Goal: Information Seeking & Learning: Find specific fact

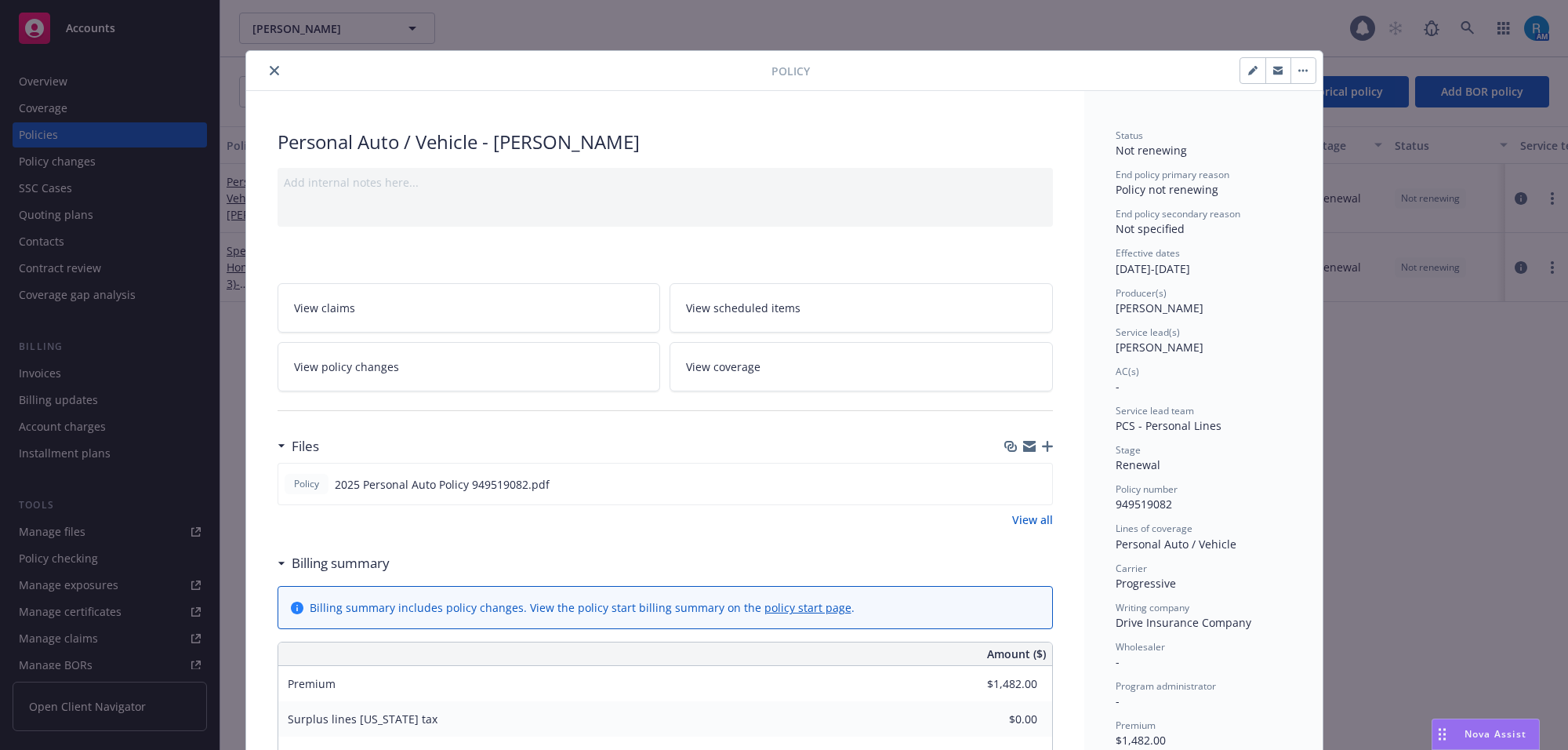
click at [270, 70] on icon "close" at bounding box center [274, 71] width 9 height 9
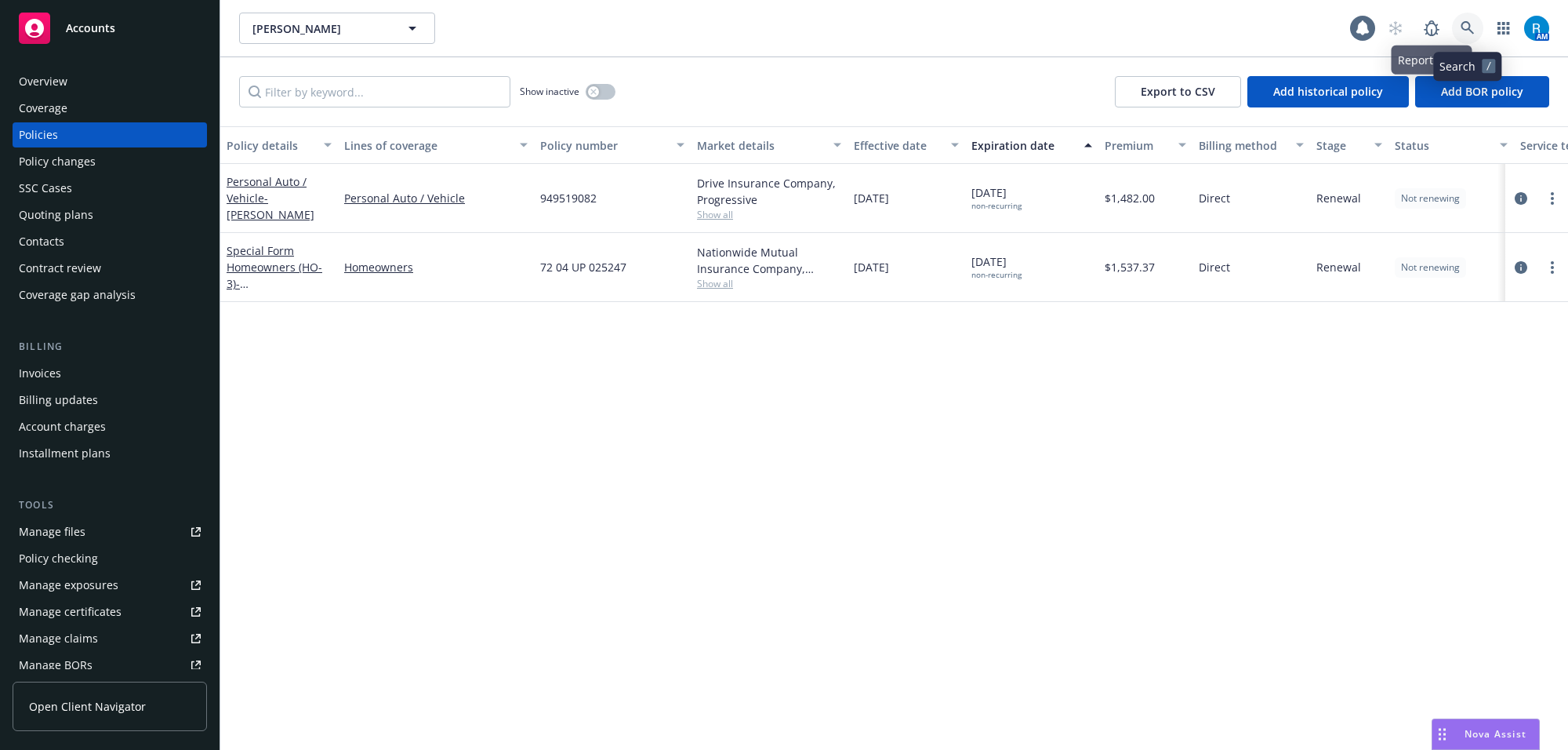
click at [1466, 26] on icon at bounding box center [1467, 28] width 14 height 14
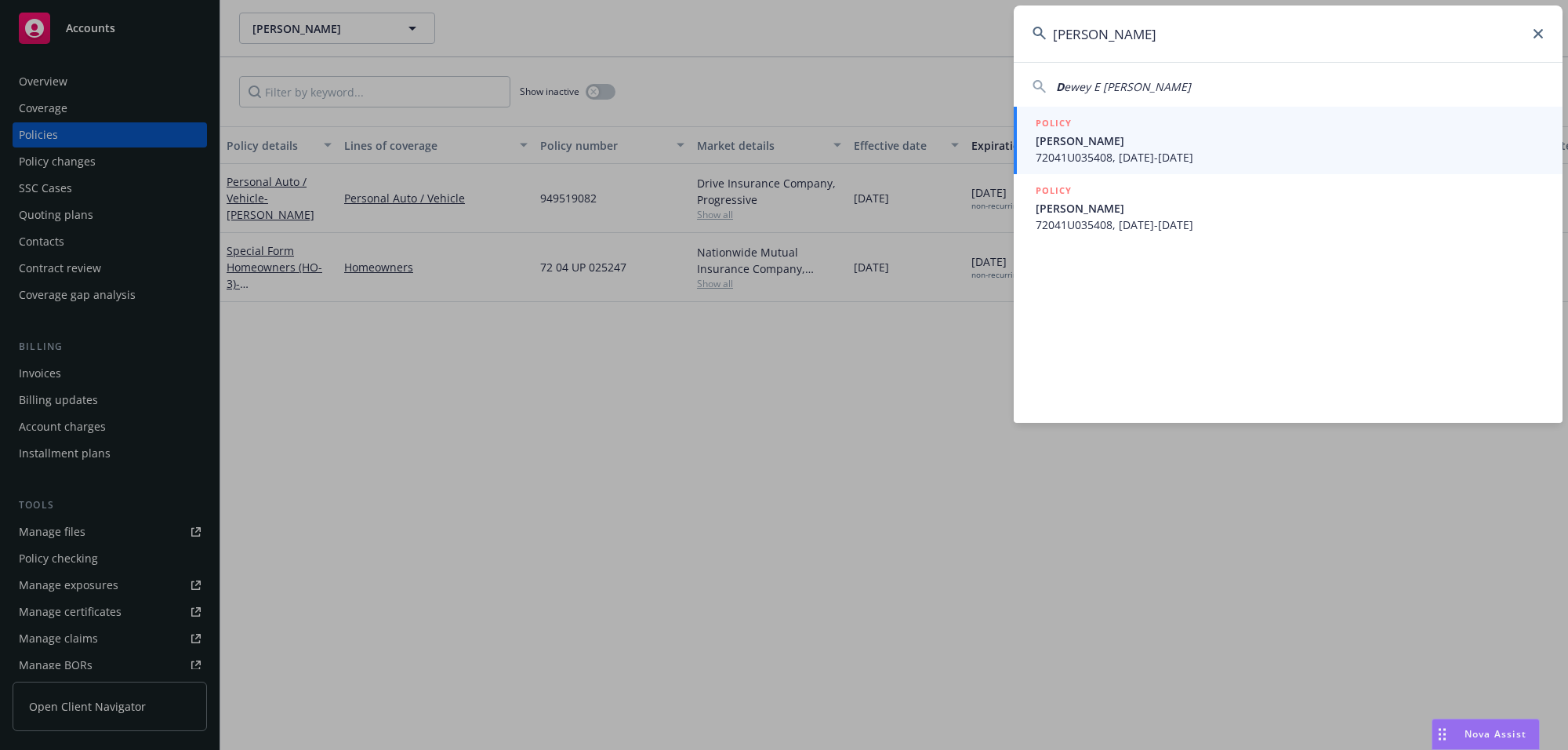
type input "[PERSON_NAME]"
click at [1111, 158] on span "72041U035408, [DATE]-[DATE]" at bounding box center [1289, 157] width 508 height 17
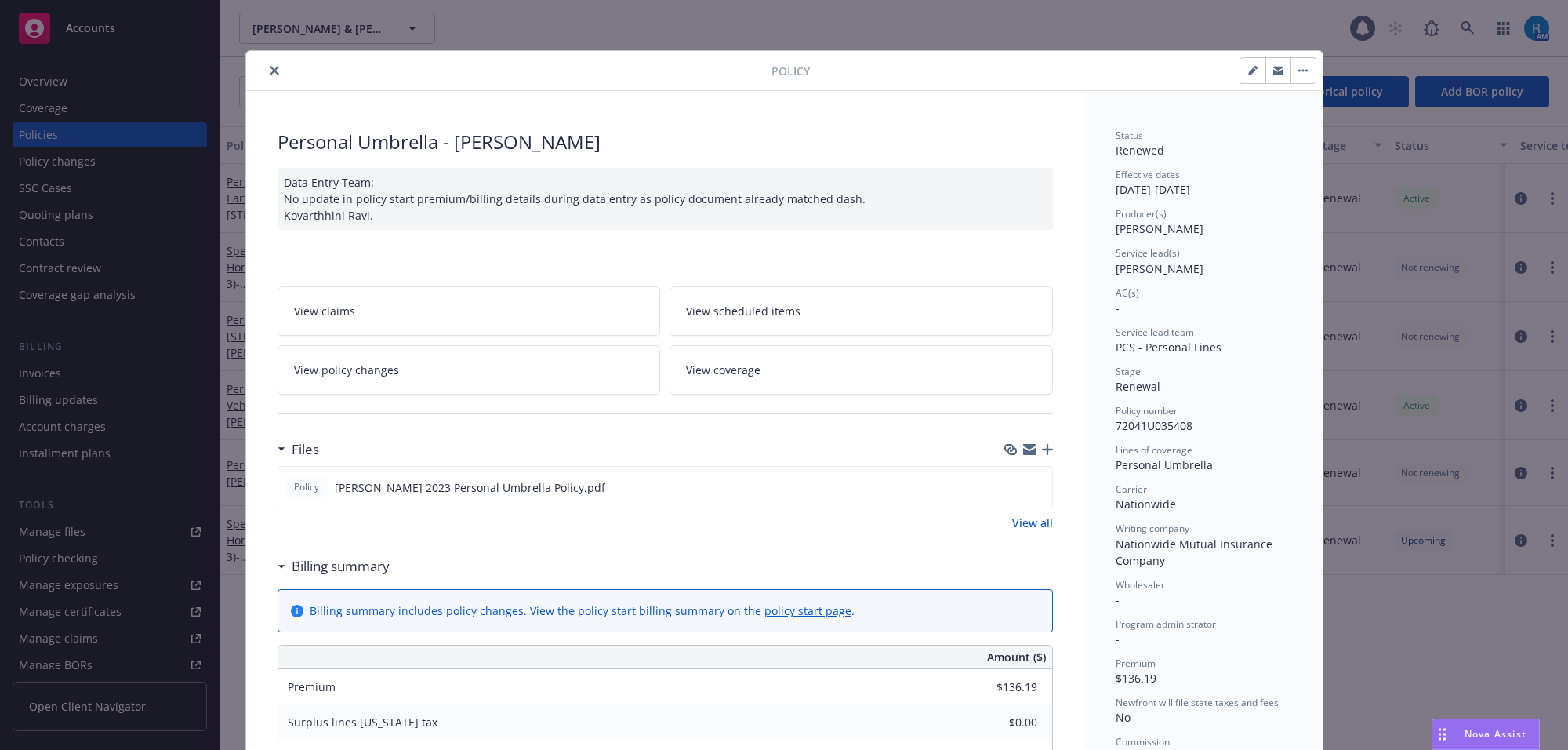
click at [265, 64] on button "close" at bounding box center [274, 71] width 19 height 19
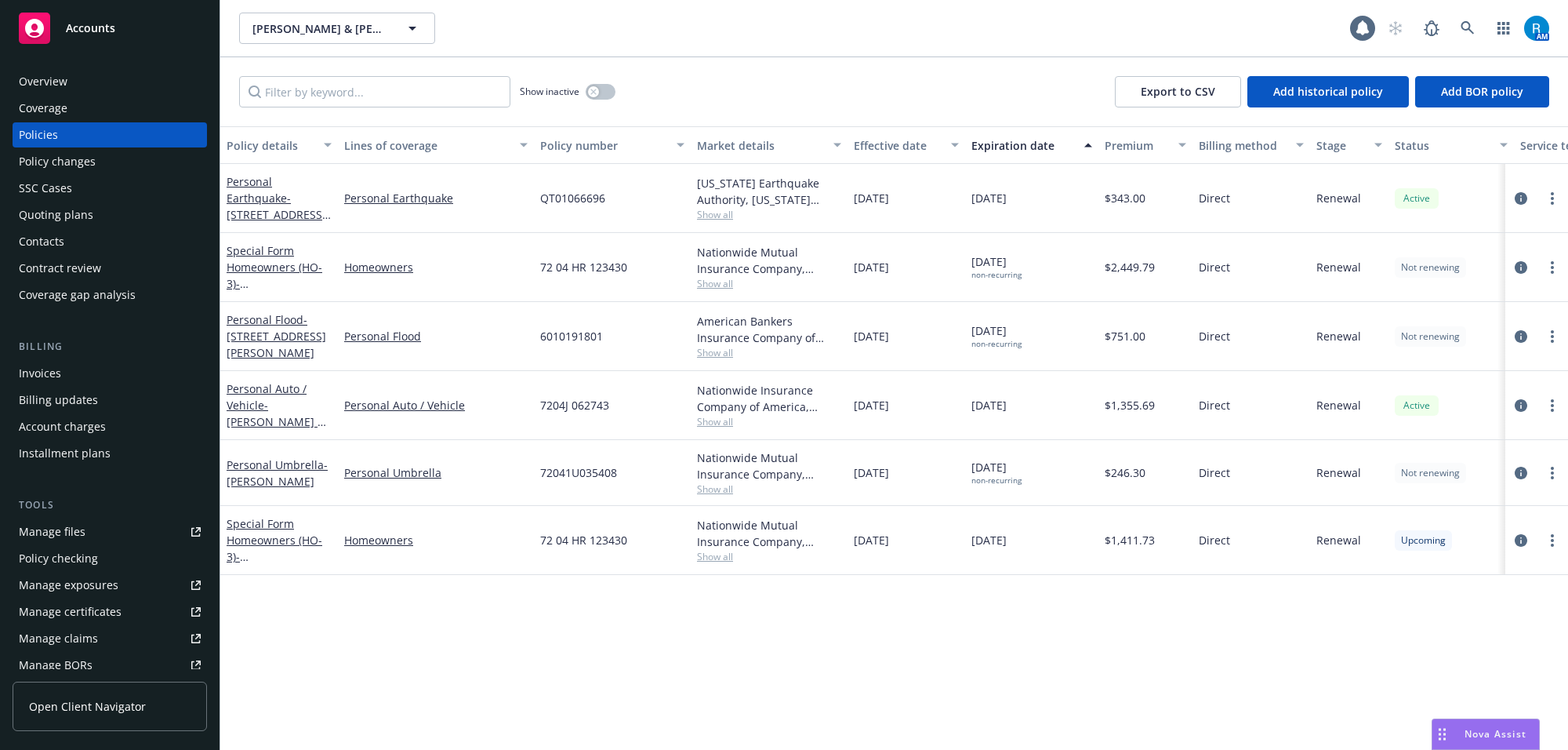
click at [39, 80] on div "Overview" at bounding box center [43, 81] width 49 height 25
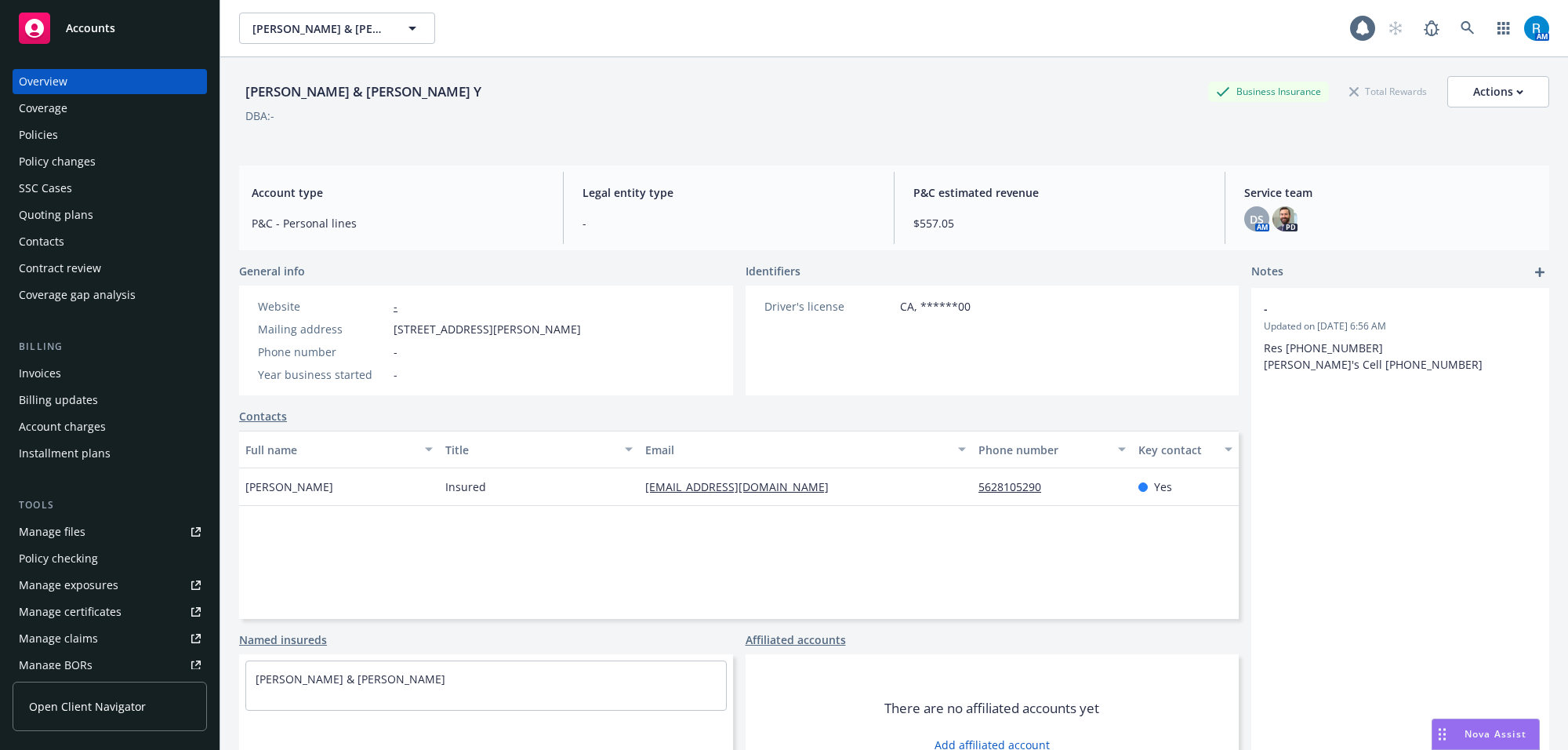
click at [47, 145] on div "Policies" at bounding box center [39, 135] width 39 height 25
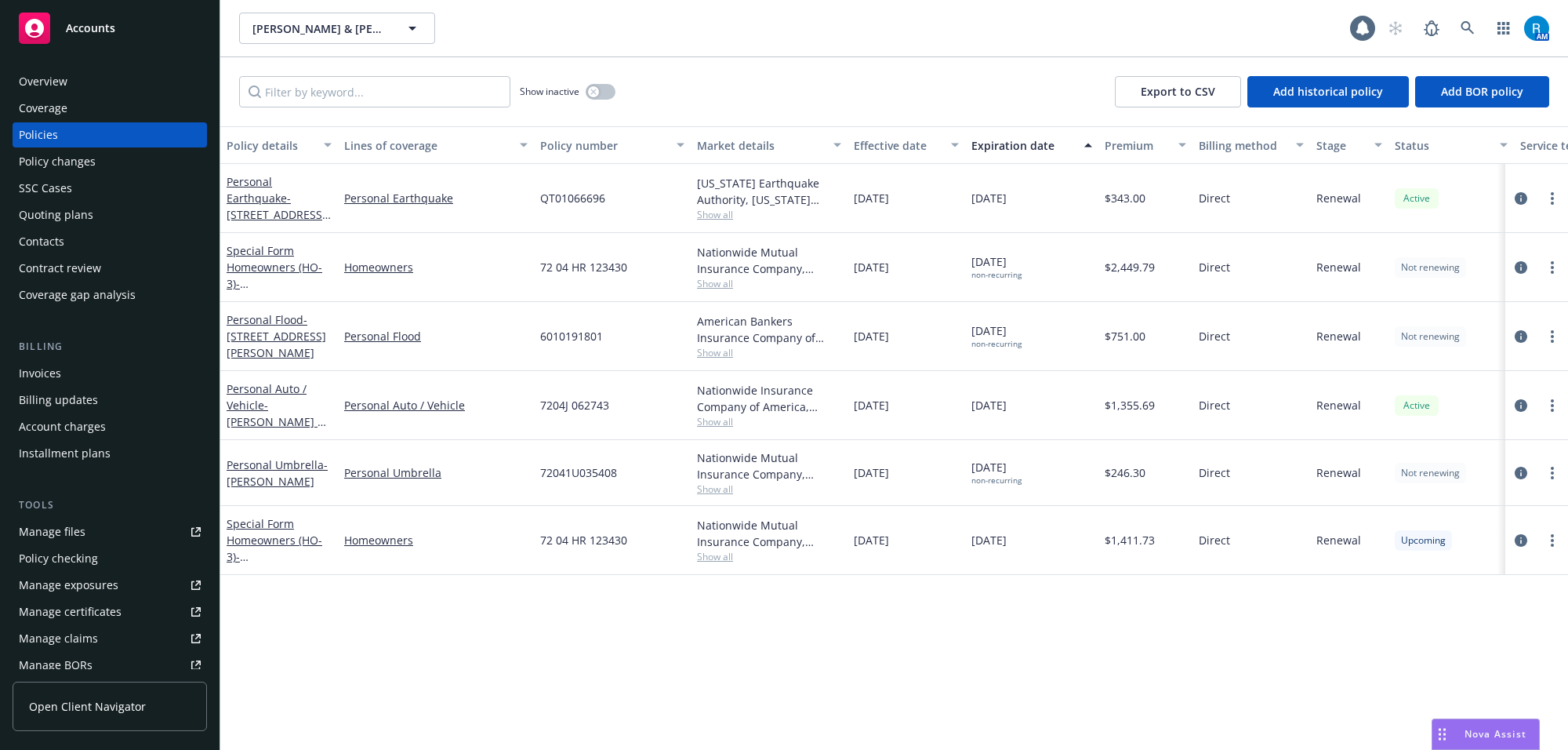
click at [132, 83] on div "Overview" at bounding box center [110, 81] width 182 height 25
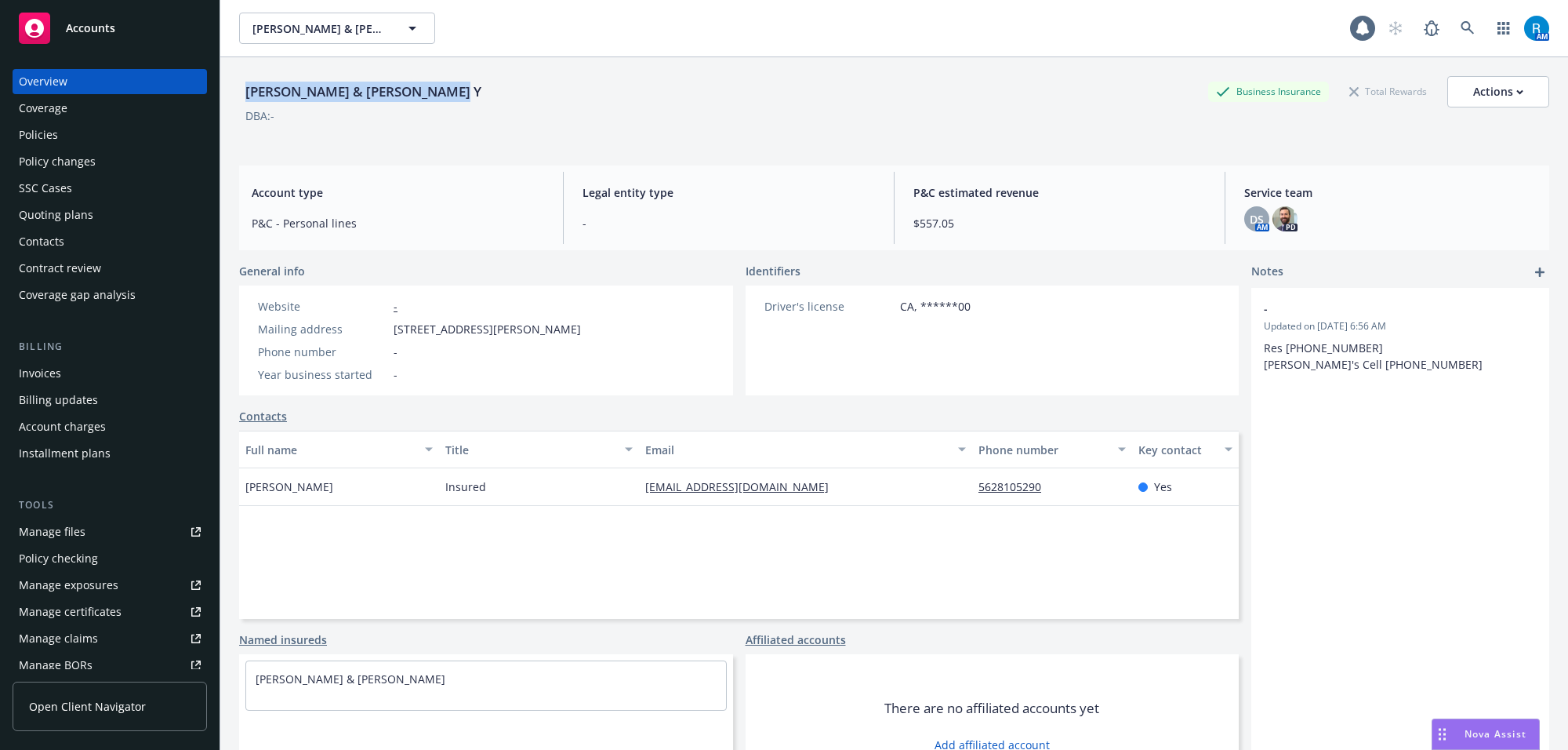
drag, startPoint x: 385, startPoint y: 79, endPoint x: 502, endPoint y: 73, distance: 117.2
click at [502, 73] on div "[PERSON_NAME] & [PERSON_NAME] Y Business Insurance Total Rewards Actions DBA: -…" at bounding box center [893, 432] width 1347 height 750
copy div "[PERSON_NAME] & [PERSON_NAME] Y"
click at [840, 99] on div "[PERSON_NAME] & [PERSON_NAME] Y Business Insurance Total Rewards Actions" at bounding box center [893, 91] width 1309 height 32
drag, startPoint x: 436, startPoint y: 68, endPoint x: 453, endPoint y: 84, distance: 23.3
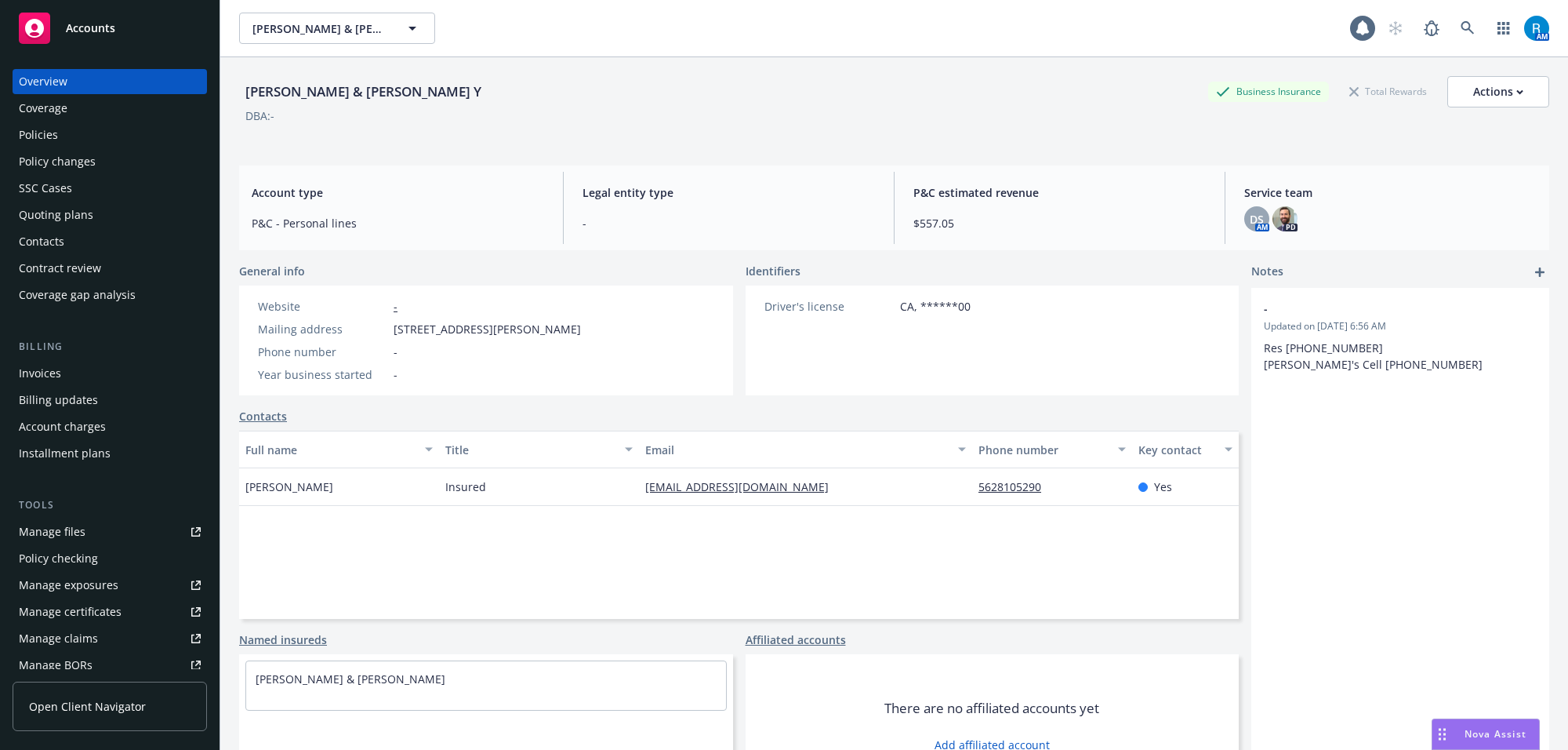
click at [436, 68] on div "[PERSON_NAME] & [PERSON_NAME] Y Business Insurance Total Rewards Actions DBA: -" at bounding box center [893, 105] width 1309 height 95
drag, startPoint x: 456, startPoint y: 94, endPoint x: 224, endPoint y: 103, distance: 232.2
click at [224, 103] on div "[PERSON_NAME] & [PERSON_NAME] Y Business Insurance Total Rewards Actions DBA: -…" at bounding box center [893, 432] width 1347 height 750
copy div "[PERSON_NAME] & [PERSON_NAME] Y"
click at [1201, 16] on div "[PERSON_NAME] & [PERSON_NAME], [PERSON_NAME] & [PERSON_NAME]" at bounding box center [794, 28] width 1111 height 32
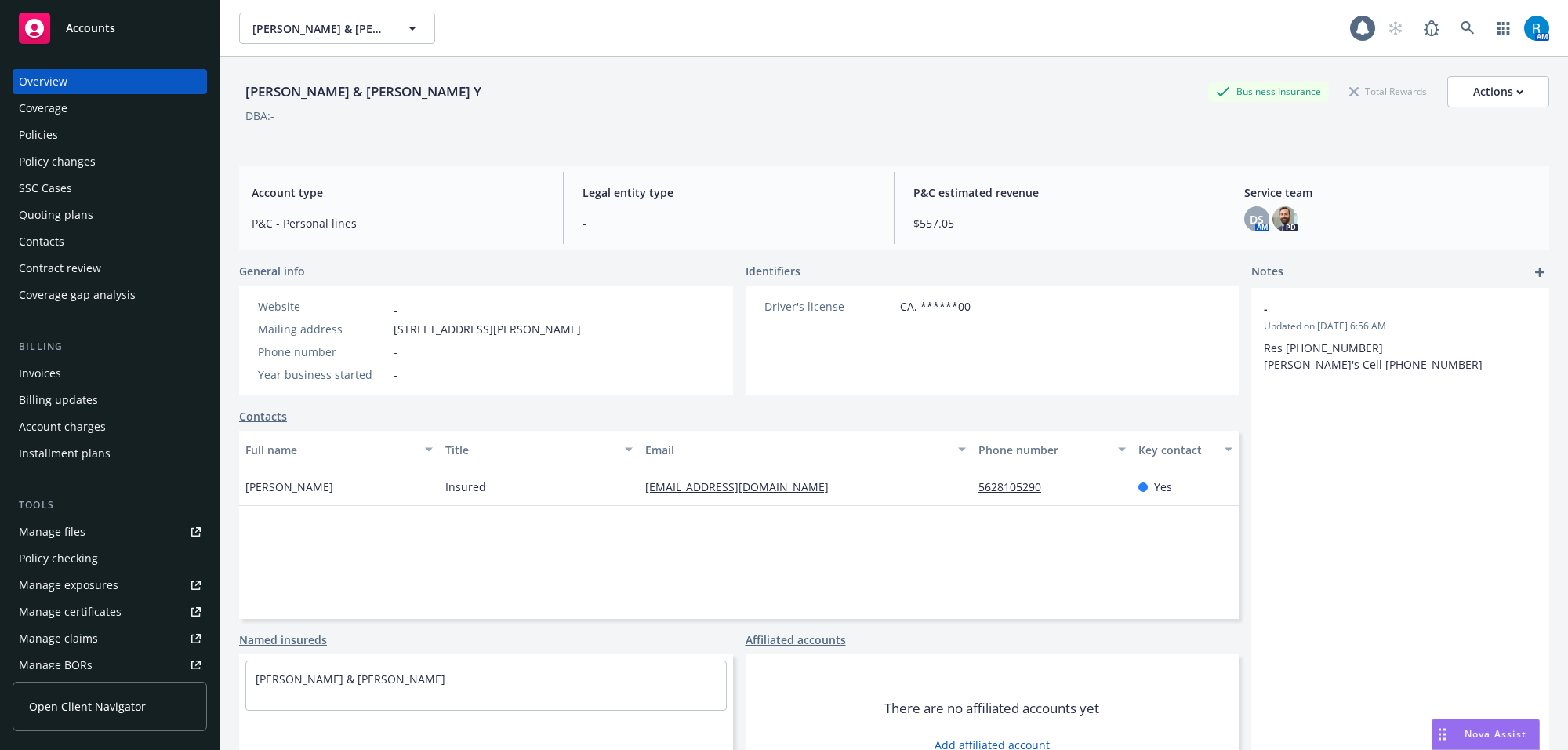
click at [627, 136] on div "[PERSON_NAME] & [PERSON_NAME] Y Business Insurance Total Rewards Actions DBA: -" at bounding box center [893, 108] width 1309 height 65
click at [44, 132] on div "Policies" at bounding box center [39, 135] width 39 height 25
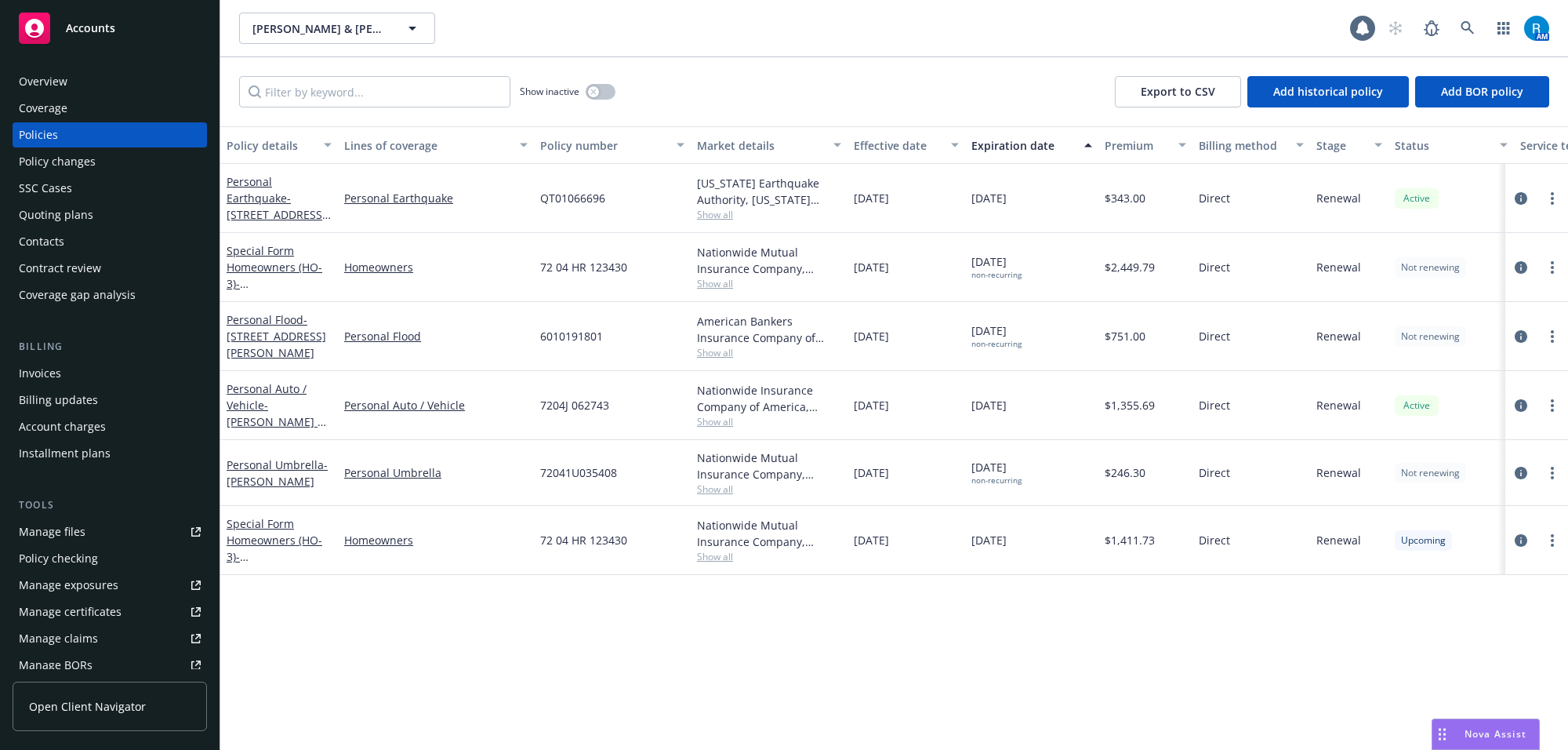
click at [564, 199] on span "QT01066696" at bounding box center [572, 198] width 65 height 17
copy span "QT01066696"
click at [259, 202] on link "Personal Earthquake - [STREET_ADDRESS][PERSON_NAME]" at bounding box center [276, 207] width 99 height 65
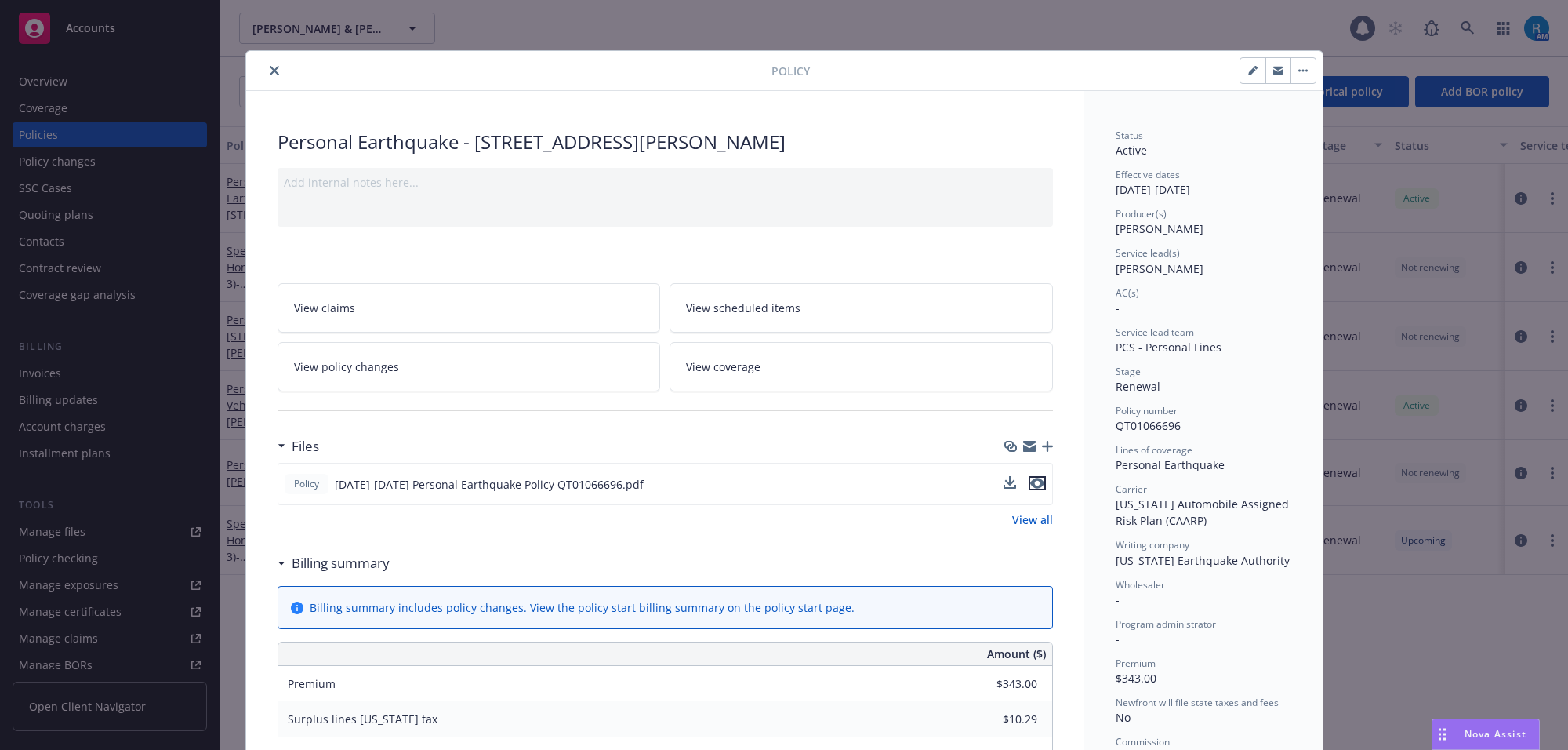
click at [1035, 479] on icon "preview file" at bounding box center [1037, 483] width 14 height 11
click at [270, 69] on icon "close" at bounding box center [274, 71] width 9 height 9
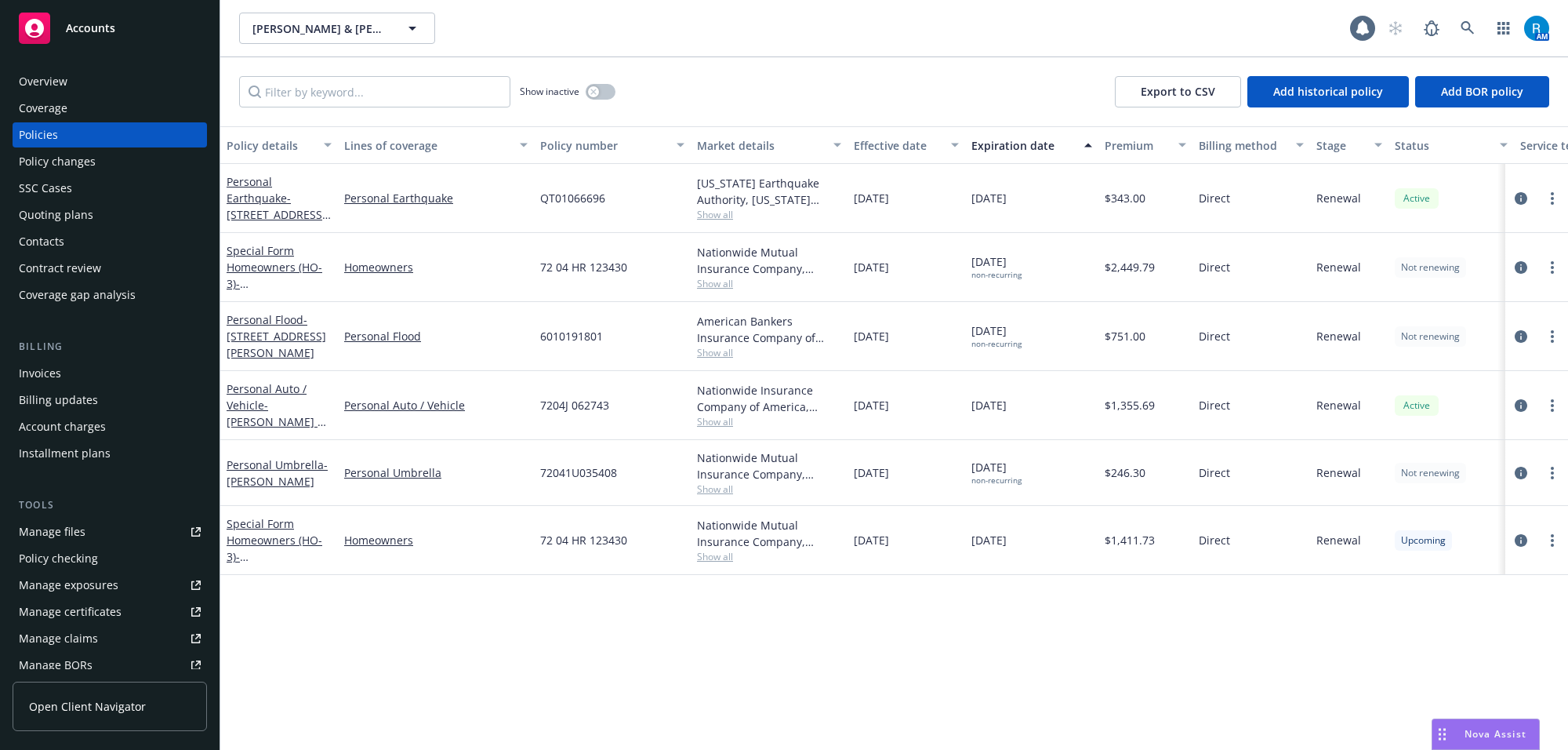
click at [35, 87] on div "Overview" at bounding box center [43, 81] width 49 height 25
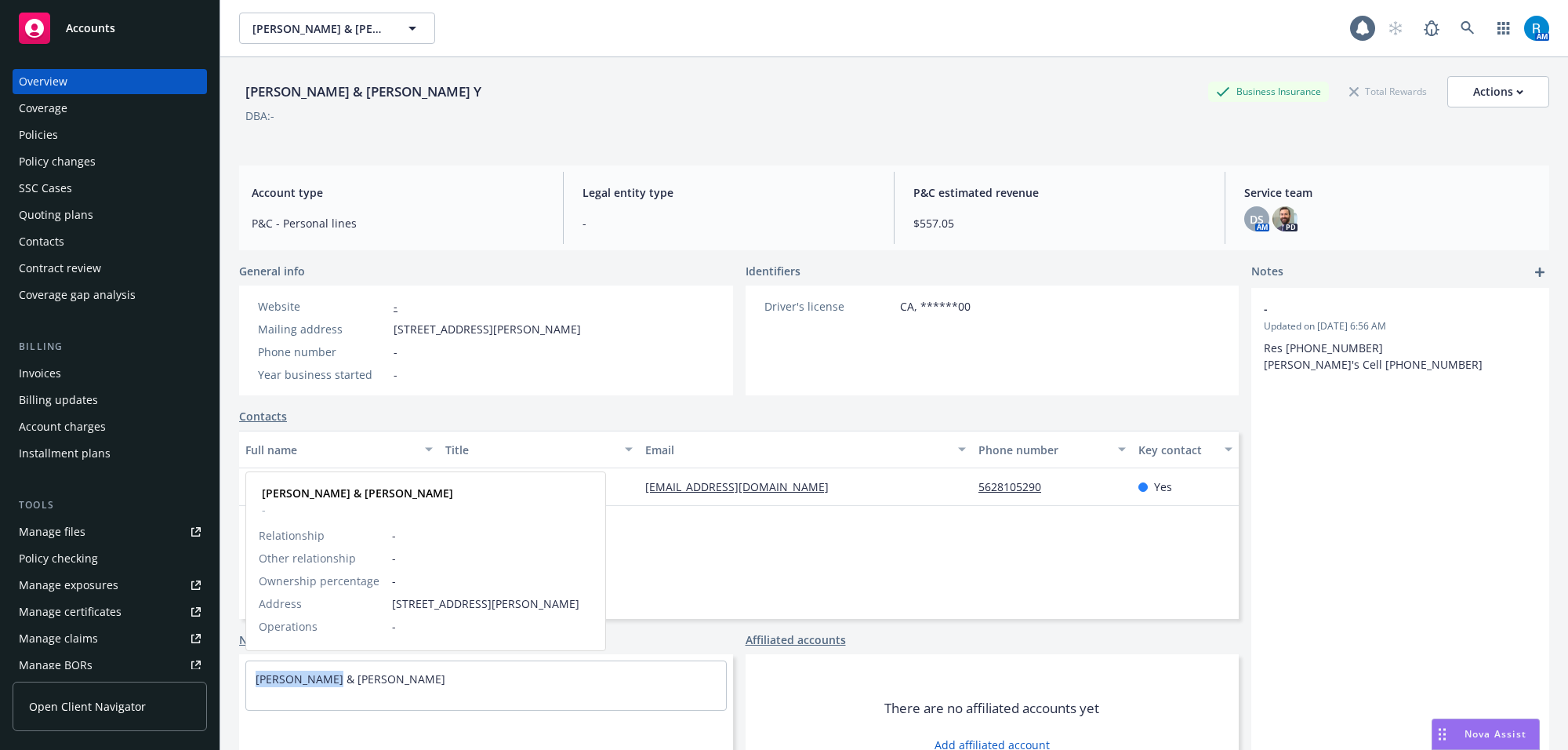
drag, startPoint x: 247, startPoint y: 682, endPoint x: 333, endPoint y: 690, distance: 86.4
click at [333, 690] on div "[PERSON_NAME] & [PERSON_NAME]" at bounding box center [486, 678] width 480 height 35
copy link "[PERSON_NAME]"
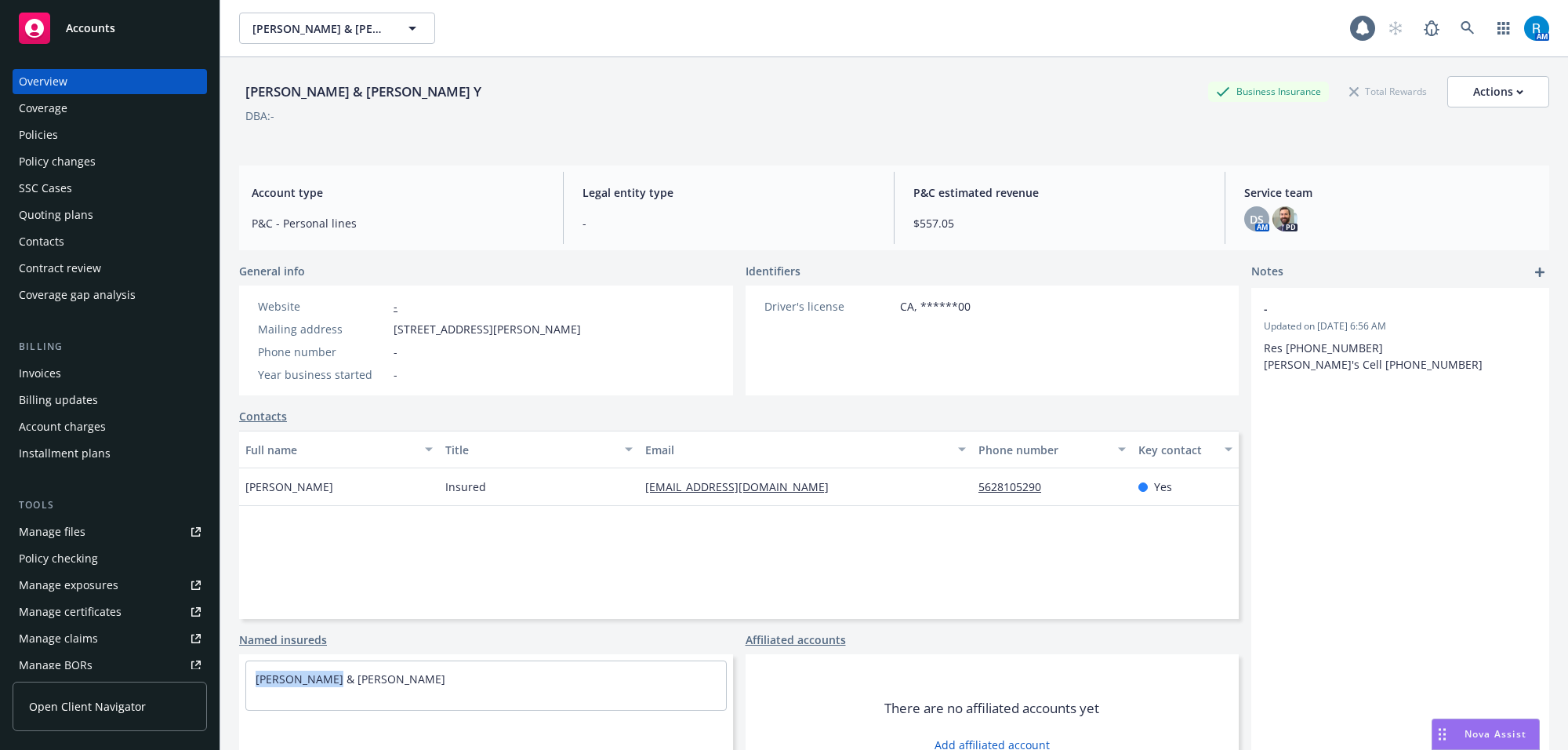
drag, startPoint x: 389, startPoint y: 328, endPoint x: 590, endPoint y: 332, distance: 201.0
click at [587, 332] on div "Mailing address [STREET_ADDRESS][PERSON_NAME]" at bounding box center [419, 329] width 336 height 17
copy div "[STREET_ADDRESS][PERSON_NAME]"
drag, startPoint x: 516, startPoint y: 382, endPoint x: 508, endPoint y: 374, distance: 11.3
click at [515, 382] on div "Website - Mailing address [STREET_ADDRESS][PERSON_NAME] Phone number - Year bus…" at bounding box center [419, 340] width 360 height 110
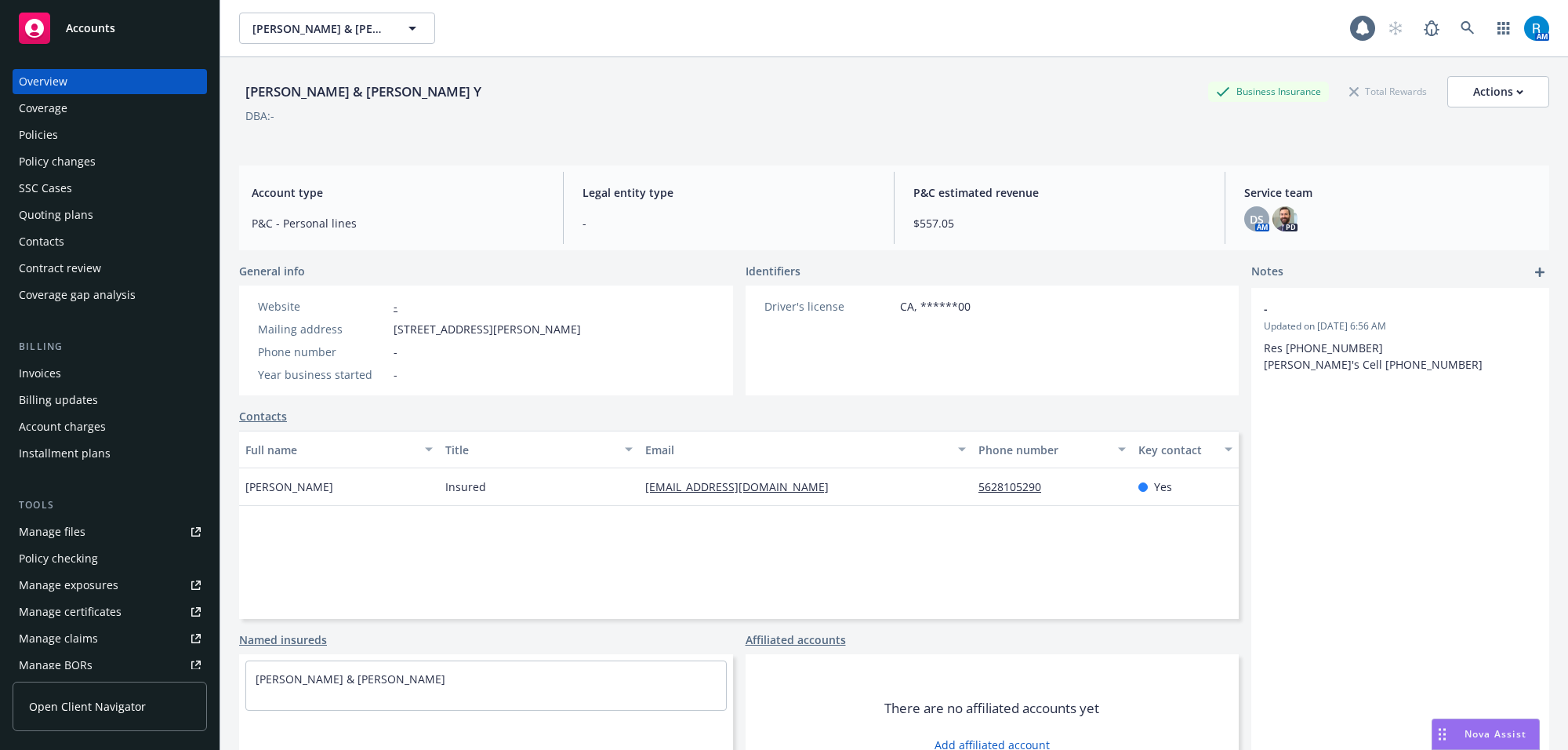
click at [58, 143] on div "Policies" at bounding box center [110, 135] width 182 height 25
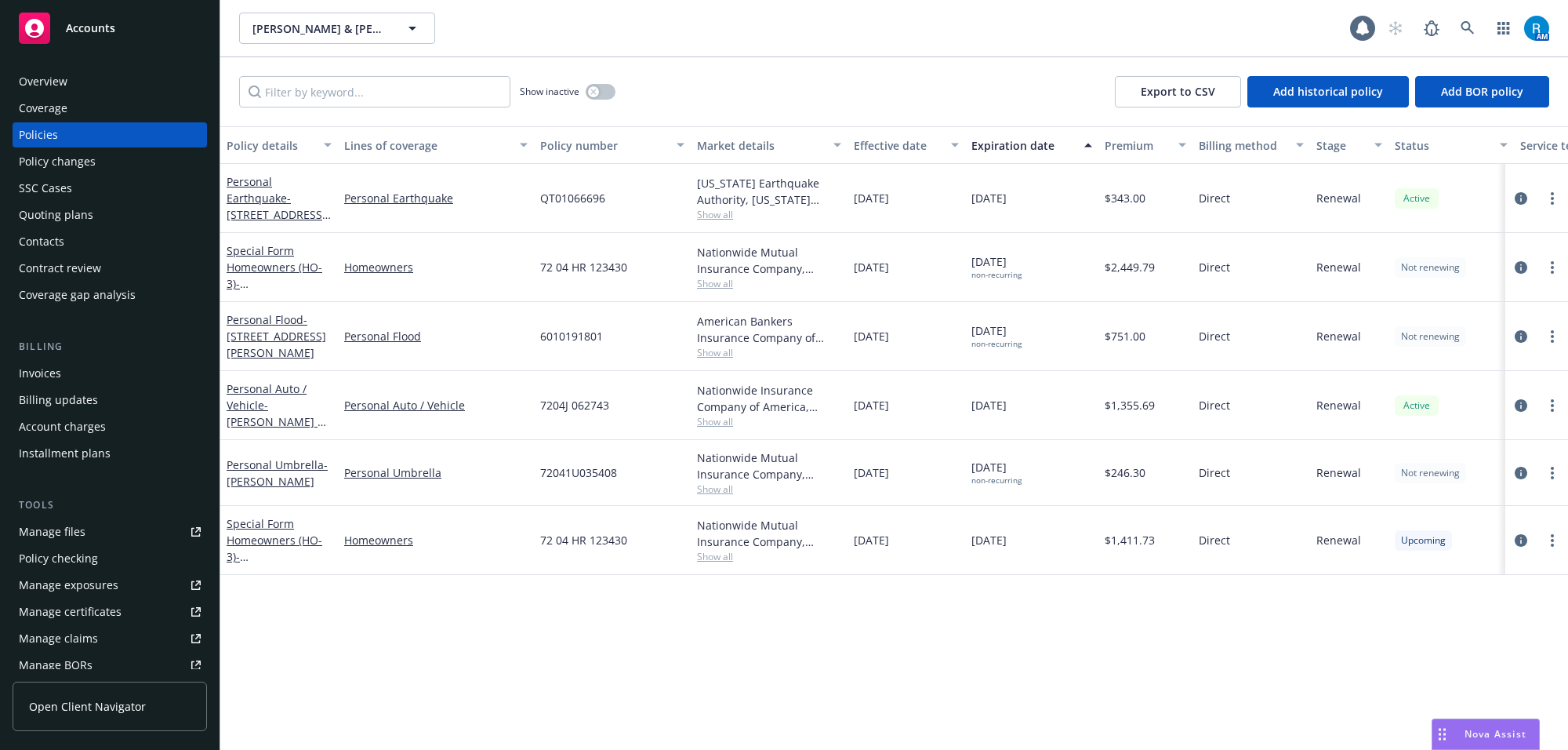
click at [72, 87] on div "Overview" at bounding box center [110, 81] width 182 height 25
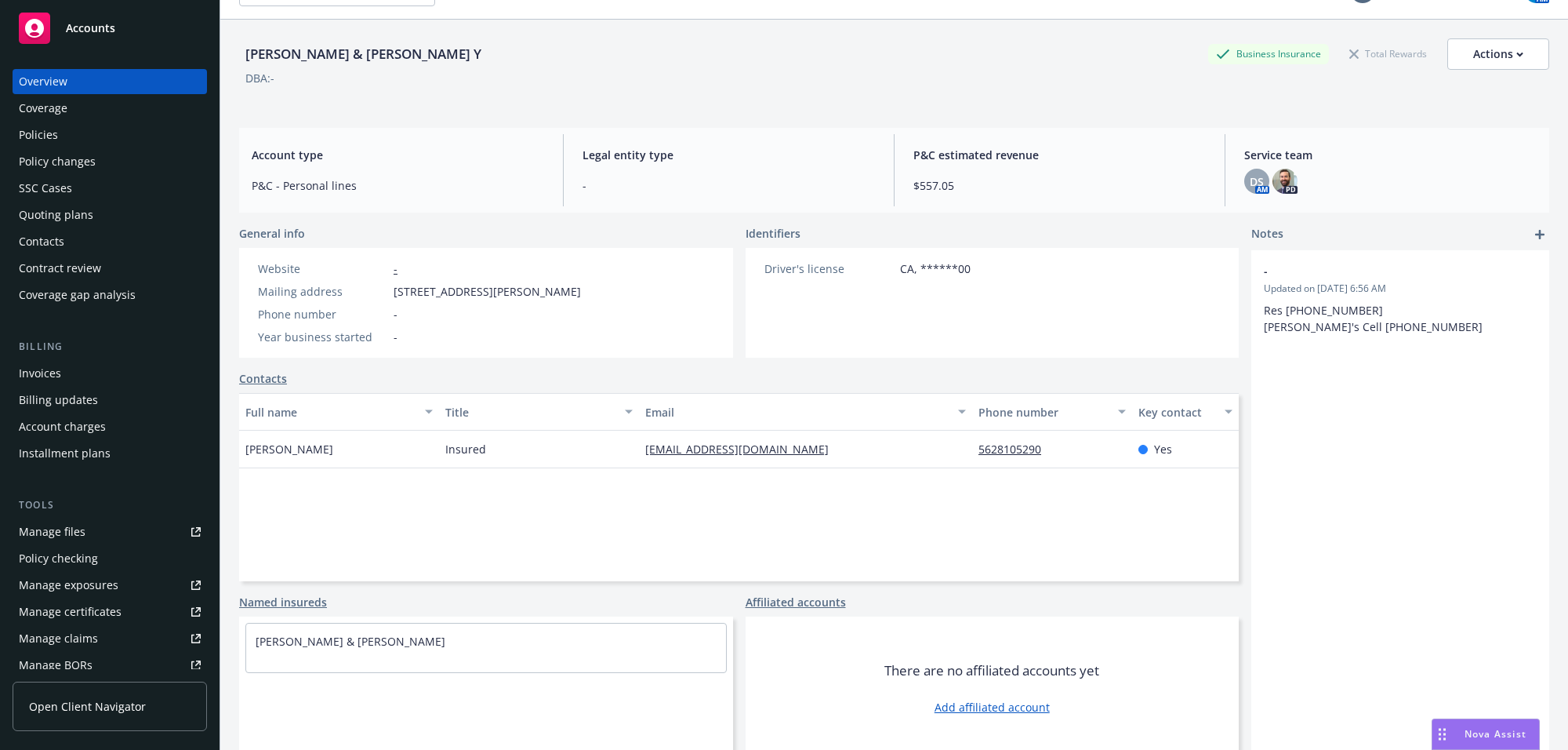
scroll to position [58, 0]
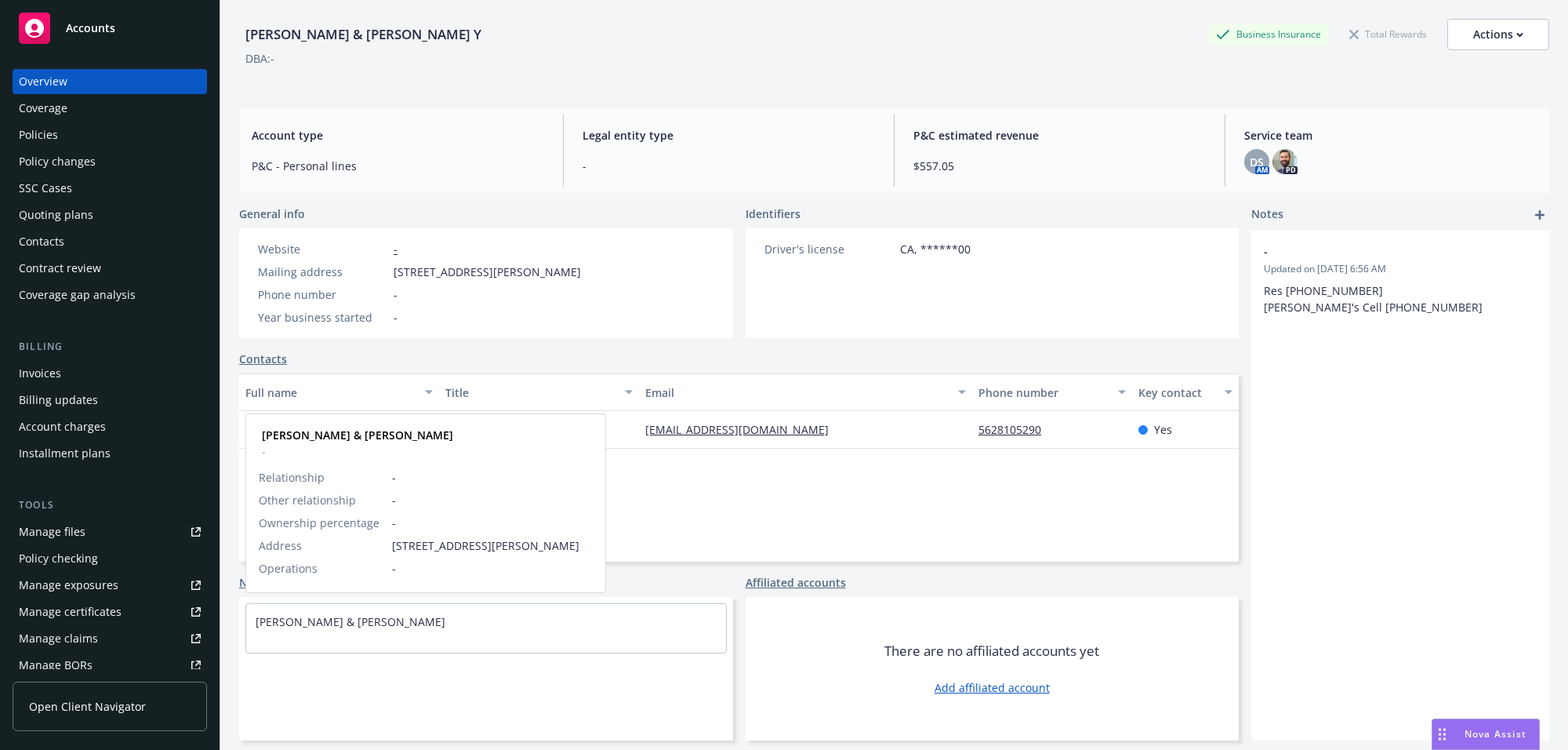
click at [476, 620] on div "[PERSON_NAME] & [PERSON_NAME]" at bounding box center [486, 621] width 480 height 35
drag, startPoint x: 422, startPoint y: 618, endPoint x: 347, endPoint y: 621, distance: 75.1
click at [347, 621] on div "[PERSON_NAME] & [PERSON_NAME]" at bounding box center [486, 621] width 480 height 35
copy link "[PERSON_NAME]"
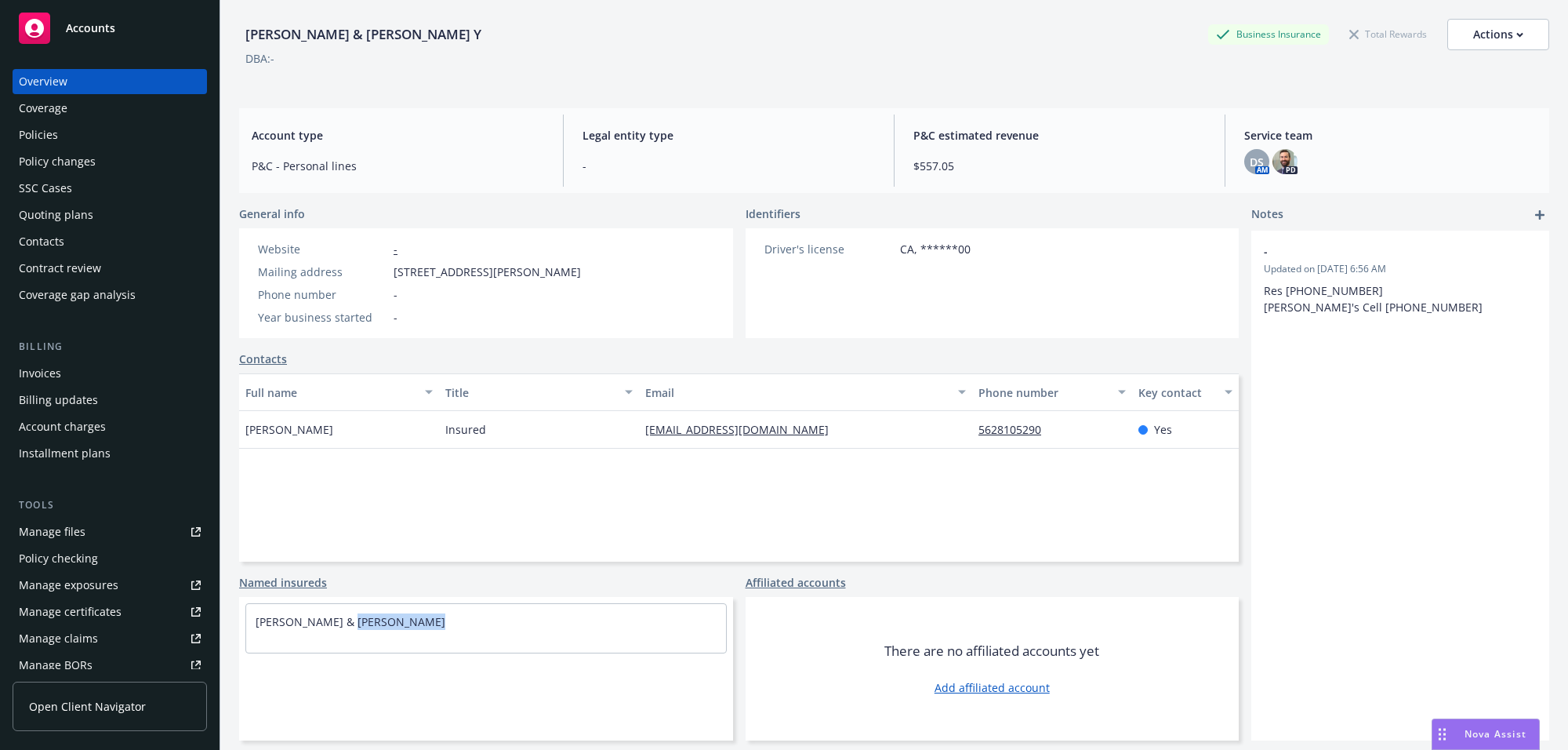
click at [51, 129] on div "Policies" at bounding box center [39, 135] width 39 height 25
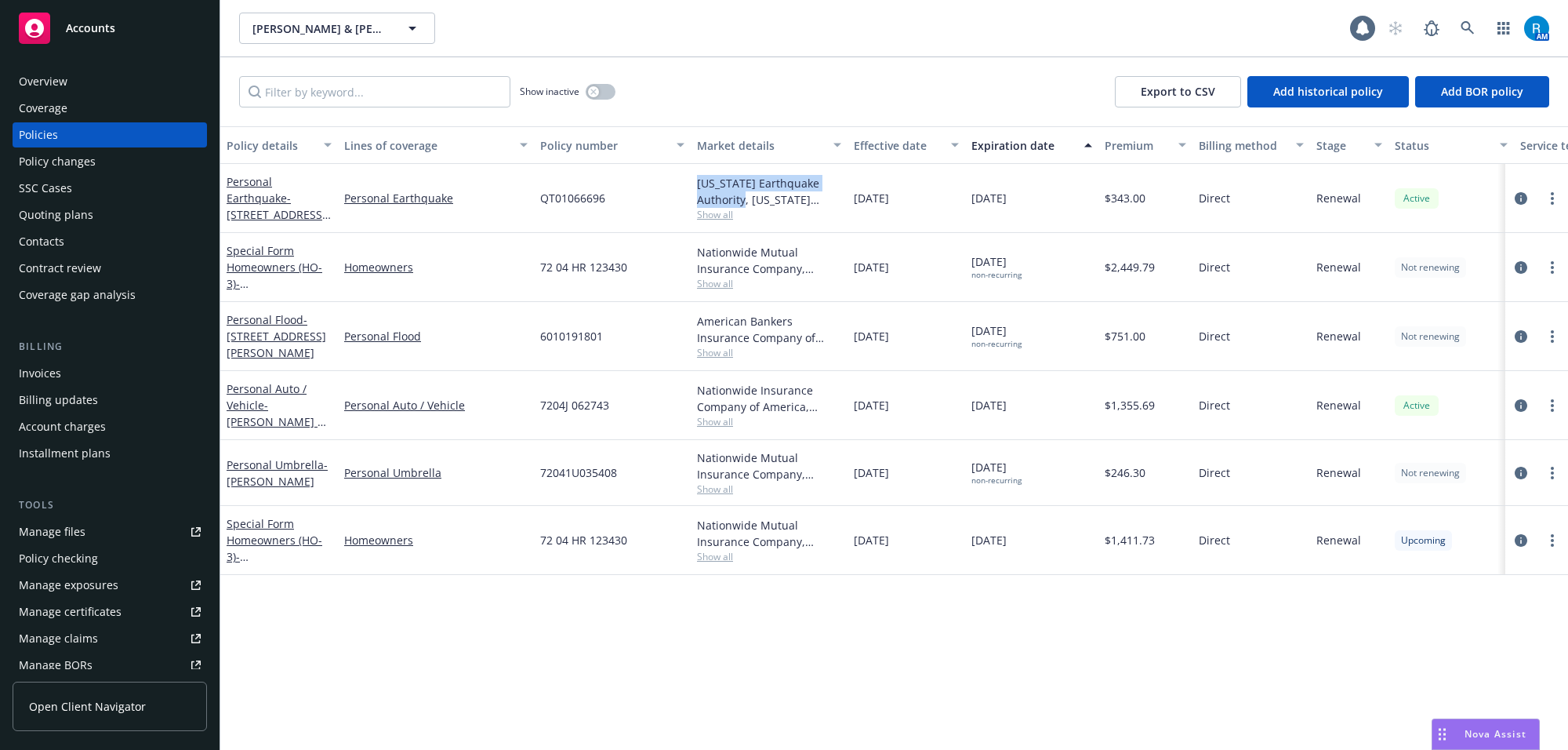
drag, startPoint x: 698, startPoint y: 181, endPoint x: 745, endPoint y: 198, distance: 50.0
click at [745, 198] on div "[US_STATE] Earthquake Authority, [US_STATE] Automobile Assigned Risk Plan (CAAR…" at bounding box center [769, 192] width 144 height 33
copy div "[US_STATE] Earthquake Authority"
click at [558, 202] on span "QT01066696" at bounding box center [572, 198] width 65 height 17
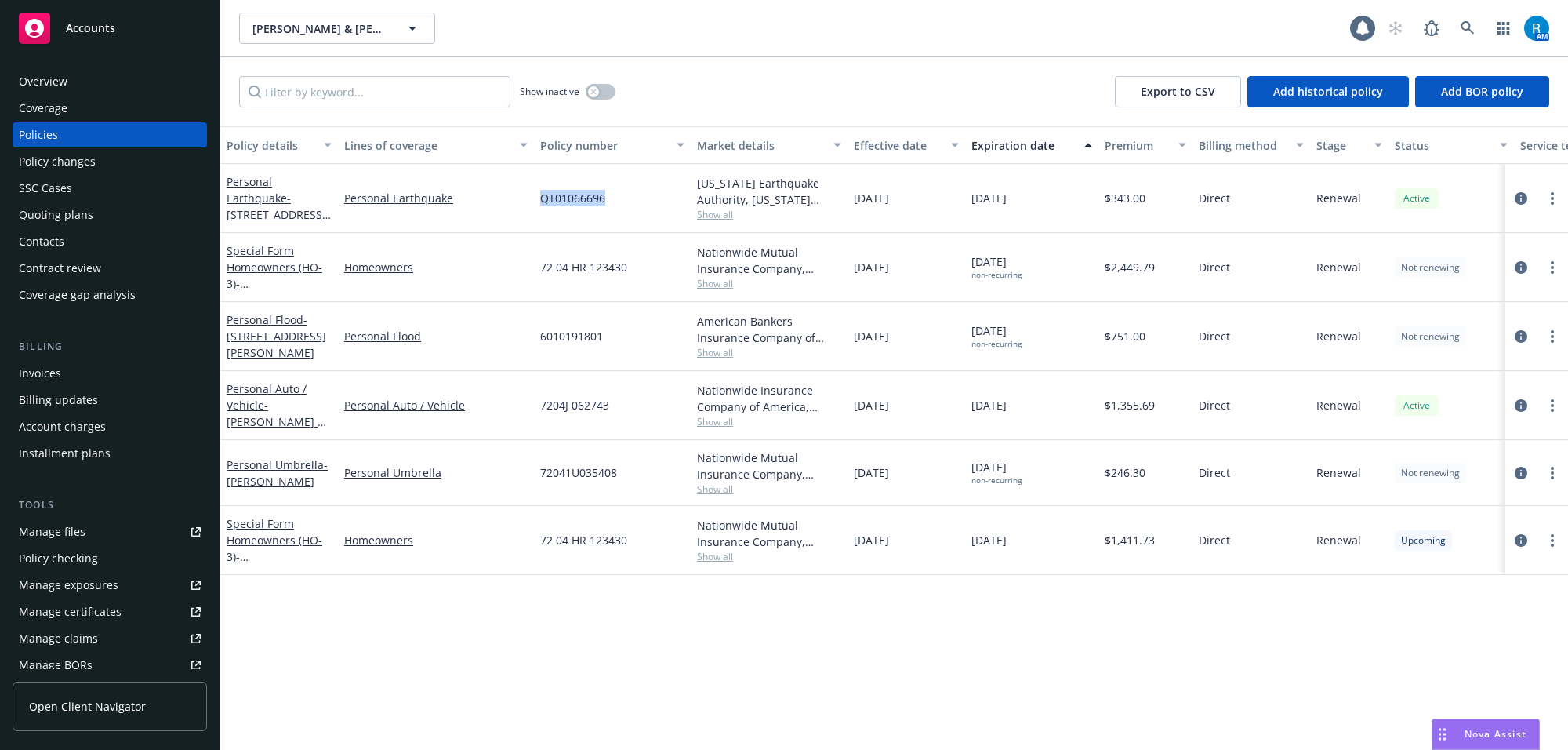
copy span "QT01066696"
click at [1007, 203] on span "[DATE]" at bounding box center [989, 198] width 35 height 17
click at [1004, 196] on span "[DATE]" at bounding box center [989, 198] width 35 height 17
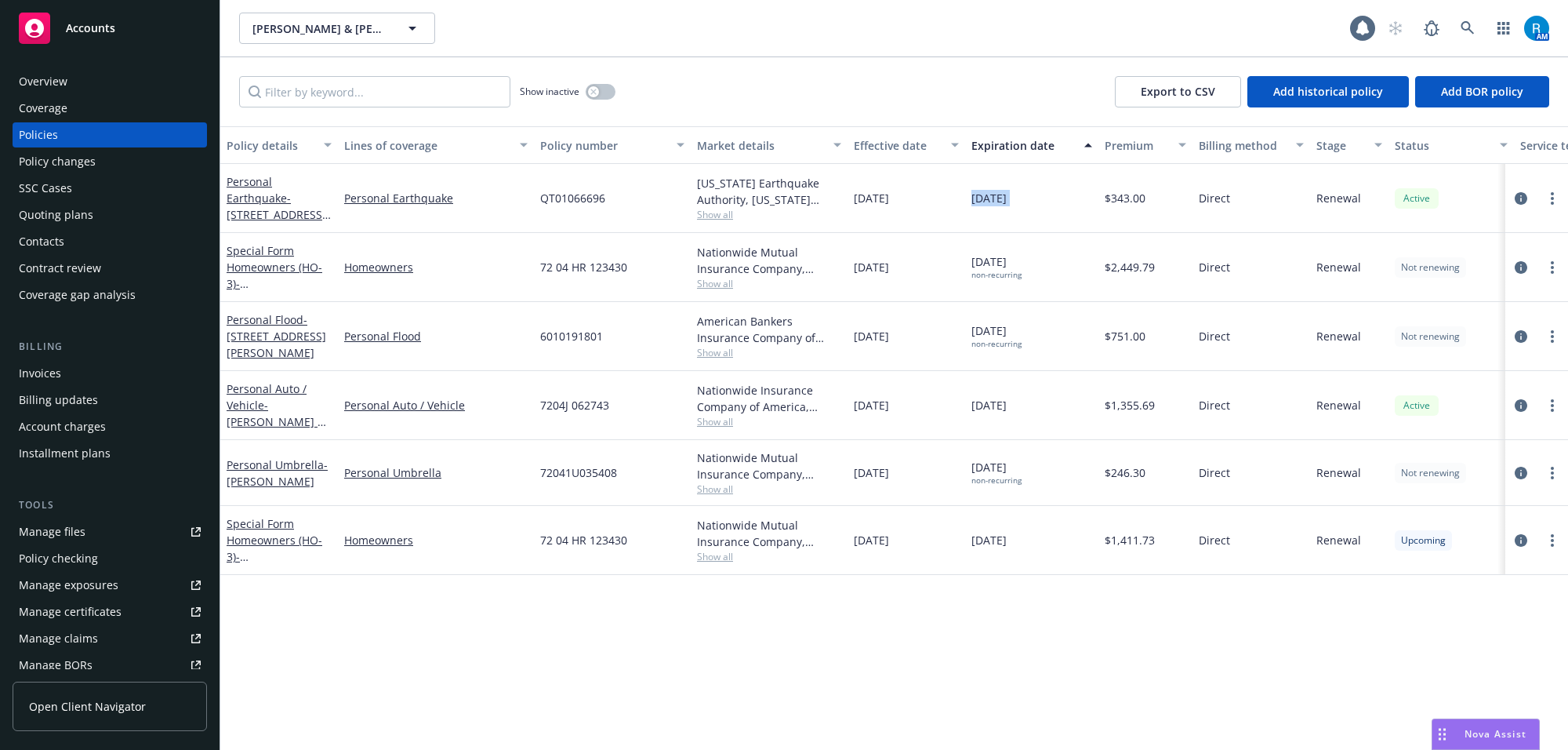
click at [1004, 196] on span "[DATE]" at bounding box center [989, 198] width 35 height 17
click at [263, 200] on link "Personal Earthquake - [STREET_ADDRESS][PERSON_NAME]" at bounding box center [276, 207] width 99 height 65
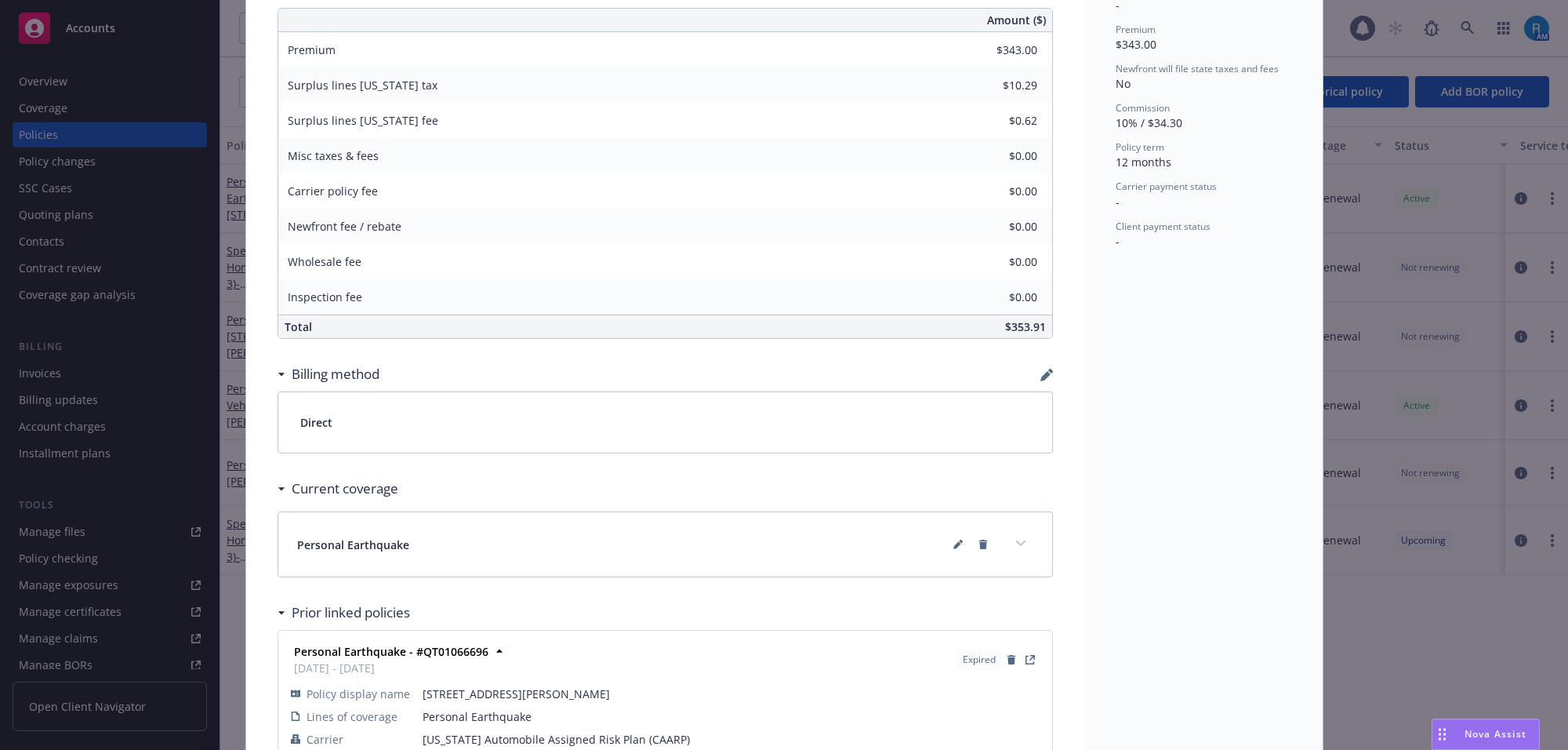
scroll to position [739, 0]
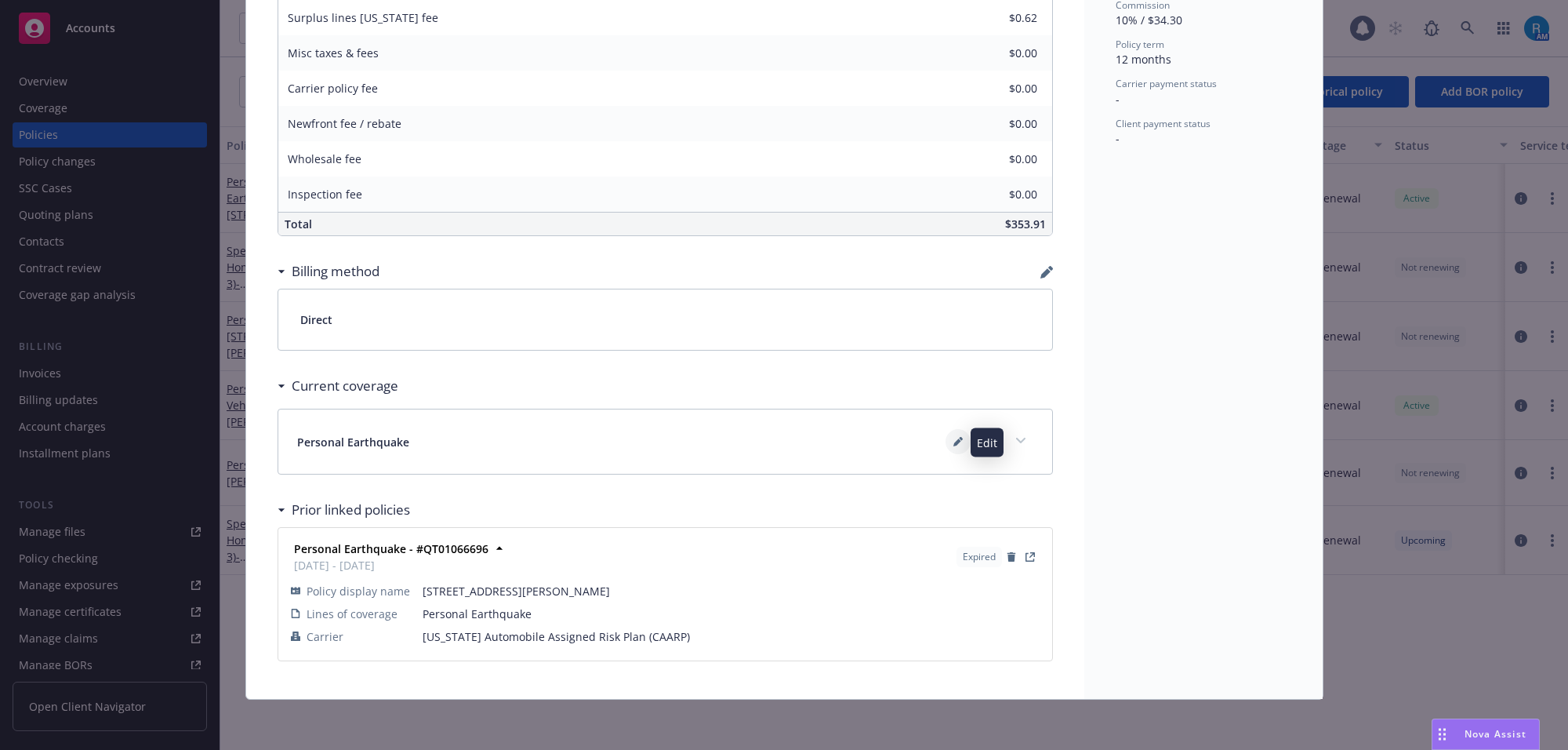
click at [953, 441] on icon at bounding box center [958, 442] width 9 height 9
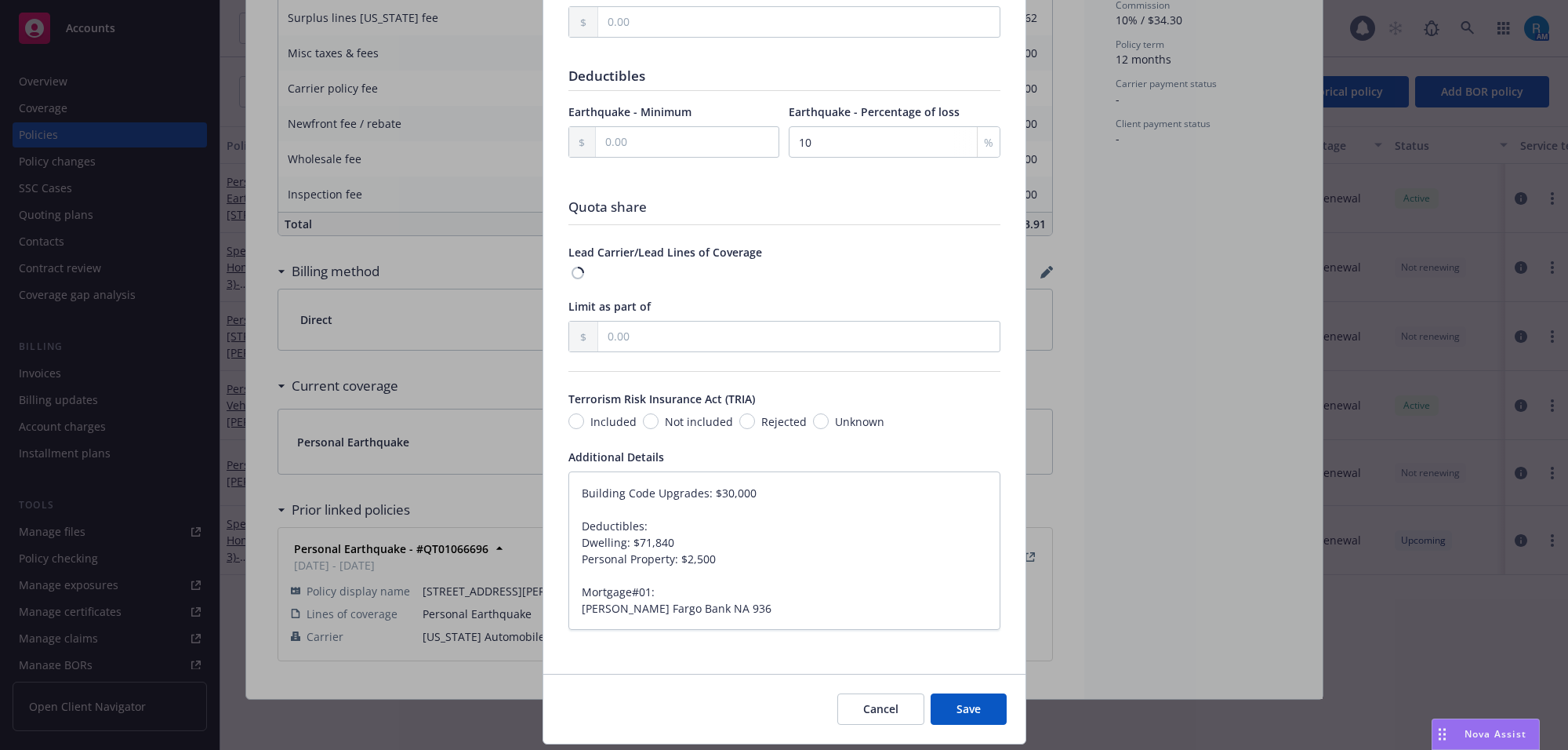
scroll to position [880, 0]
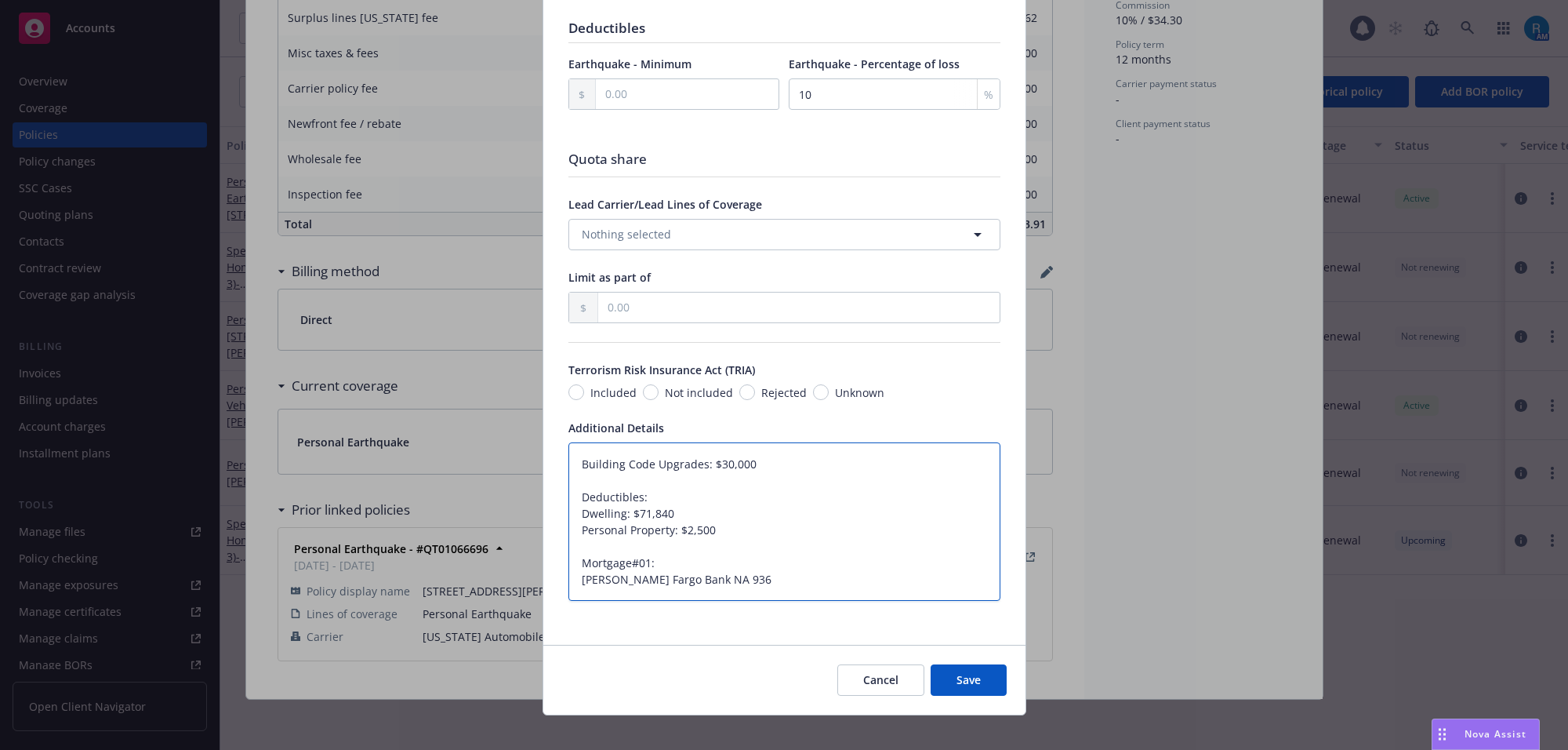
drag, startPoint x: 659, startPoint y: 578, endPoint x: 571, endPoint y: 566, distance: 88.8
click at [571, 566] on textarea "Building Code Upgrades: $30,000 Deductibles: Dwelling: $71,840 Personal Propert…" at bounding box center [784, 522] width 432 height 159
click at [868, 685] on span "Cancel" at bounding box center [881, 679] width 35 height 15
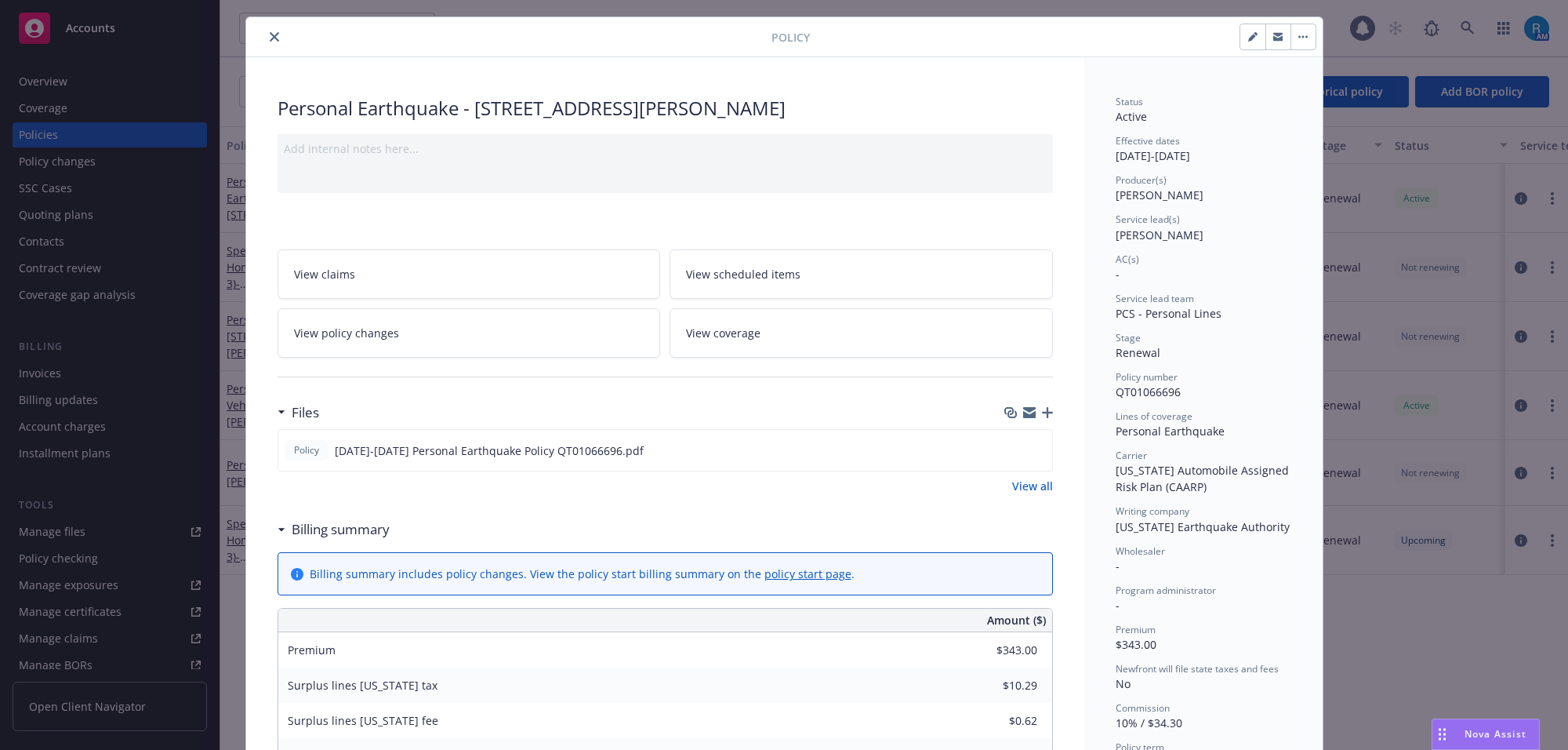
scroll to position [0, 0]
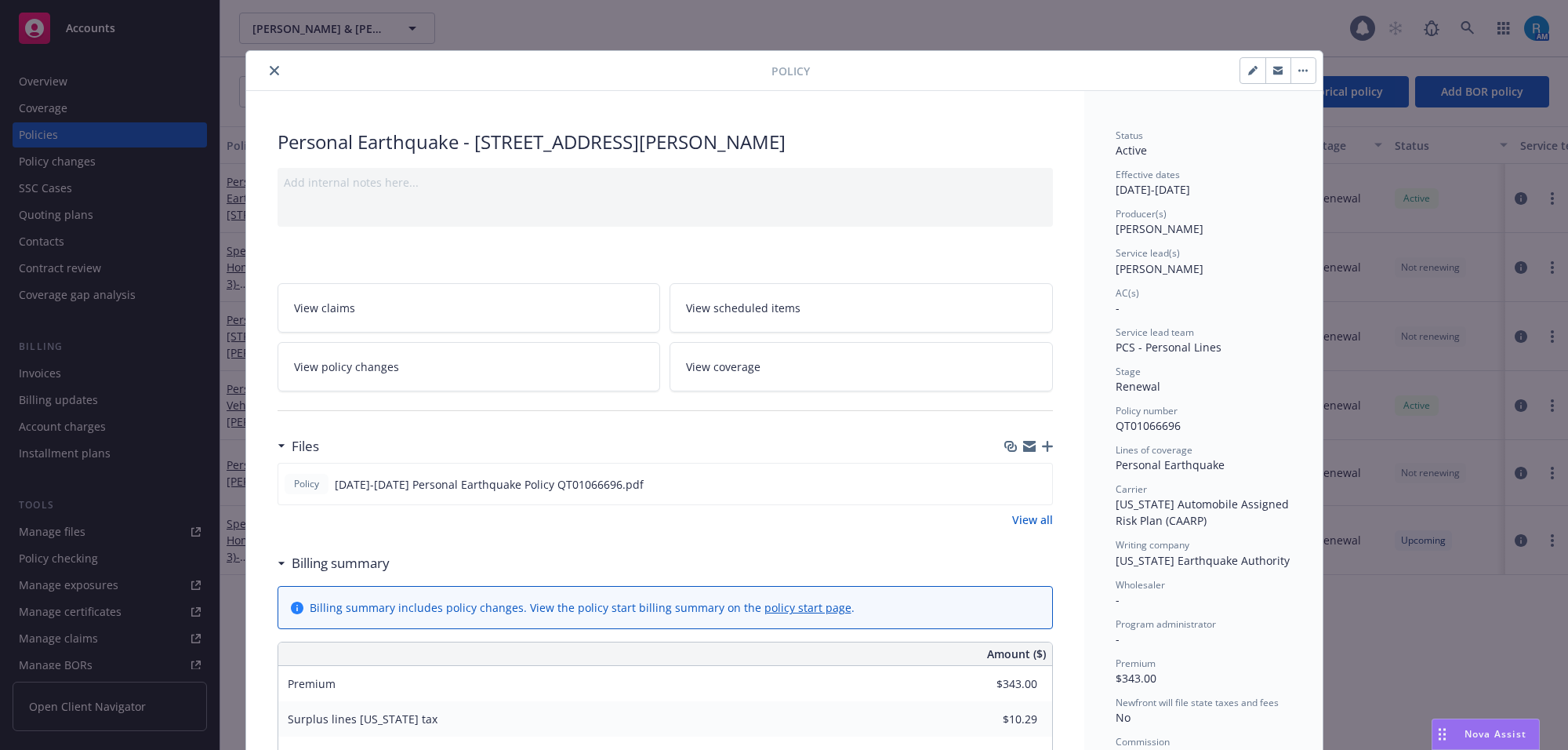
click at [270, 72] on icon "close" at bounding box center [274, 71] width 9 height 9
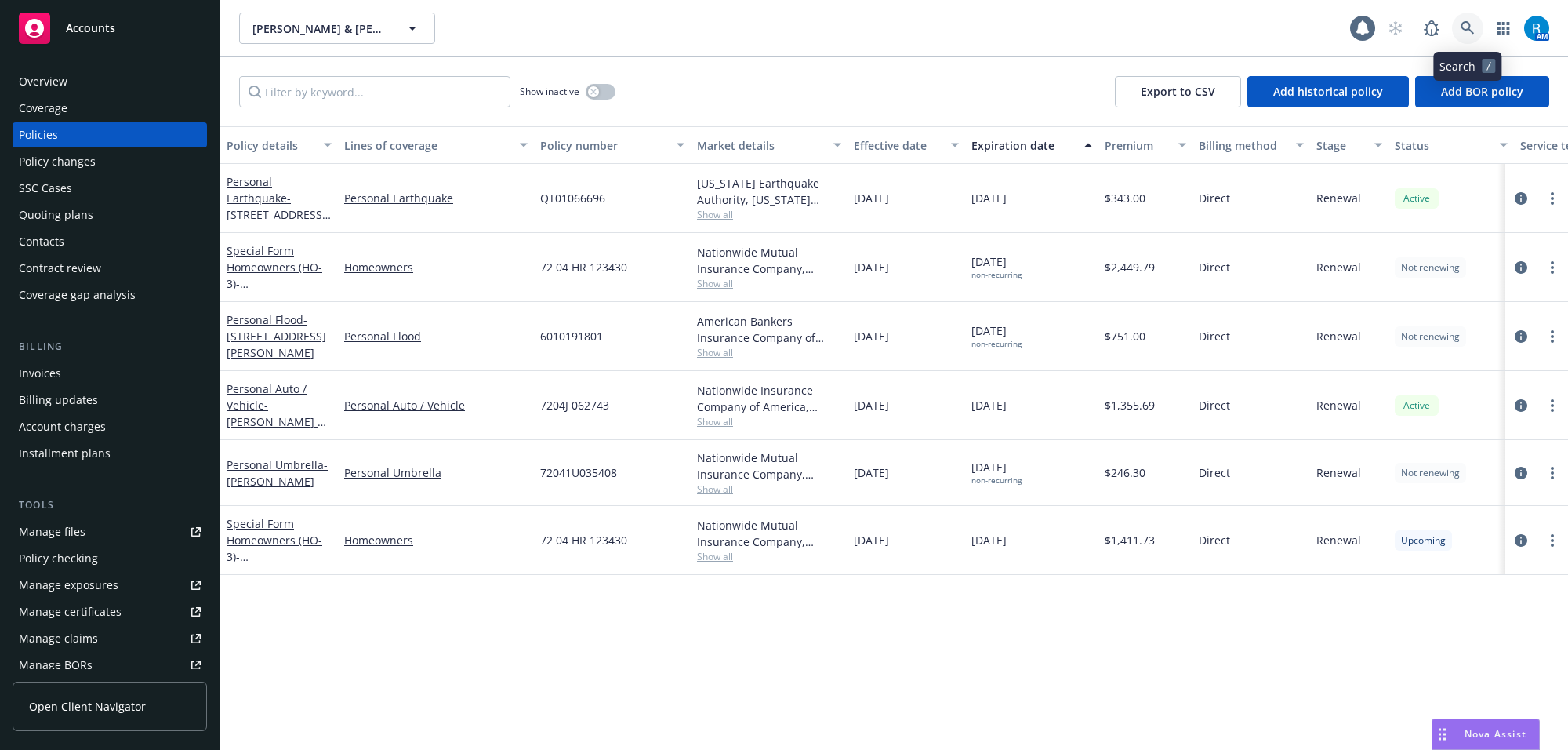
click at [1469, 29] on icon at bounding box center [1466, 28] width 13 height 13
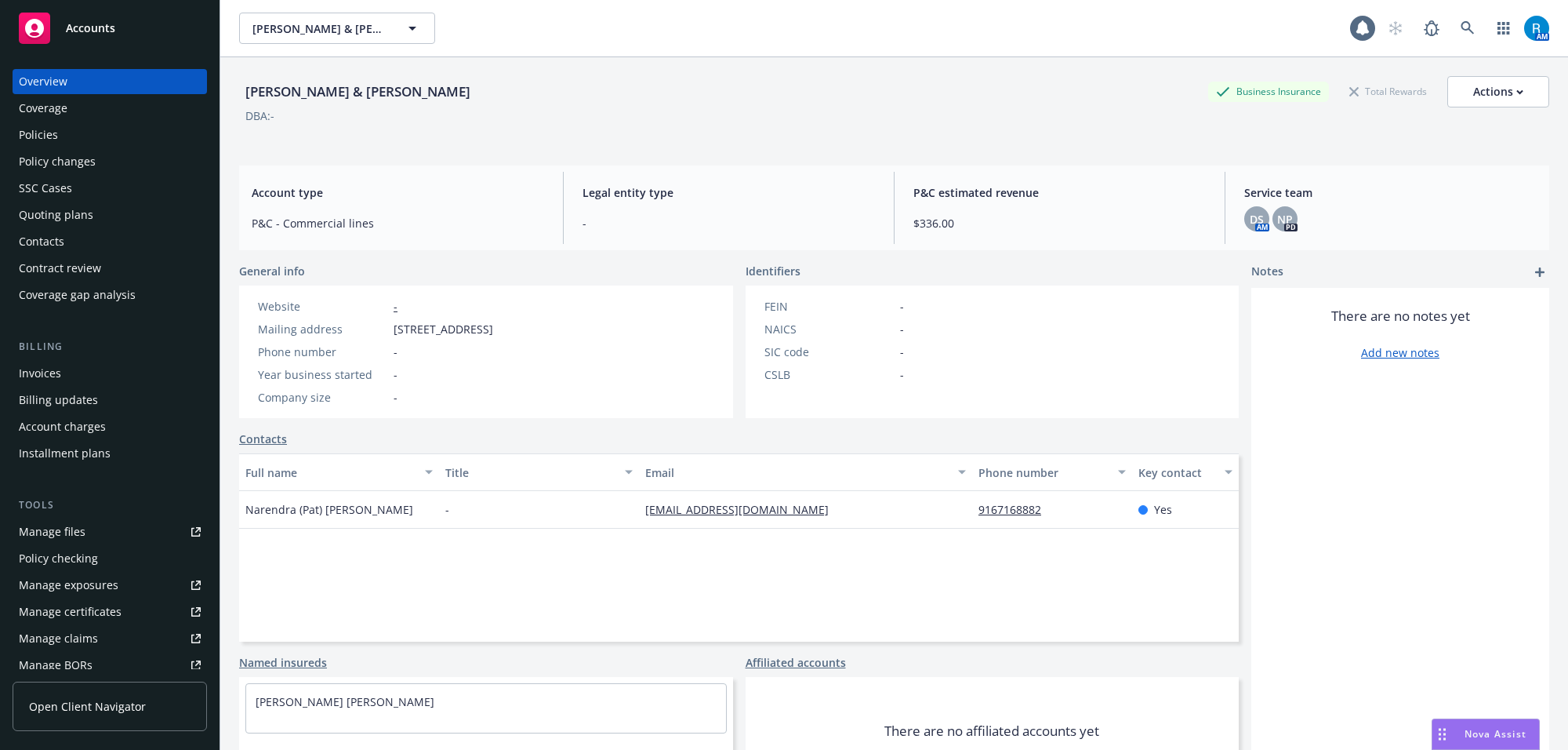
click at [53, 127] on div "Policies" at bounding box center [39, 135] width 39 height 25
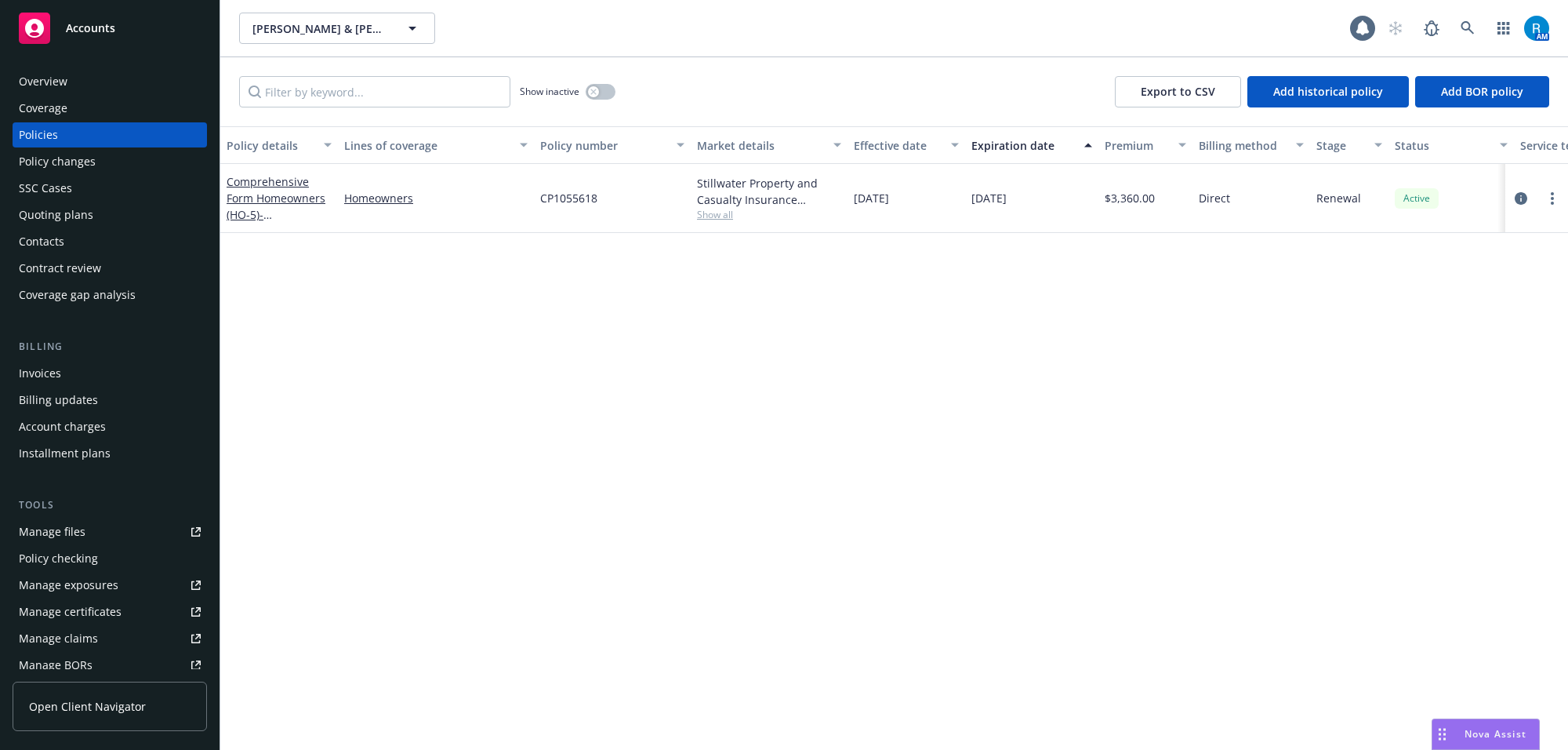
click at [836, 256] on div "Policy details Lines of coverage Policy number Market details Effective date Ex…" at bounding box center [893, 438] width 1347 height 623
click at [259, 194] on link "Comprehensive Form Homeowners (HO-5) - [STREET_ADDRESS]" at bounding box center [276, 207] width 99 height 65
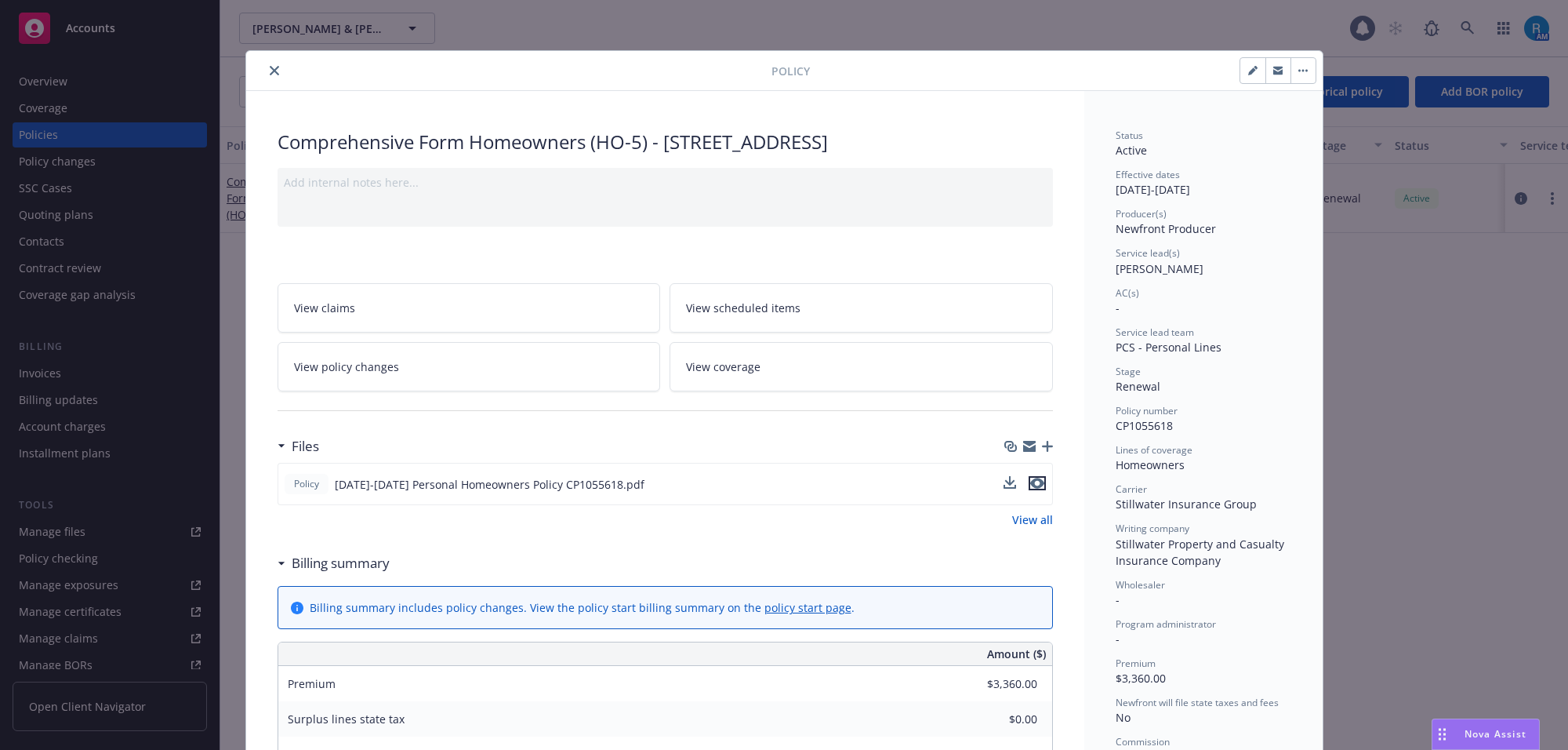
click at [1033, 488] on icon "preview file" at bounding box center [1037, 483] width 14 height 11
click at [265, 72] on button "close" at bounding box center [274, 71] width 19 height 19
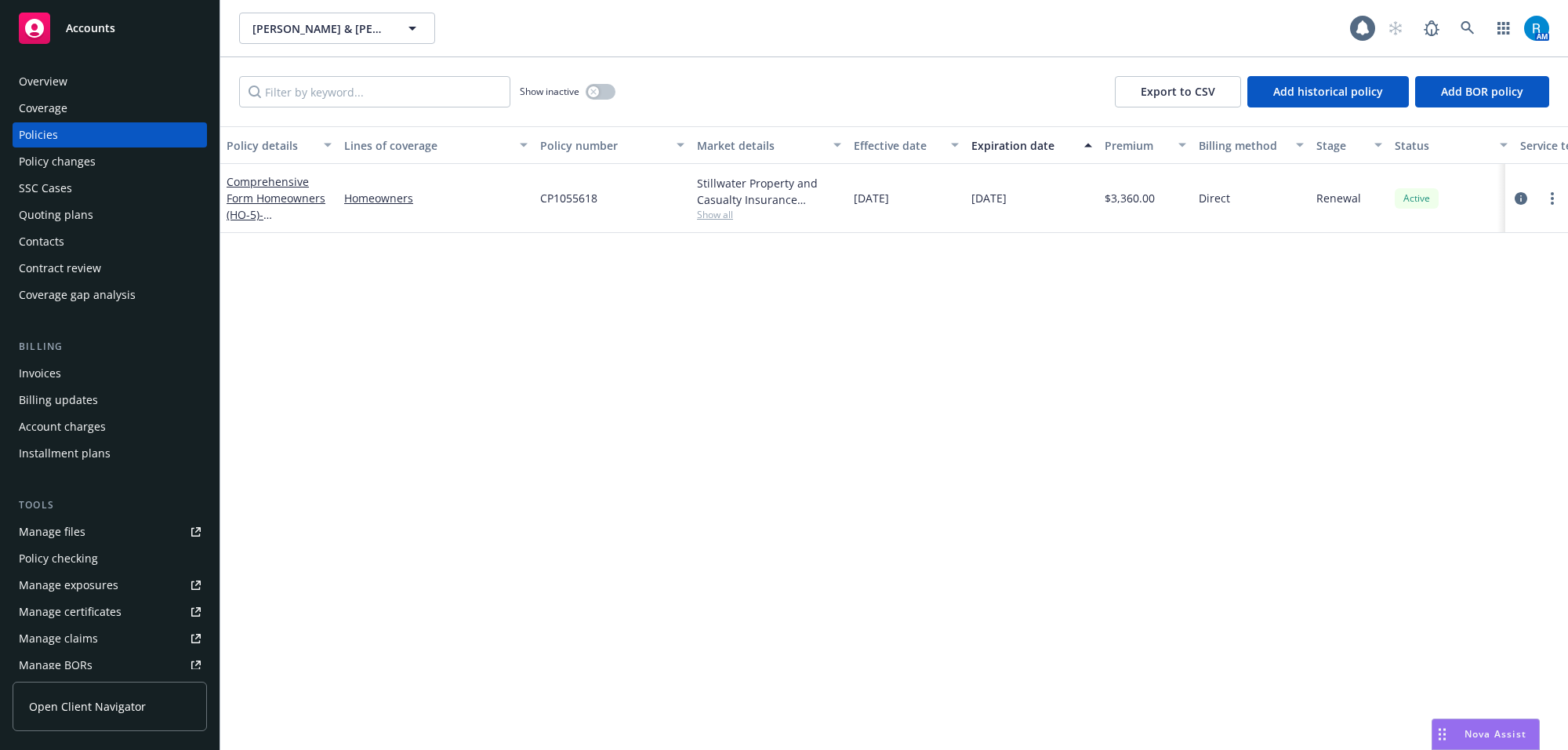
click at [38, 96] on div "Coverage" at bounding box center [43, 108] width 49 height 25
click at [42, 84] on div "Overview" at bounding box center [43, 81] width 49 height 25
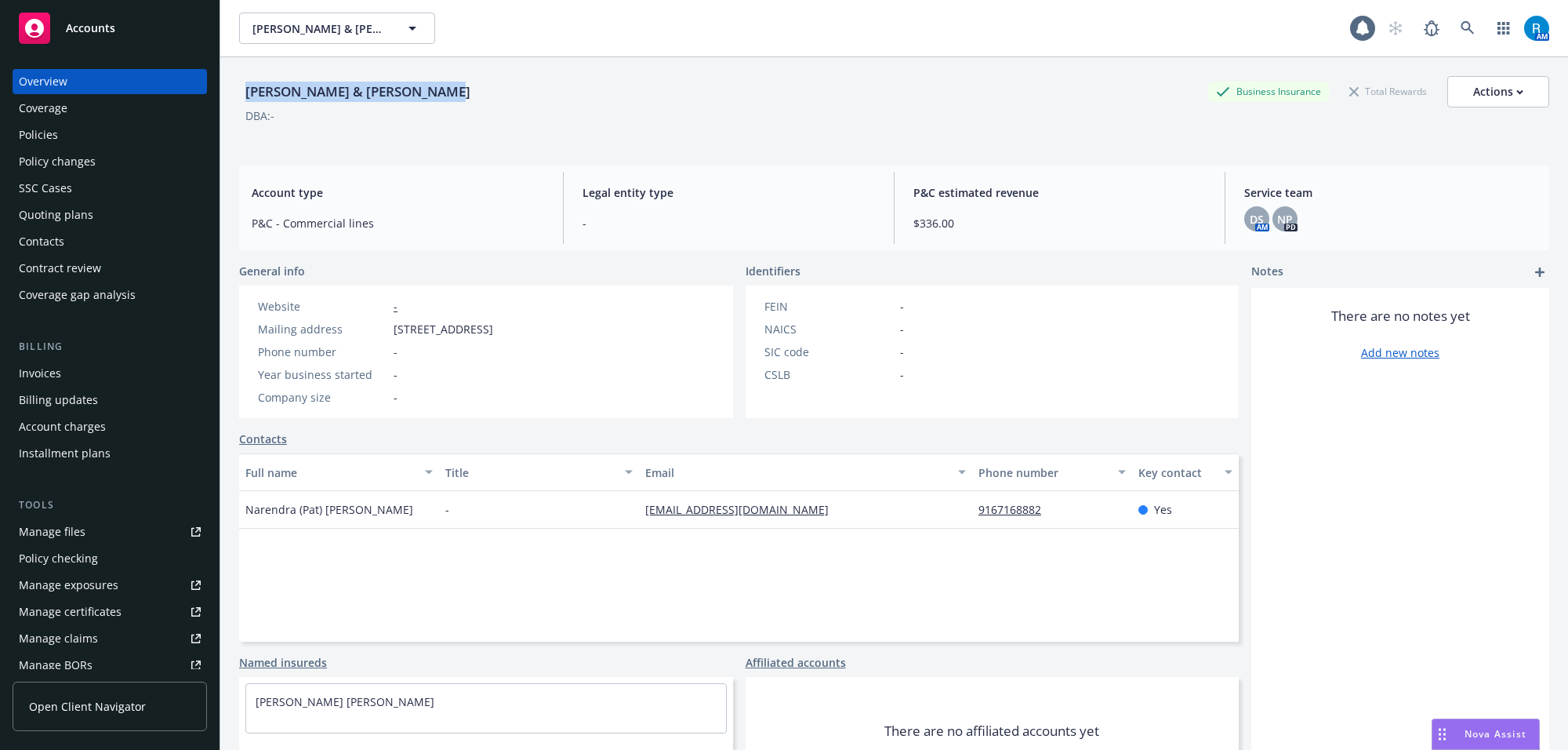
drag, startPoint x: 288, startPoint y: 91, endPoint x: 471, endPoint y: 91, distance: 183.0
click at [471, 91] on div "[PERSON_NAME] & [PERSON_NAME] Business Insurance Total Rewards Actions" at bounding box center [893, 91] width 1309 height 32
copy div "[PERSON_NAME] & [PERSON_NAME]"
click at [69, 125] on div "Policies" at bounding box center [110, 135] width 182 height 25
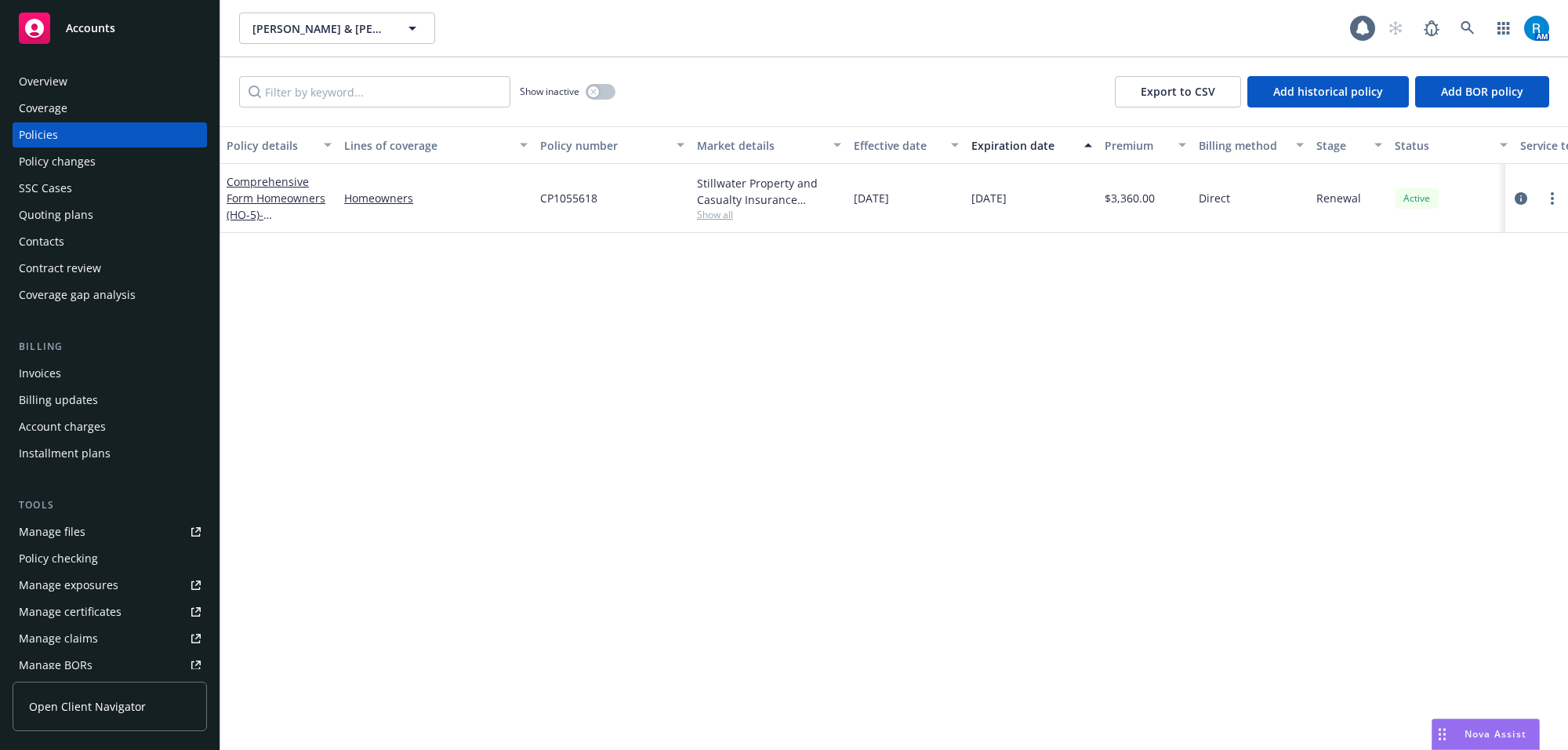
click at [47, 80] on div "Overview" at bounding box center [43, 81] width 49 height 25
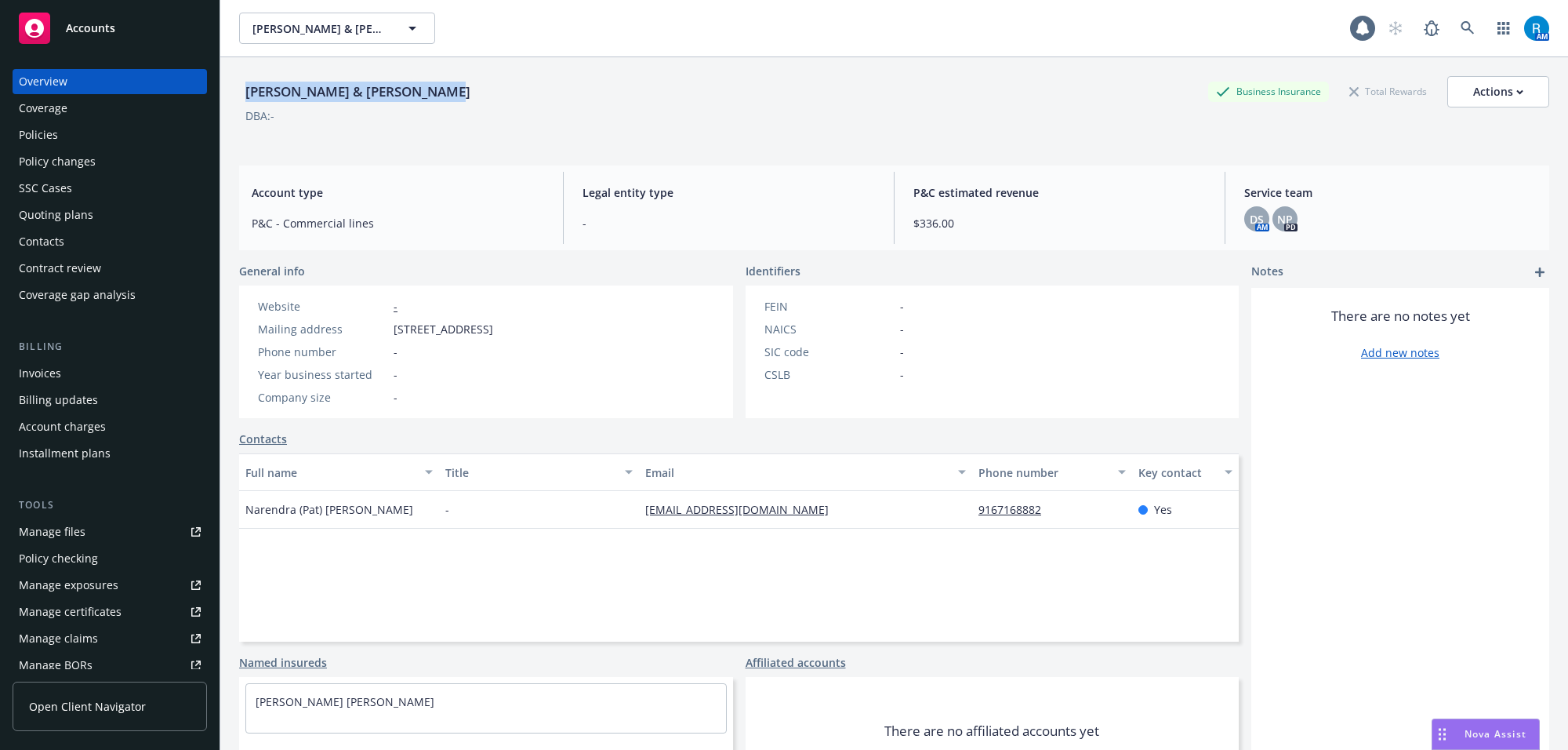
drag, startPoint x: 300, startPoint y: 96, endPoint x: 471, endPoint y: 91, distance: 171.1
click at [477, 88] on div "[PERSON_NAME] & [PERSON_NAME] Business Insurance Total Rewards Actions" at bounding box center [893, 91] width 1309 height 32
copy div "[PERSON_NAME] & [PERSON_NAME]"
click at [331, 112] on div "DBA: -" at bounding box center [893, 115] width 1309 height 17
click at [92, 143] on div "Policies" at bounding box center [110, 135] width 182 height 25
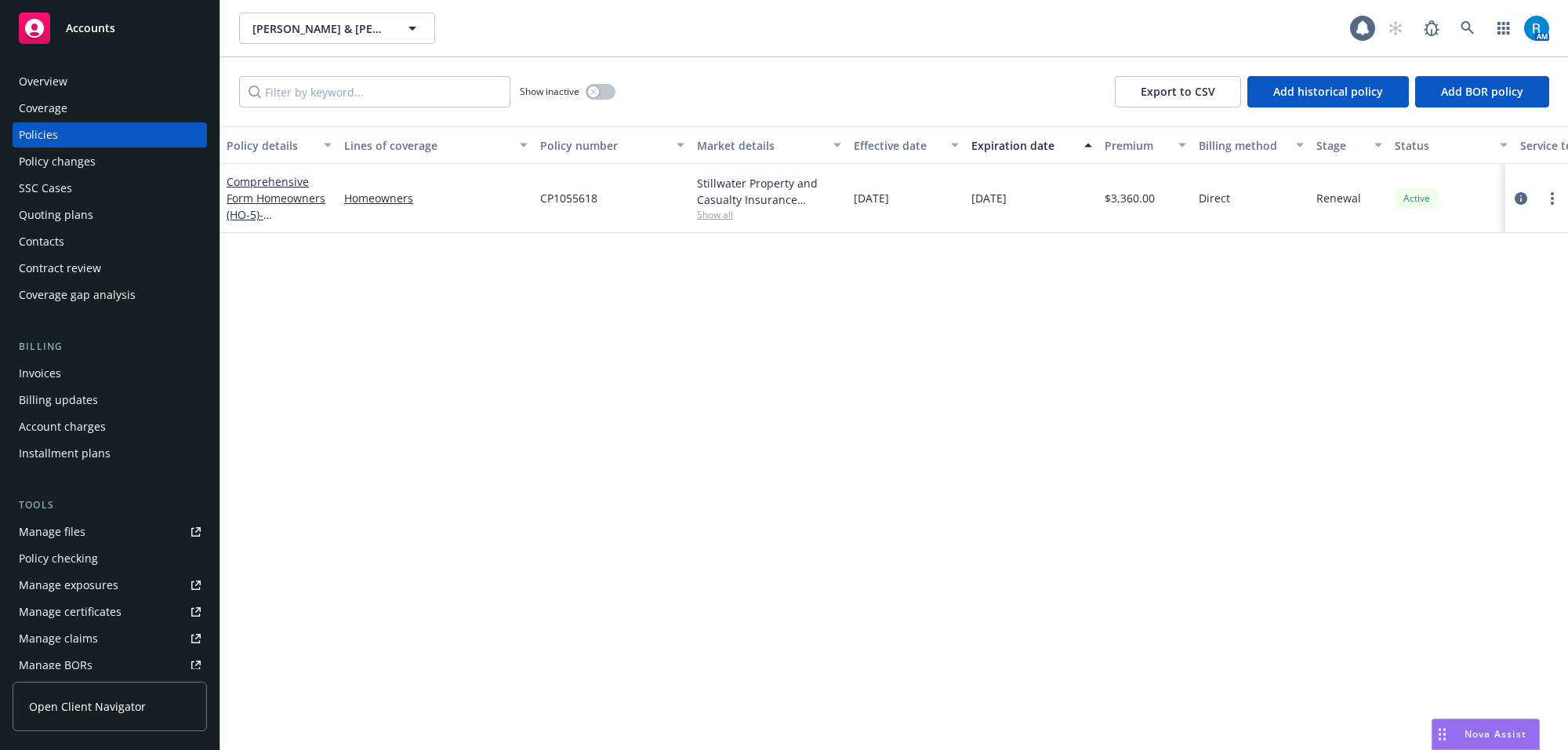
click at [573, 206] on span "CP1055618" at bounding box center [568, 198] width 58 height 17
click at [79, 88] on div "Overview" at bounding box center [110, 81] width 182 height 25
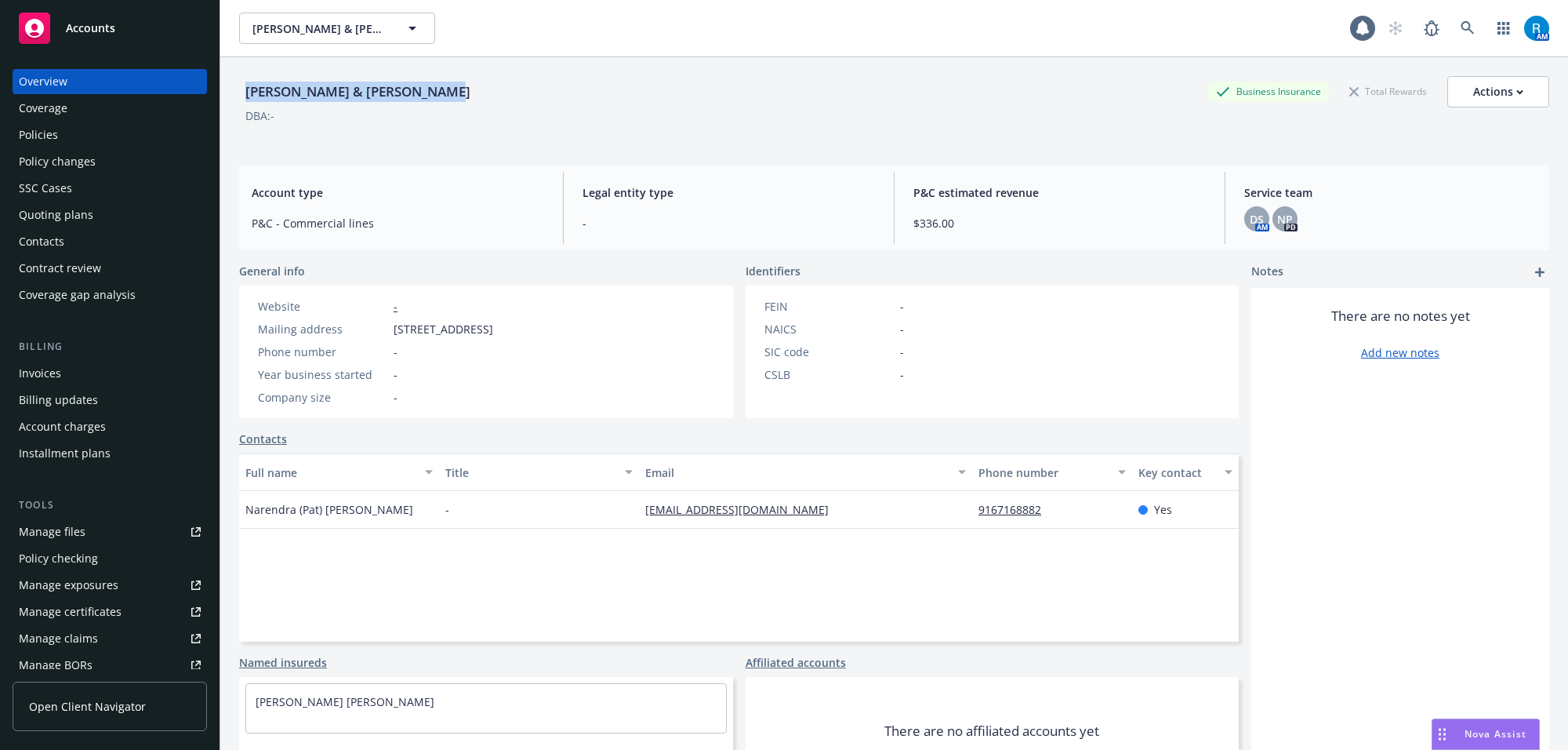
drag, startPoint x: 243, startPoint y: 92, endPoint x: 475, endPoint y: 92, distance: 232.0
click at [475, 92] on div "[PERSON_NAME] & [PERSON_NAME] Business Insurance Total Rewards Actions" at bounding box center [893, 91] width 1309 height 32
drag, startPoint x: 386, startPoint y: 330, endPoint x: 625, endPoint y: 330, distance: 239.0
click at [512, 330] on div "Website - Mailing address [STREET_ADDRESS] Phone number - Year business started…" at bounding box center [375, 352] width 273 height 132
click at [84, 143] on div "Policies" at bounding box center [110, 135] width 182 height 25
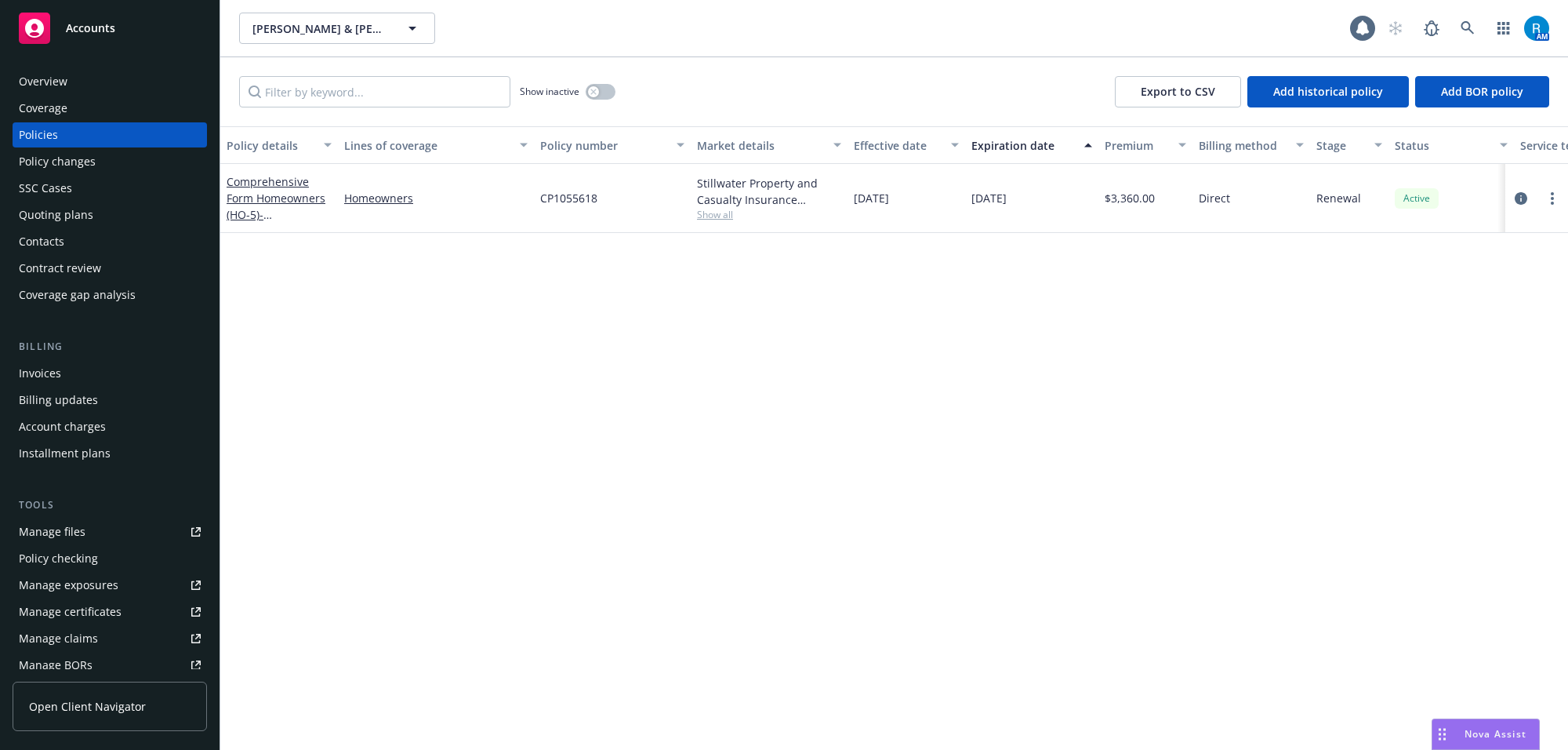
click at [993, 199] on span "[DATE]" at bounding box center [989, 198] width 35 height 17
click at [993, 199] on span "[DATE]" at bounding box center [989, 198] width 35 height 17
click at [996, 200] on span "[DATE]" at bounding box center [989, 198] width 35 height 17
drag, startPoint x: 692, startPoint y: 182, endPoint x: 794, endPoint y: 201, distance: 103.8
click at [794, 201] on div "Stillwater Property and Casualty Insurance Company, Stillwater Insurance Group …" at bounding box center [769, 198] width 157 height 69
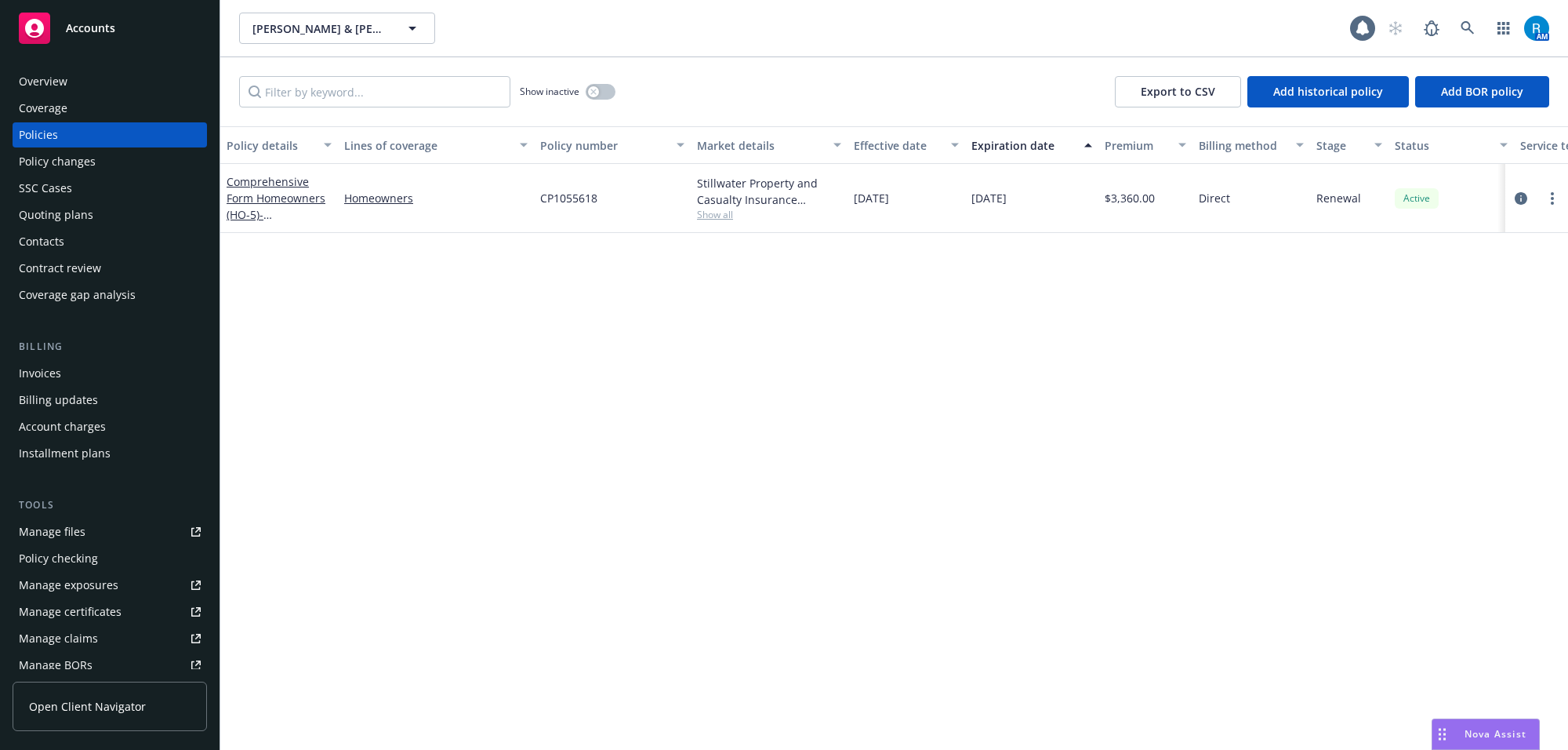
click at [716, 212] on span "Show all" at bounding box center [769, 214] width 144 height 13
drag, startPoint x: 534, startPoint y: 269, endPoint x: 806, endPoint y: 267, distance: 272.0
click at [810, 267] on div "Writing company Stillwater Property and Casualty Insurance Company Carrier Stil…" at bounding box center [684, 315] width 314 height 176
click at [424, 283] on div "Policy details Lines of coverage Policy number Market details Effective date Ex…" at bounding box center [893, 438] width 1347 height 623
click at [276, 202] on link "Comprehensive Form Homeowners (HO-5) - [STREET_ADDRESS]" at bounding box center [276, 207] width 99 height 65
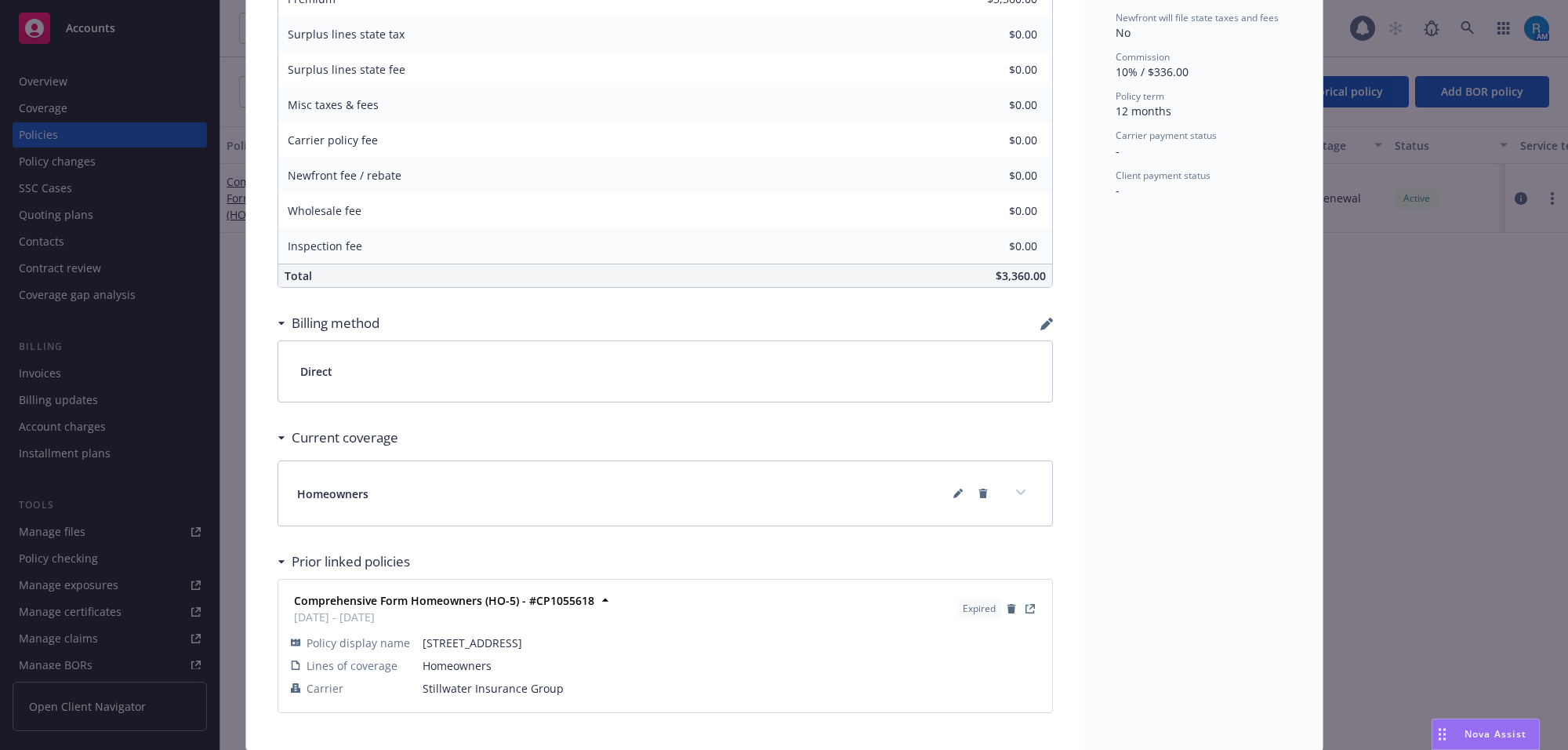
scroll to position [765, 0]
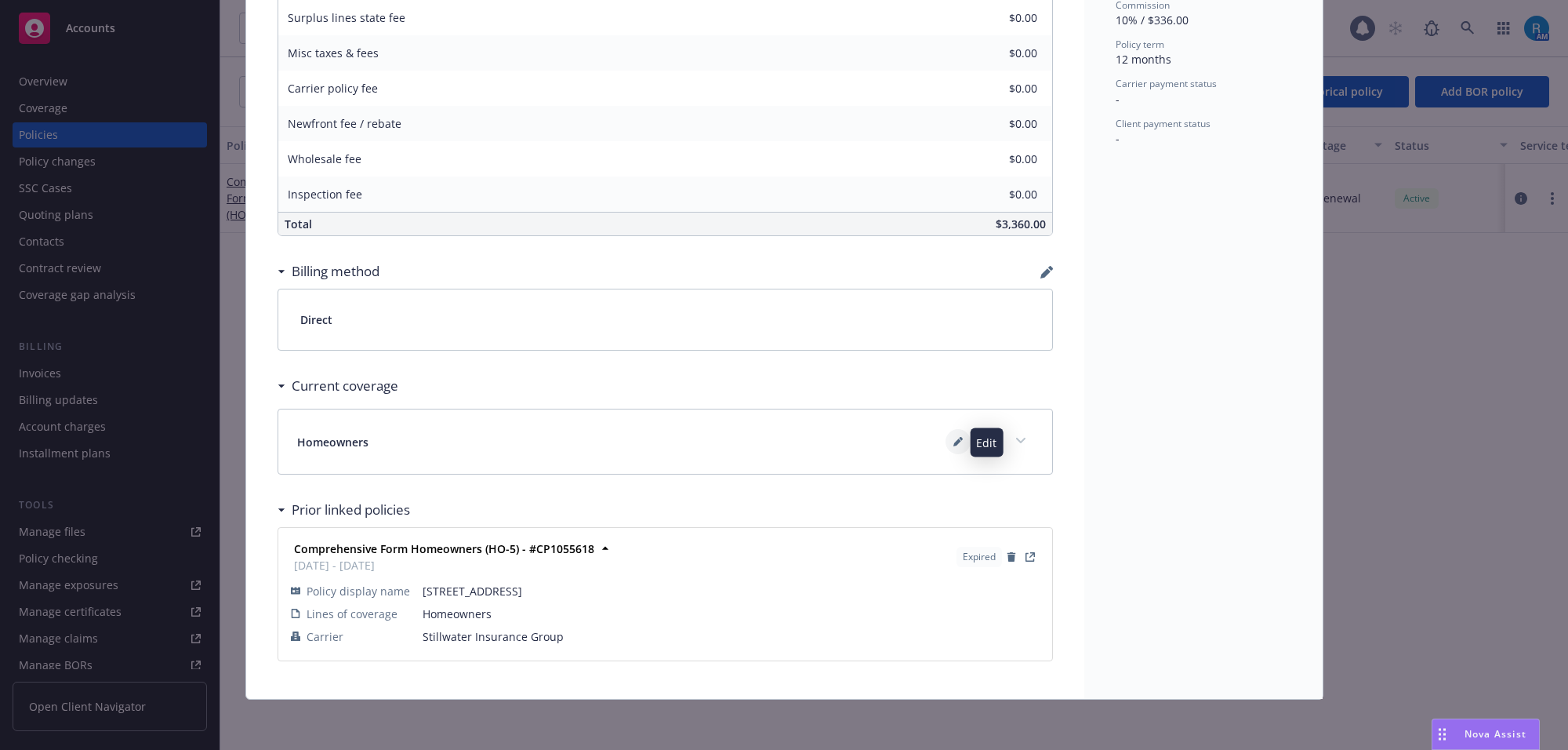
click at [953, 441] on icon at bounding box center [957, 443] width 8 height 8
type textarea "x"
select select "INCLUDED"
select select "LIMIT"
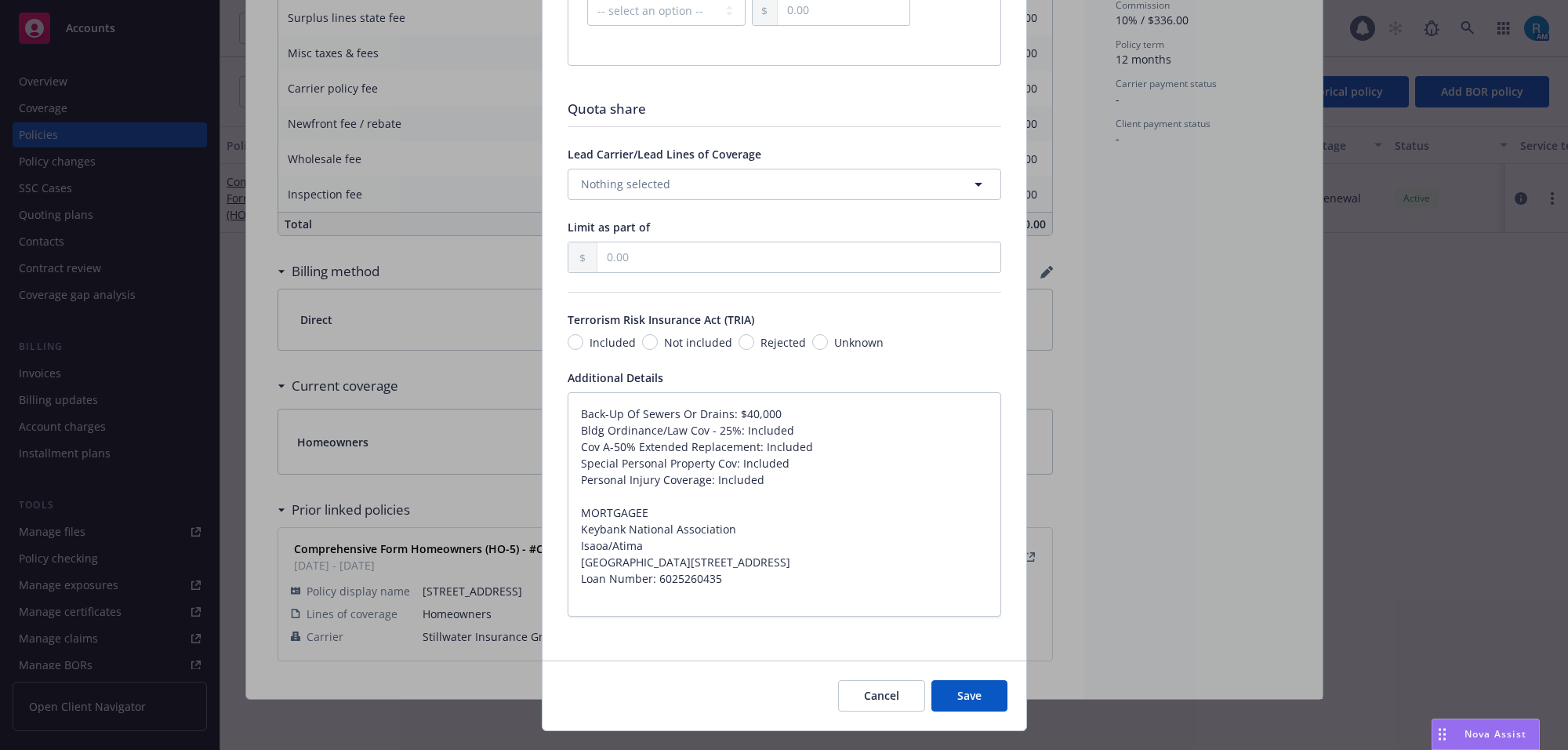
scroll to position [2733, 0]
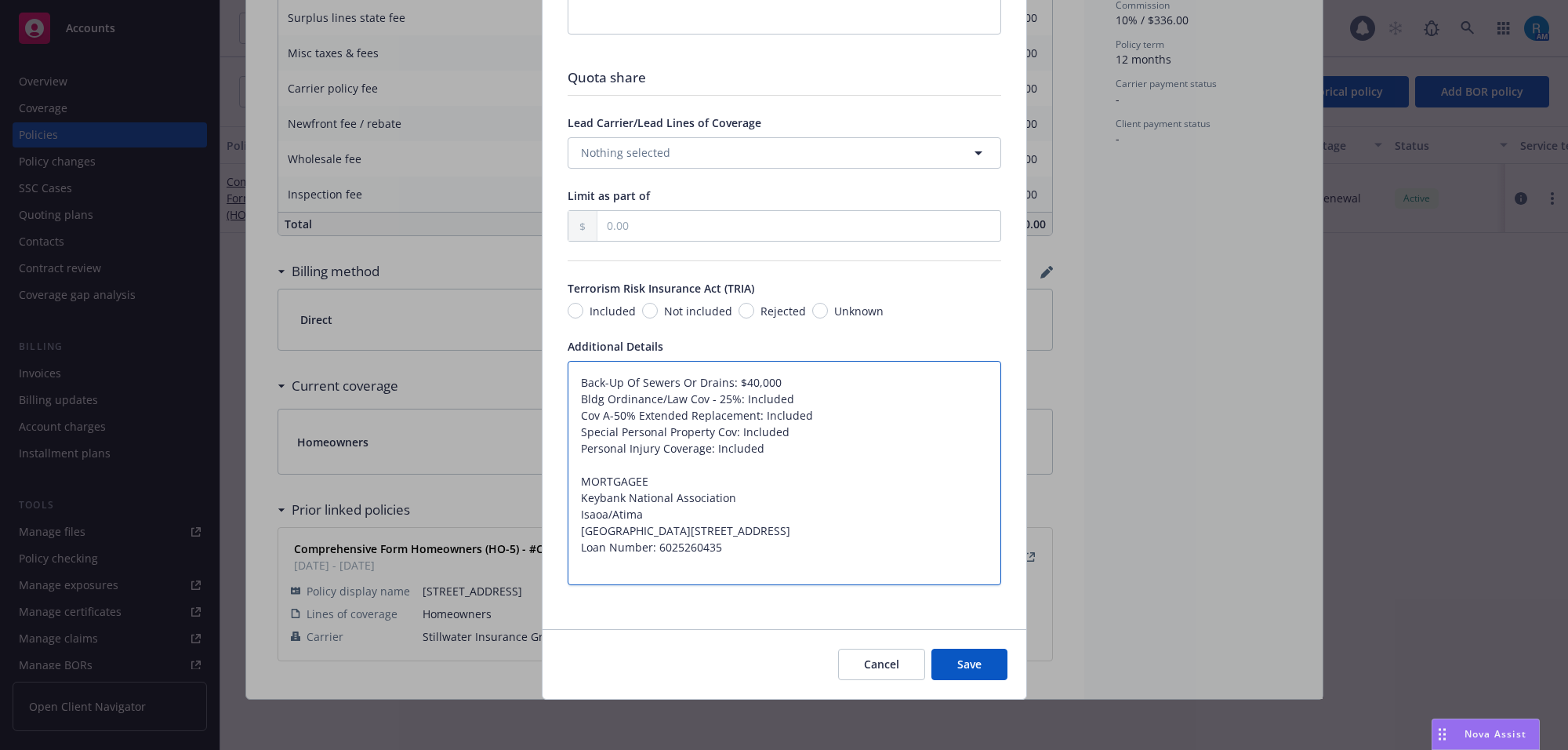
drag, startPoint x: 573, startPoint y: 499, endPoint x: 666, endPoint y: 516, distance: 94.5
click at [666, 516] on textarea "Back-Up Of Sewers Or Drains: $40,000 Bldg Ordinance/Law Cov - 25%: Included Cov…" at bounding box center [784, 472] width 434 height 225
click at [867, 664] on span "Cancel" at bounding box center [881, 663] width 35 height 15
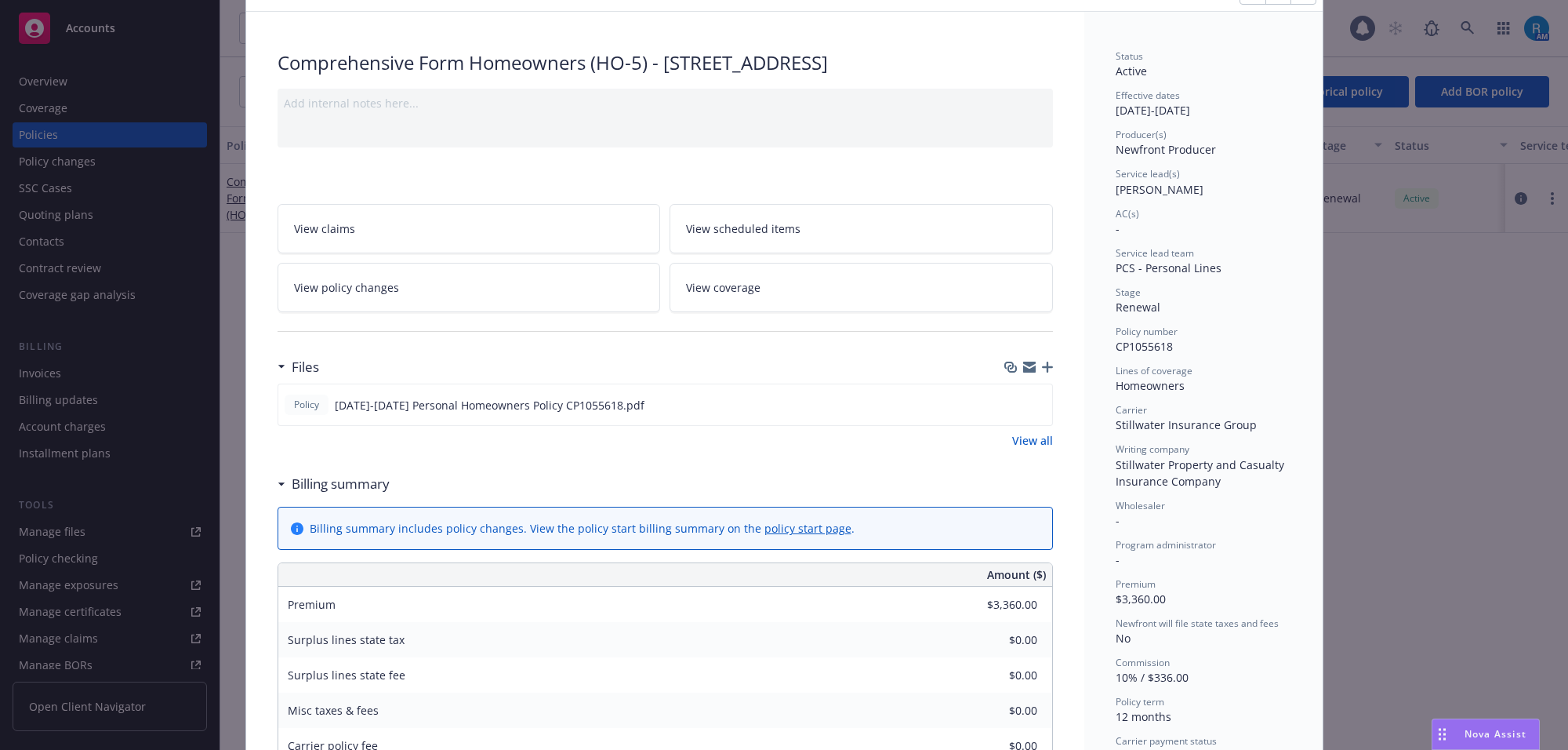
scroll to position [0, 0]
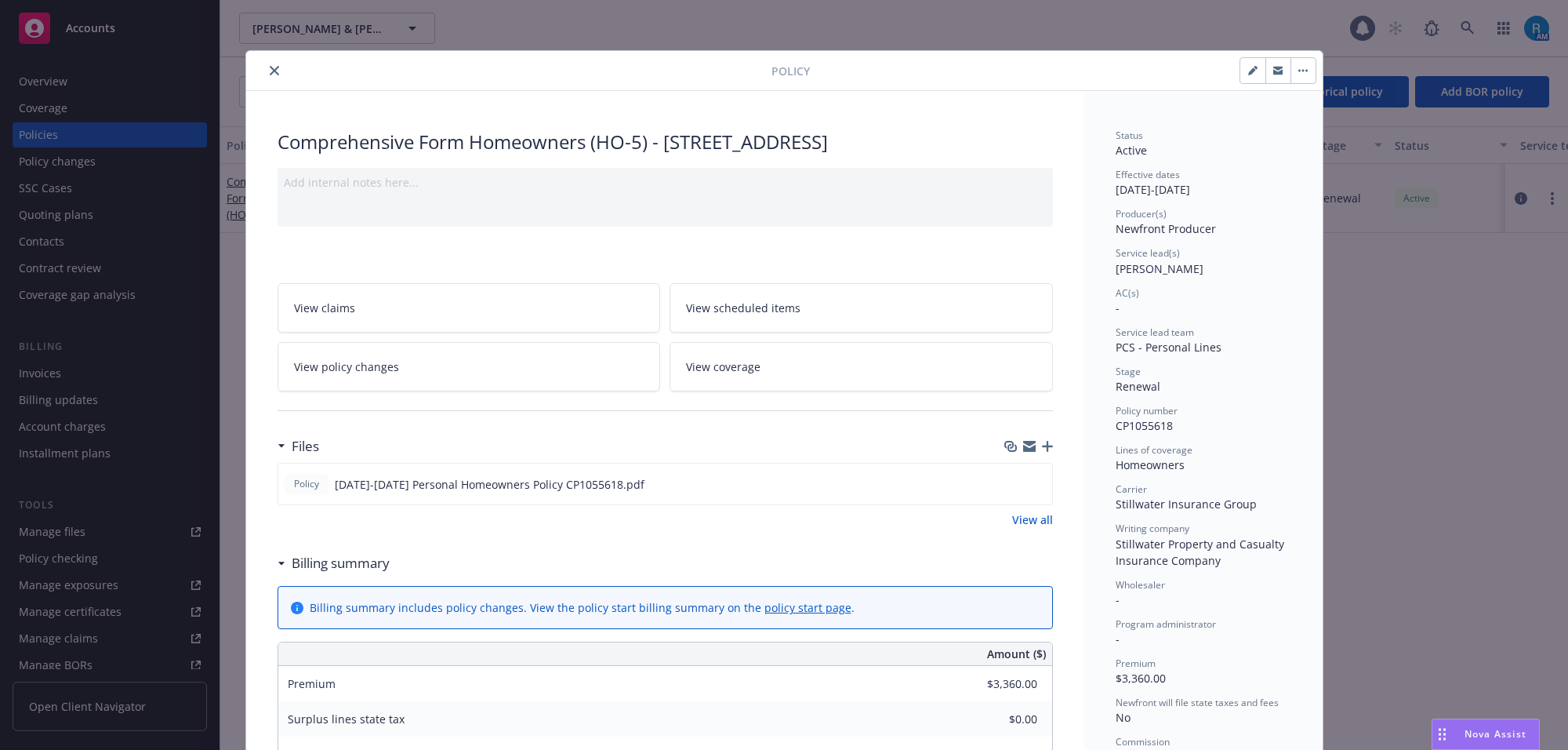
click at [270, 69] on icon "close" at bounding box center [274, 71] width 9 height 9
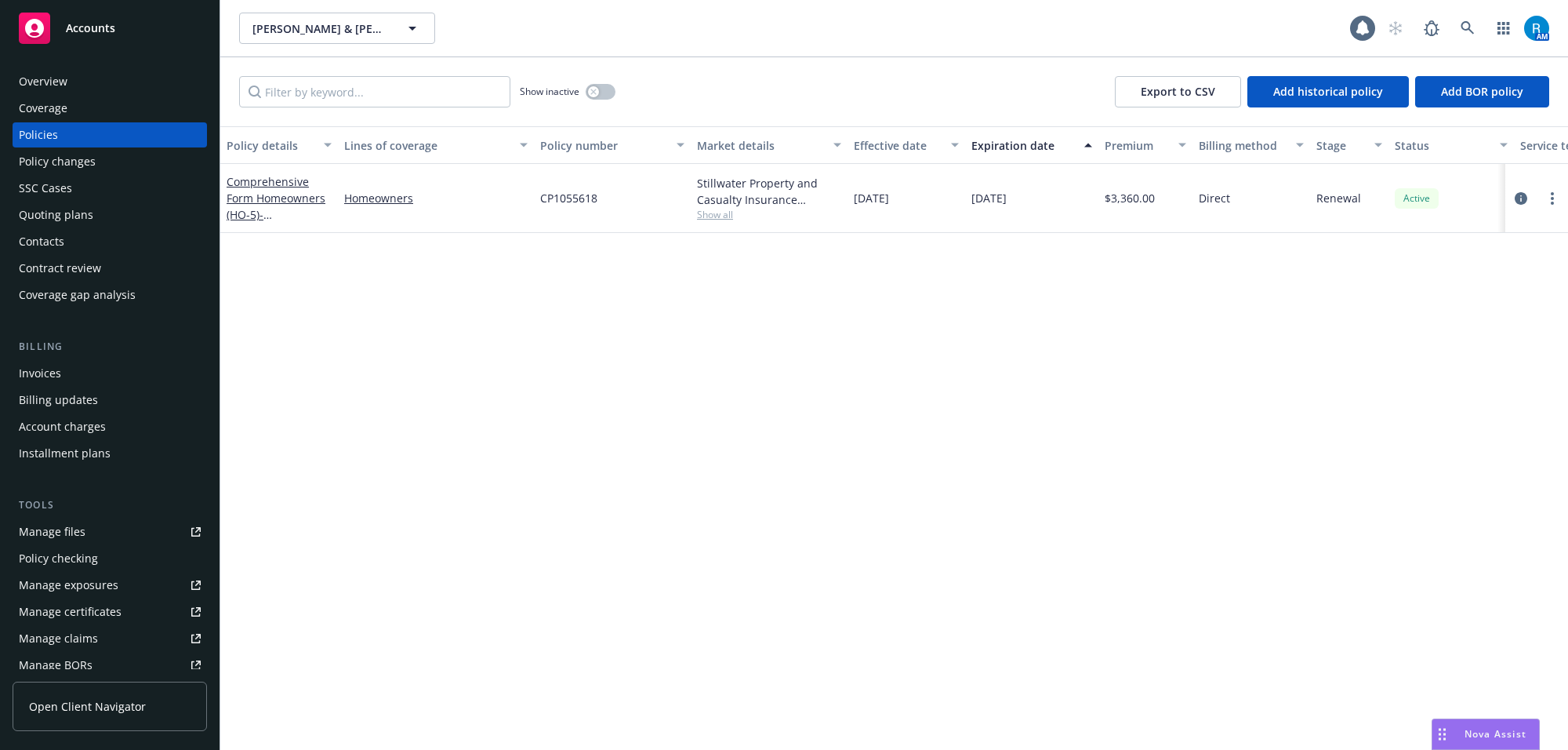
click at [255, 56] on div "[PERSON_NAME] & [PERSON_NAME] [PERSON_NAME] & [PERSON_NAME] 1 AM" at bounding box center [893, 28] width 1347 height 57
click at [559, 22] on div "[PERSON_NAME] & [PERSON_NAME] [PERSON_NAME] & [PERSON_NAME]" at bounding box center [794, 28] width 1111 height 32
click at [1473, 36] on link at bounding box center [1467, 28] width 32 height 32
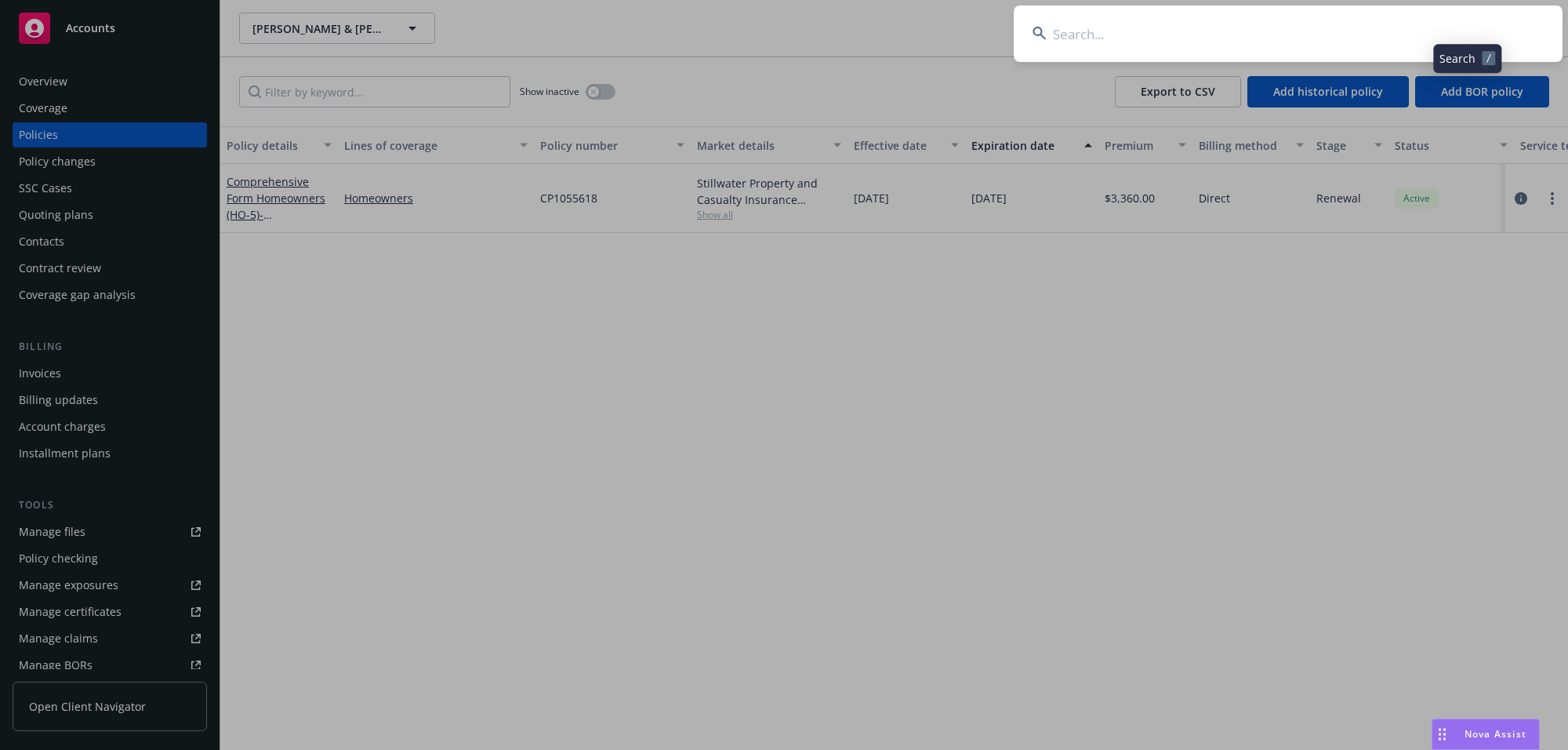
type input "[PERSON_NAME]"
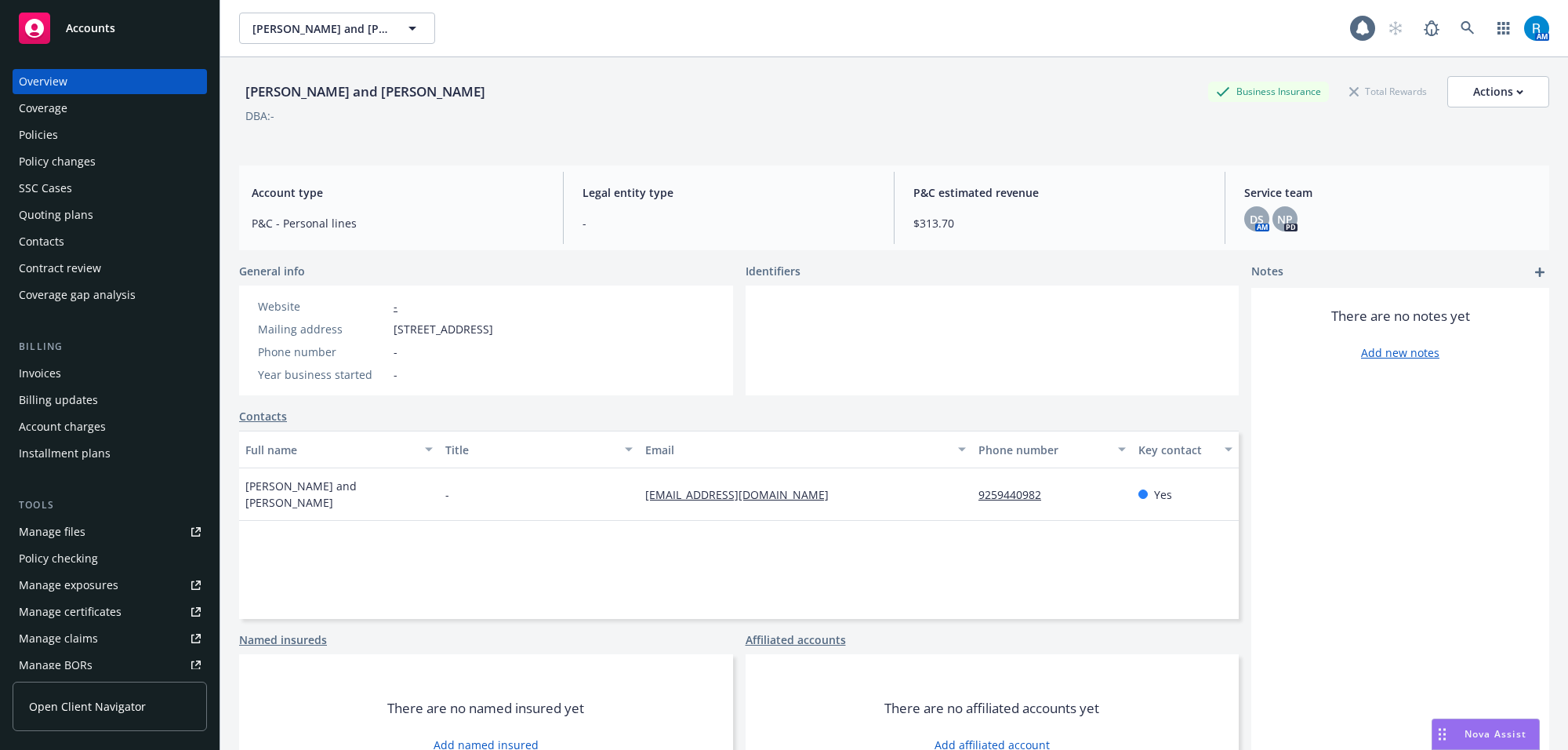
click at [87, 136] on div "Policies" at bounding box center [110, 135] width 182 height 25
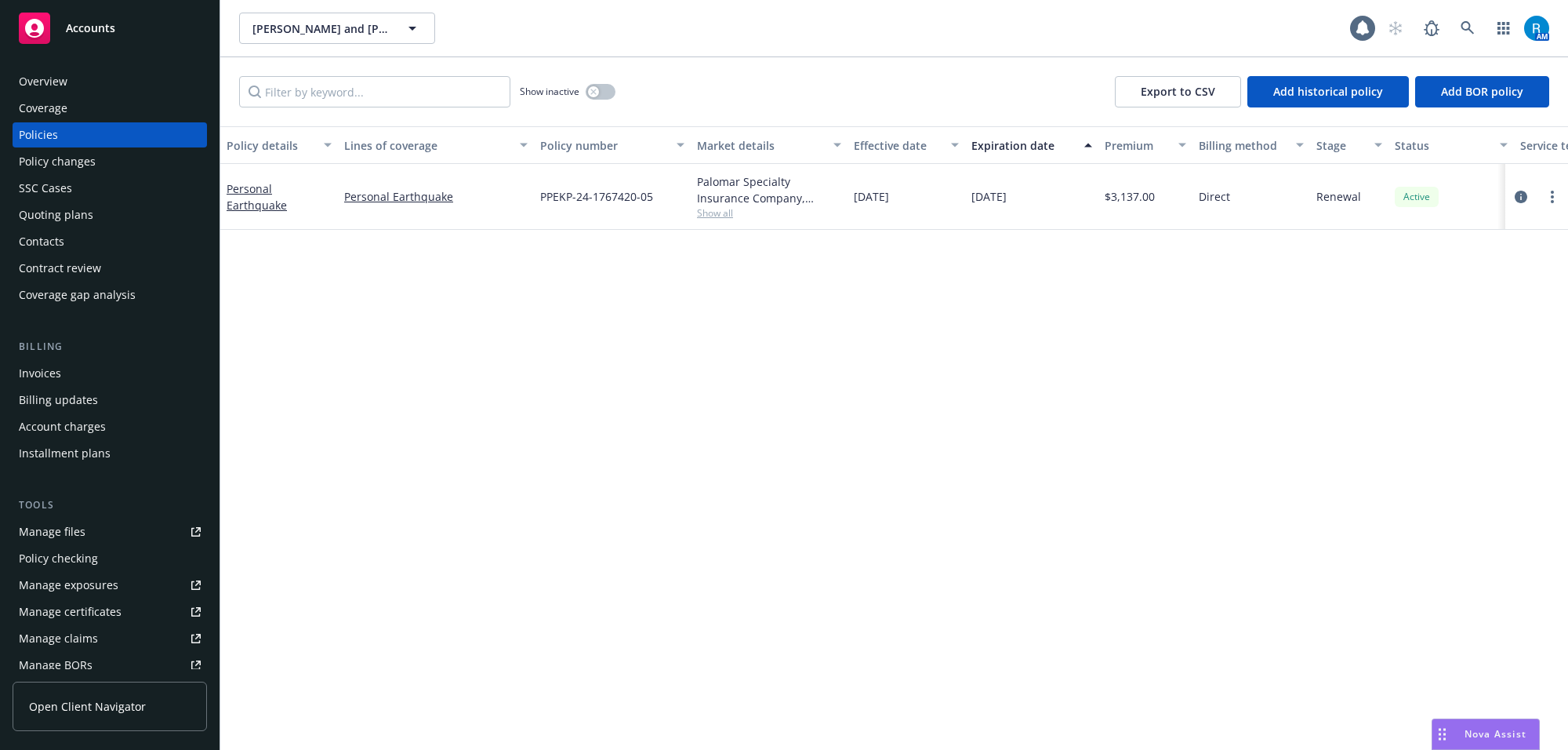
click at [70, 79] on div "Overview" at bounding box center [110, 81] width 182 height 25
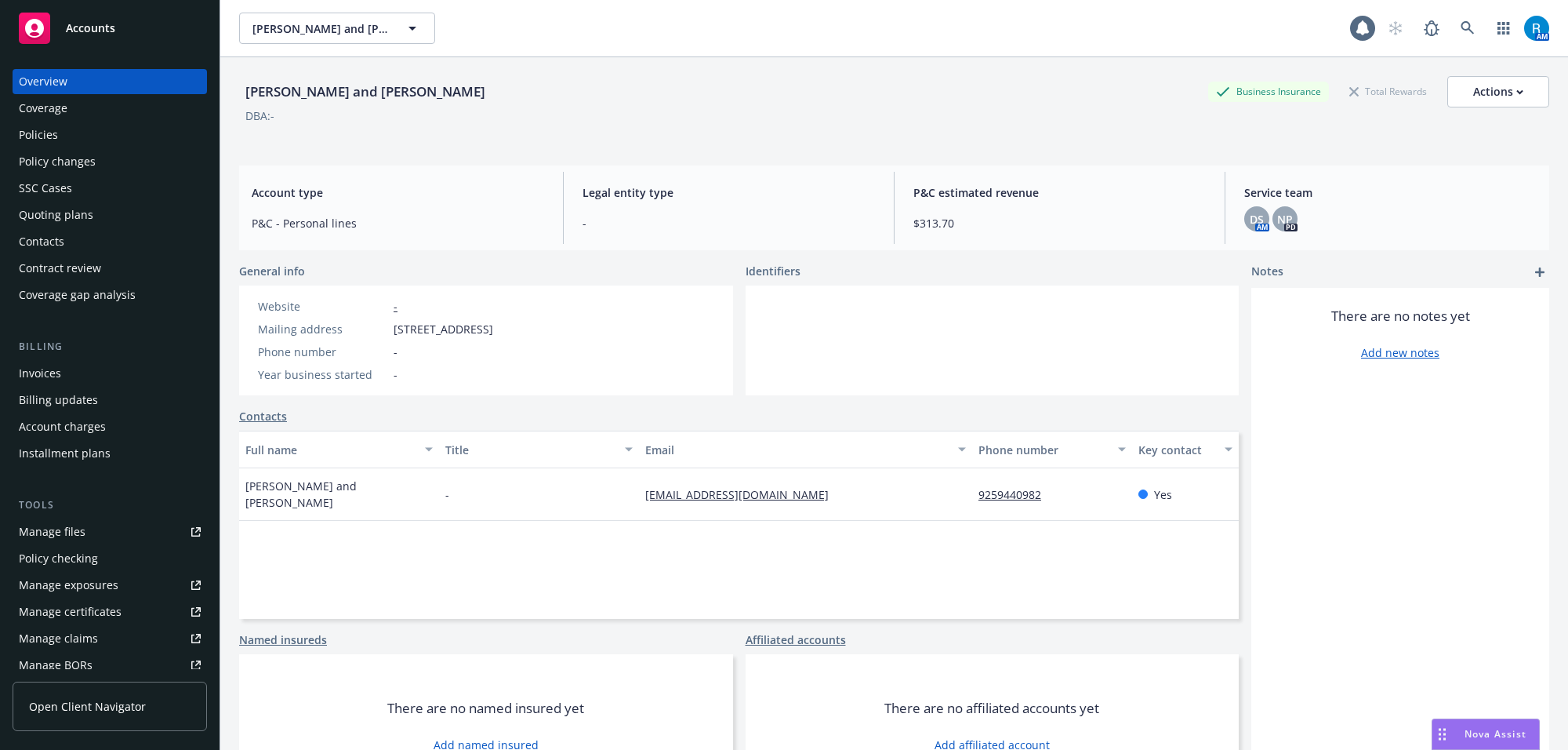
drag, startPoint x: 237, startPoint y: 92, endPoint x: 537, endPoint y: 91, distance: 300.0
click at [537, 91] on div "[PERSON_NAME] and [PERSON_NAME] Business Insurance Total Rewards Actions DBA: -…" at bounding box center [893, 432] width 1347 height 750
click at [459, 119] on div "DBA: -" at bounding box center [893, 115] width 1309 height 17
drag, startPoint x: 835, startPoint y: 106, endPoint x: 804, endPoint y: 110, distance: 31.3
click at [835, 107] on div "DBA: -" at bounding box center [893, 115] width 1309 height 17
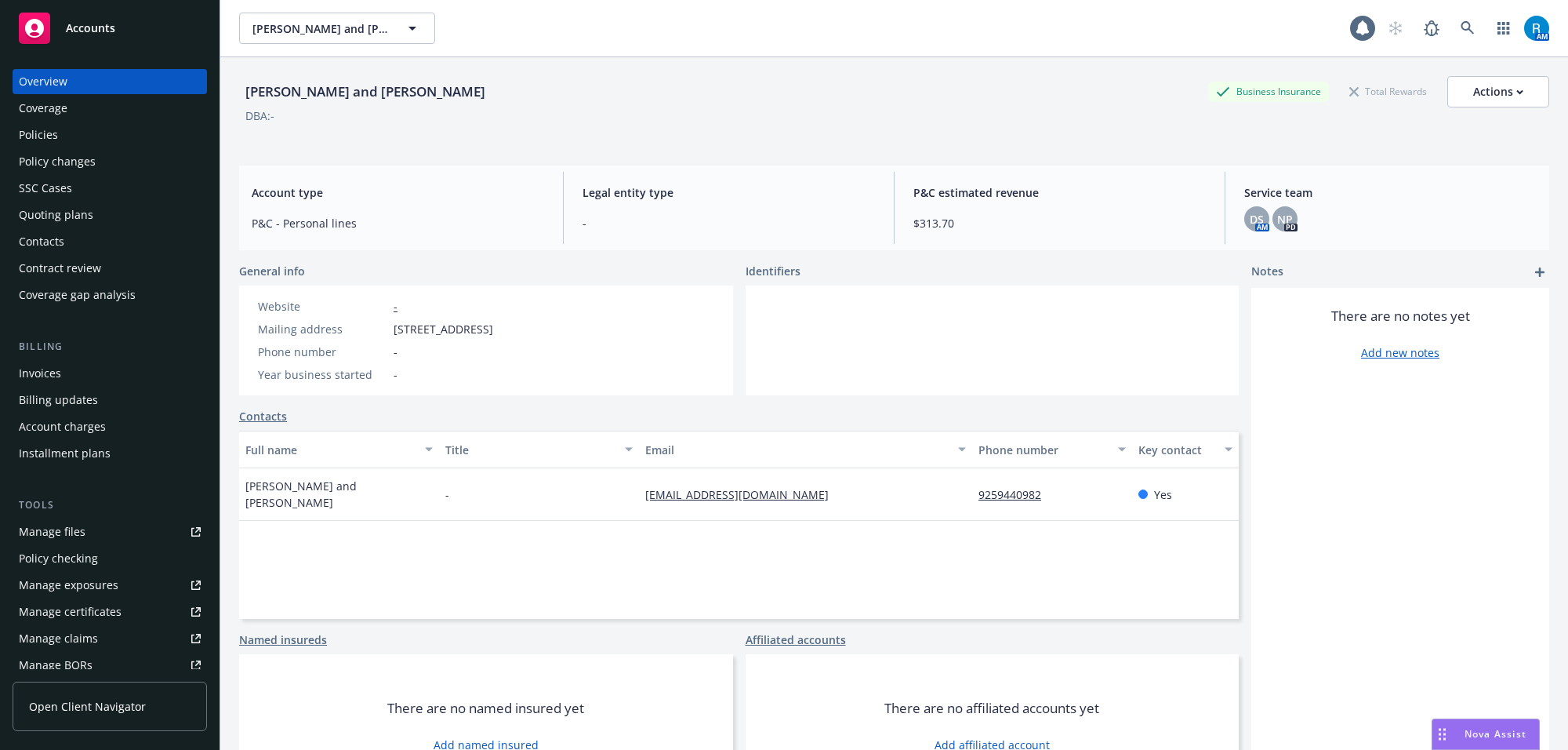
click at [52, 129] on div "Policies" at bounding box center [39, 135] width 39 height 25
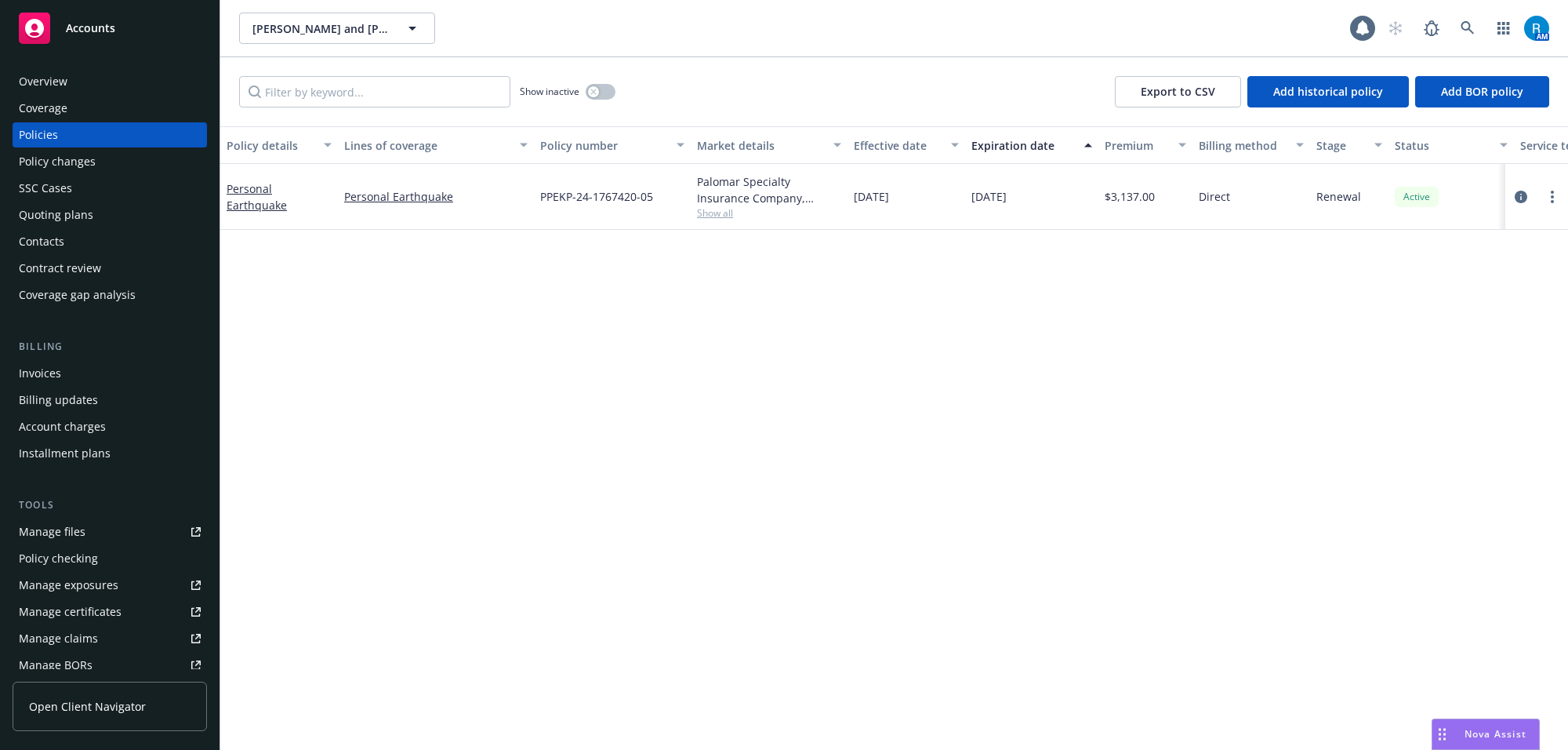
click at [625, 200] on span "PPEKP-24-1767420-05" at bounding box center [596, 196] width 113 height 17
click at [255, 187] on link "Personal Earthquake" at bounding box center [256, 197] width 61 height 32
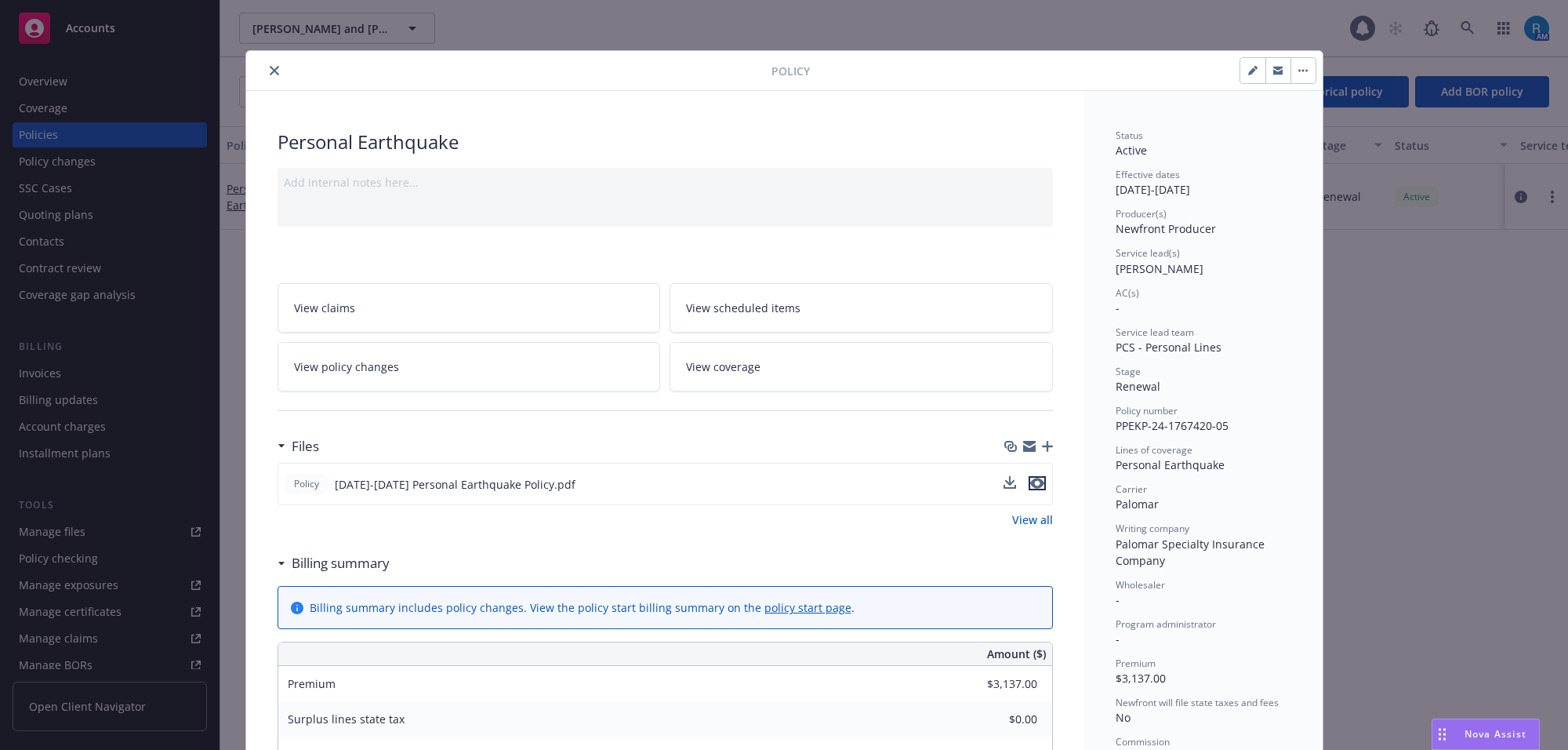
click at [1031, 483] on icon "preview file" at bounding box center [1037, 483] width 14 height 11
click at [270, 71] on icon "close" at bounding box center [274, 71] width 9 height 9
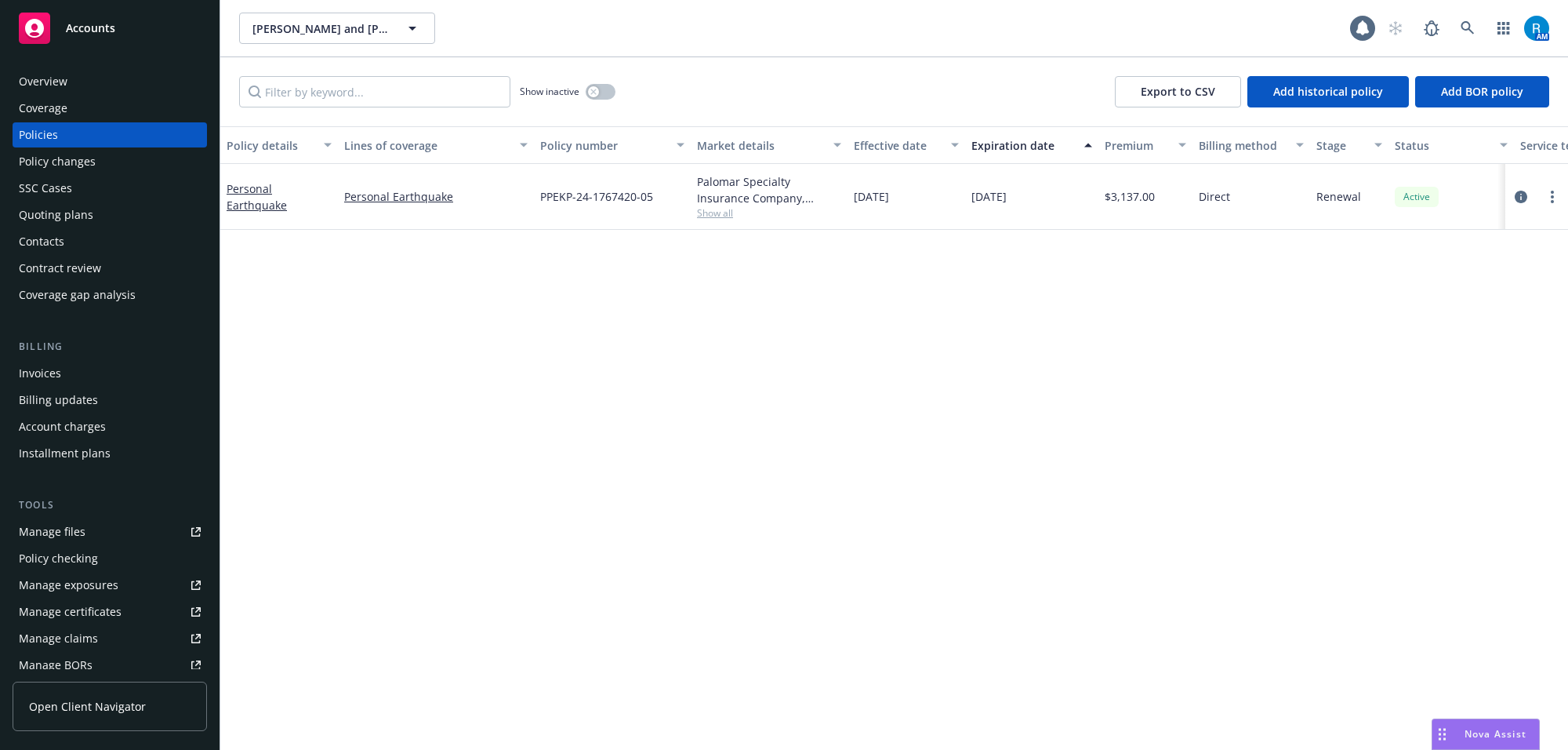
click at [34, 86] on div "Overview" at bounding box center [43, 81] width 49 height 25
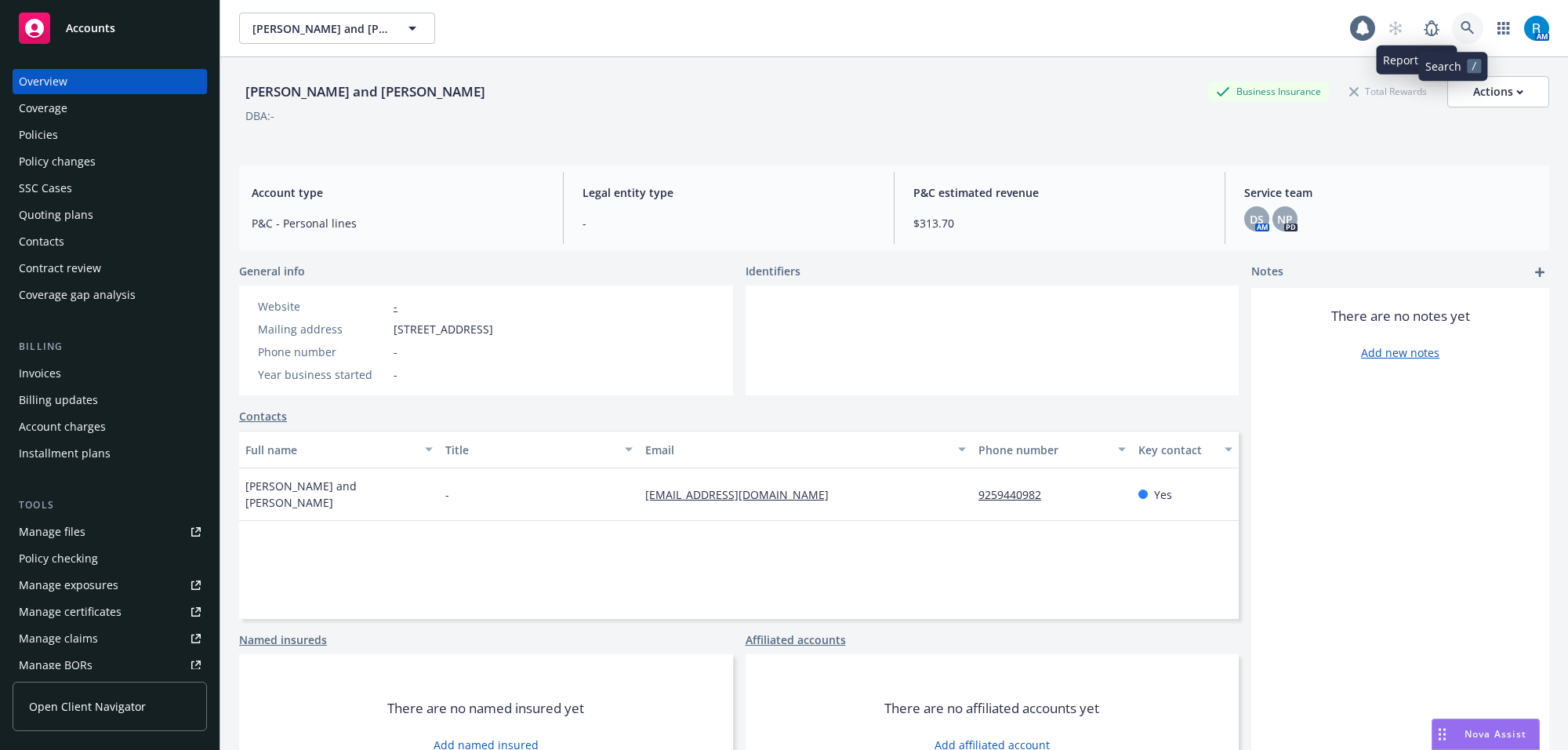
click at [1467, 29] on link at bounding box center [1467, 28] width 32 height 32
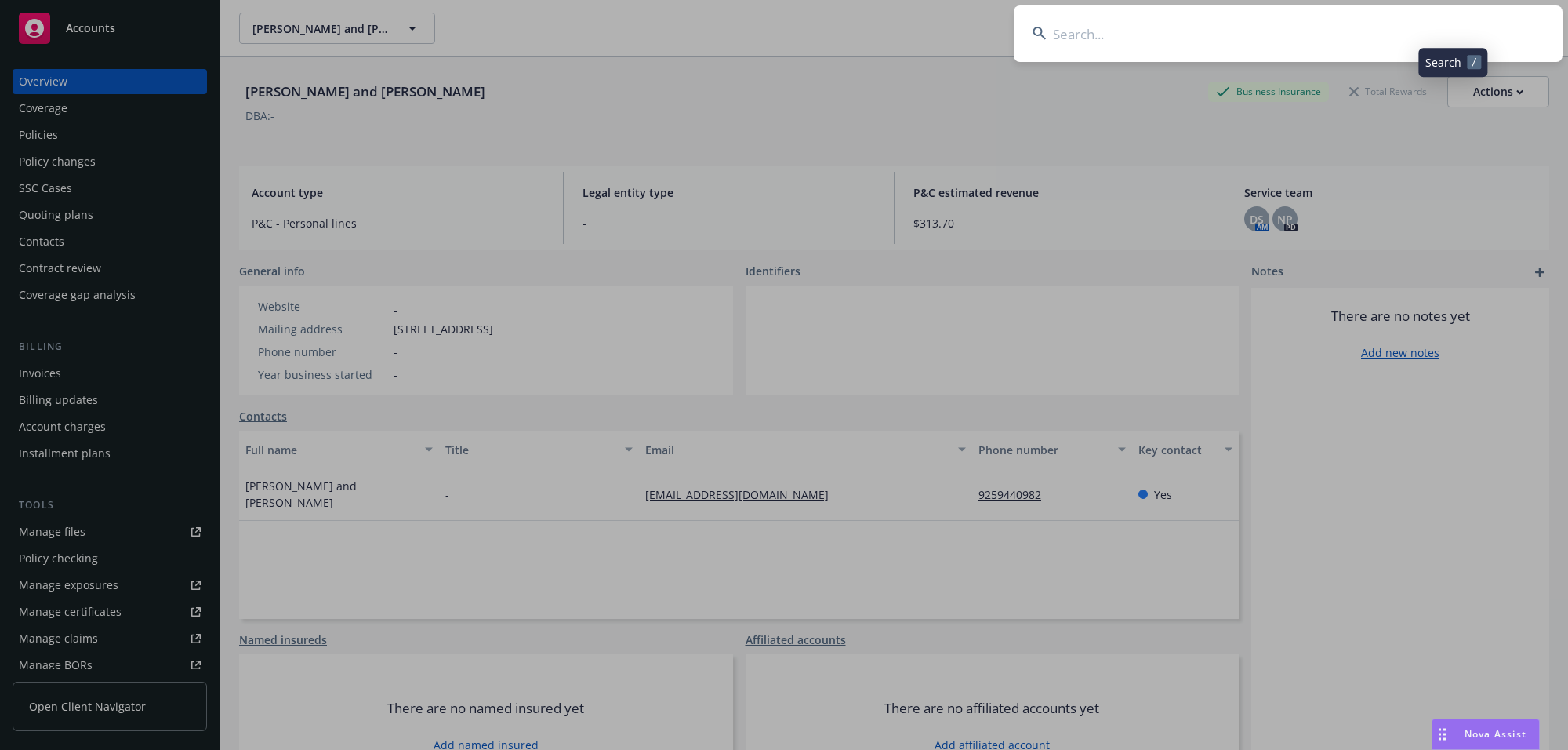
type input "[PERSON_NAME] & [PERSON_NAME]"
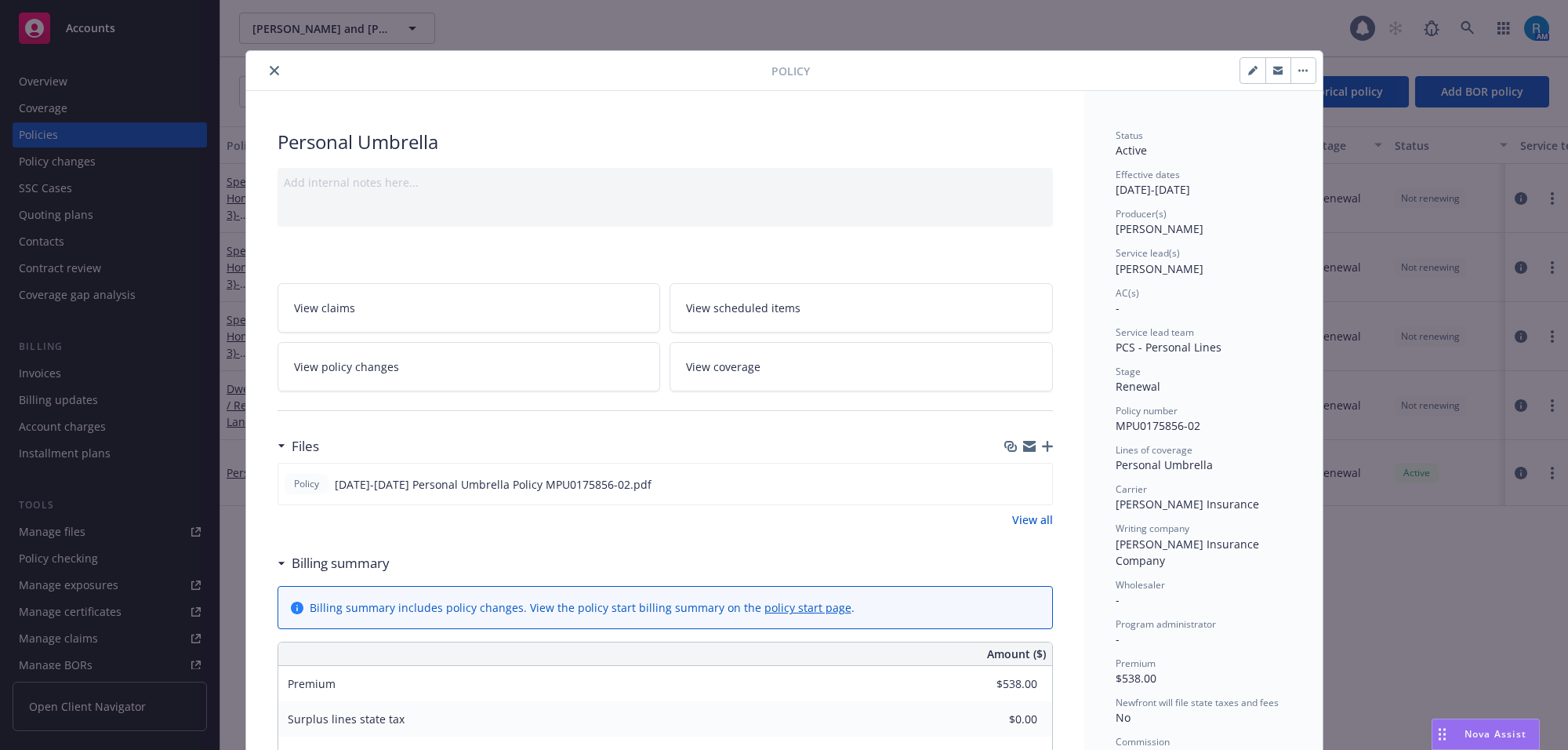
click at [270, 68] on icon "close" at bounding box center [274, 71] width 9 height 9
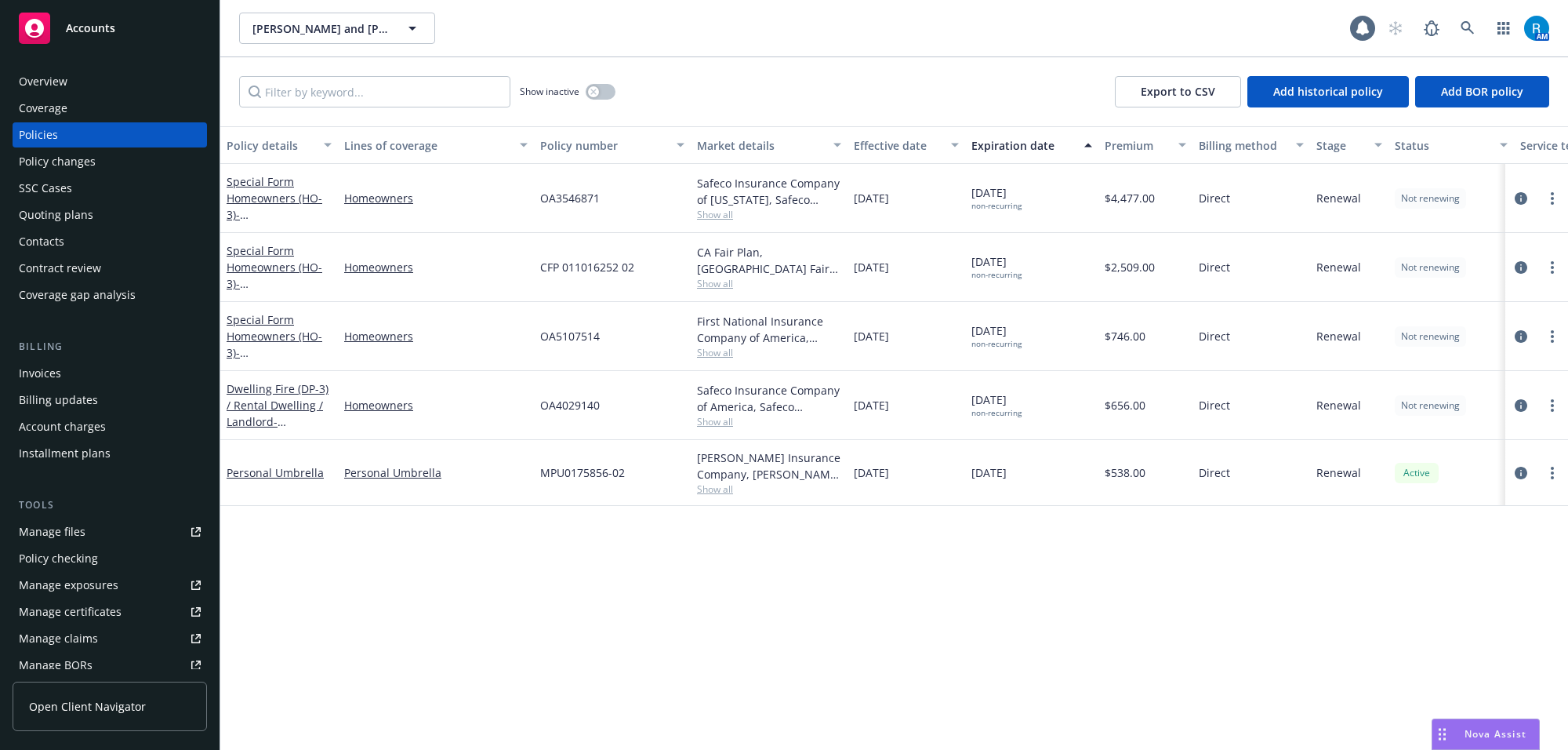
click at [561, 197] on span "OA3546871" at bounding box center [570, 198] width 60 height 17
click at [1462, 30] on icon at bounding box center [1467, 28] width 14 height 14
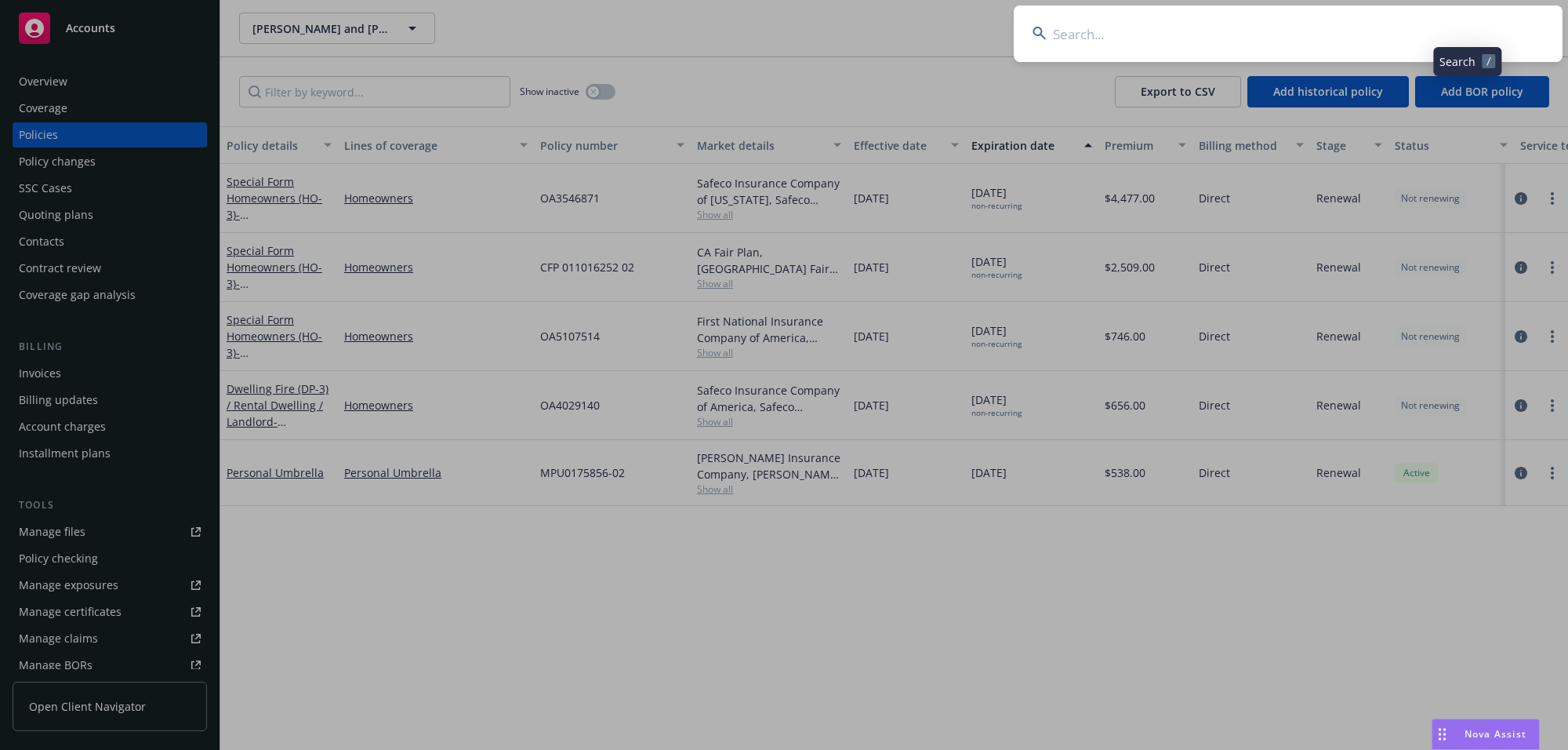
type input "[PERSON_NAME]"
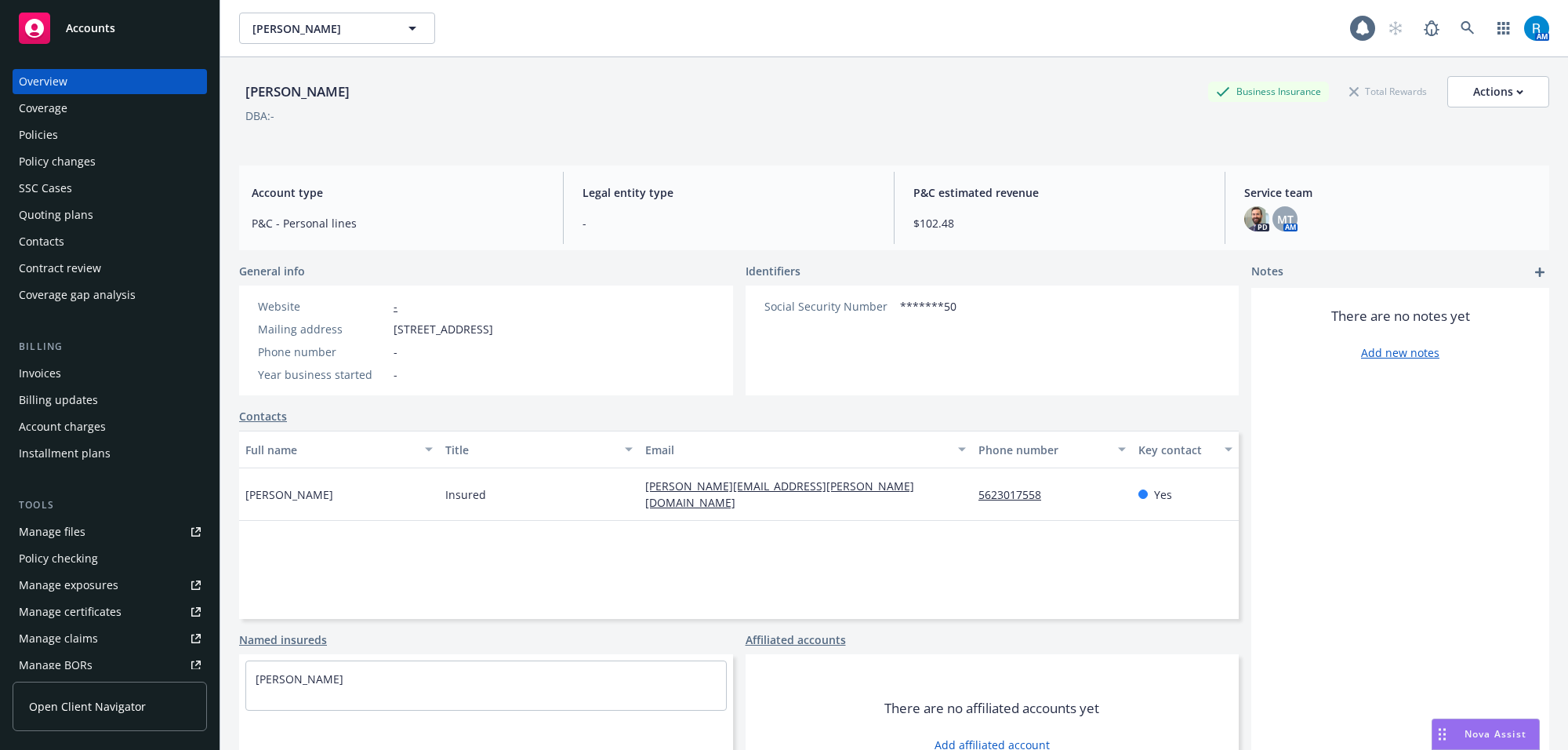
click at [91, 130] on div "Policies" at bounding box center [110, 135] width 182 height 25
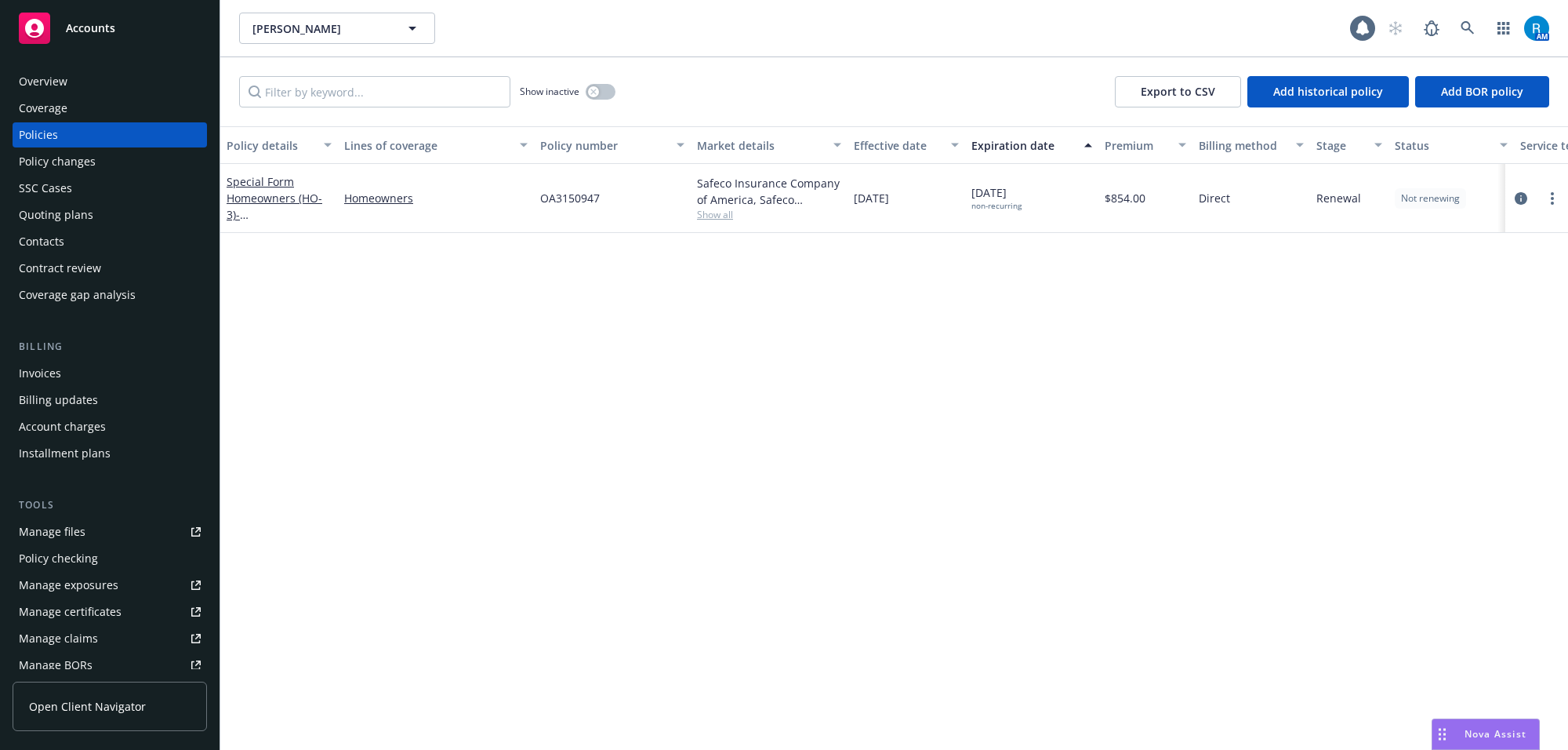
click at [555, 201] on span "OA3150947" at bounding box center [570, 198] width 60 height 17
click at [1463, 20] on link at bounding box center [1467, 28] width 32 height 32
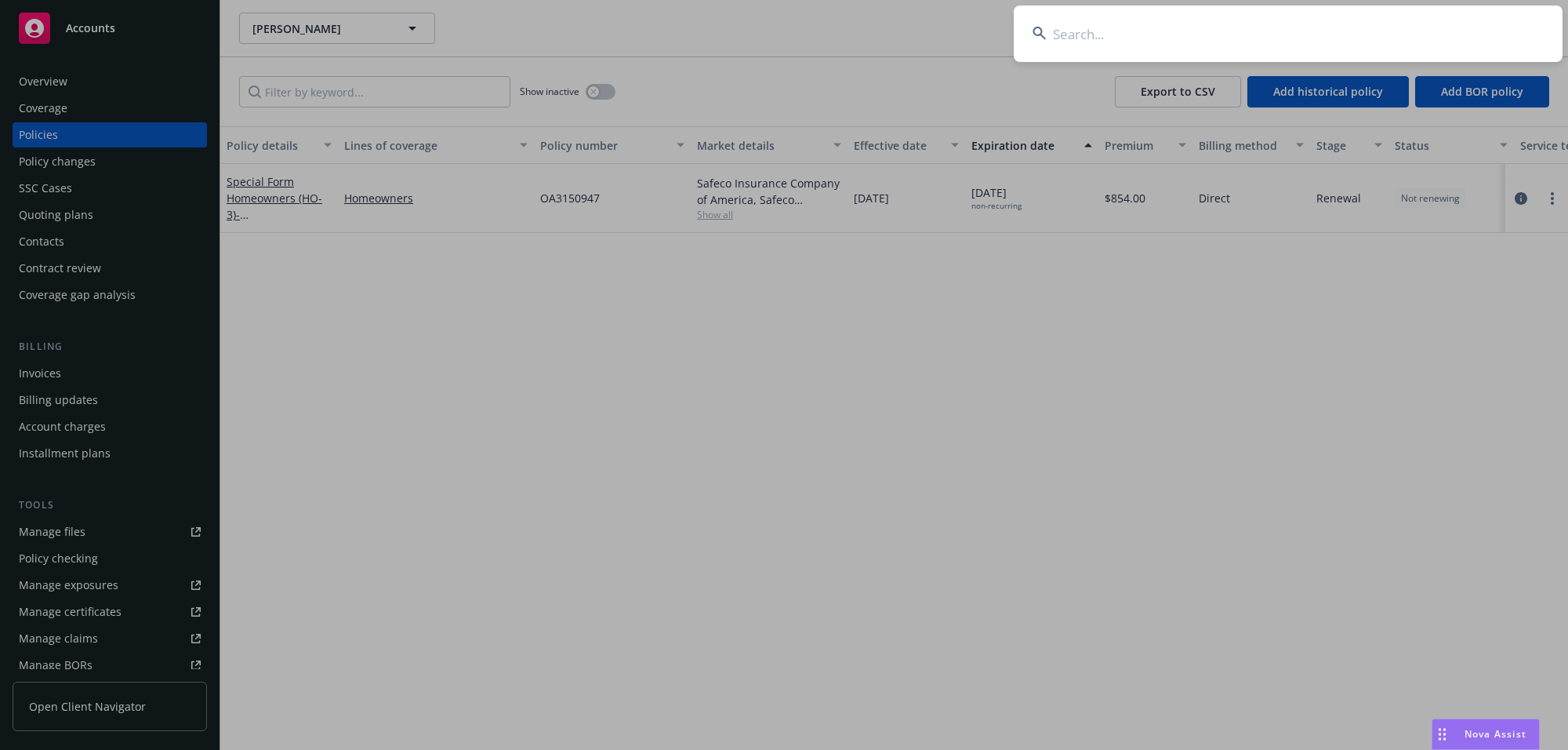
type input "[PERSON_NAME], [PERSON_NAME]"
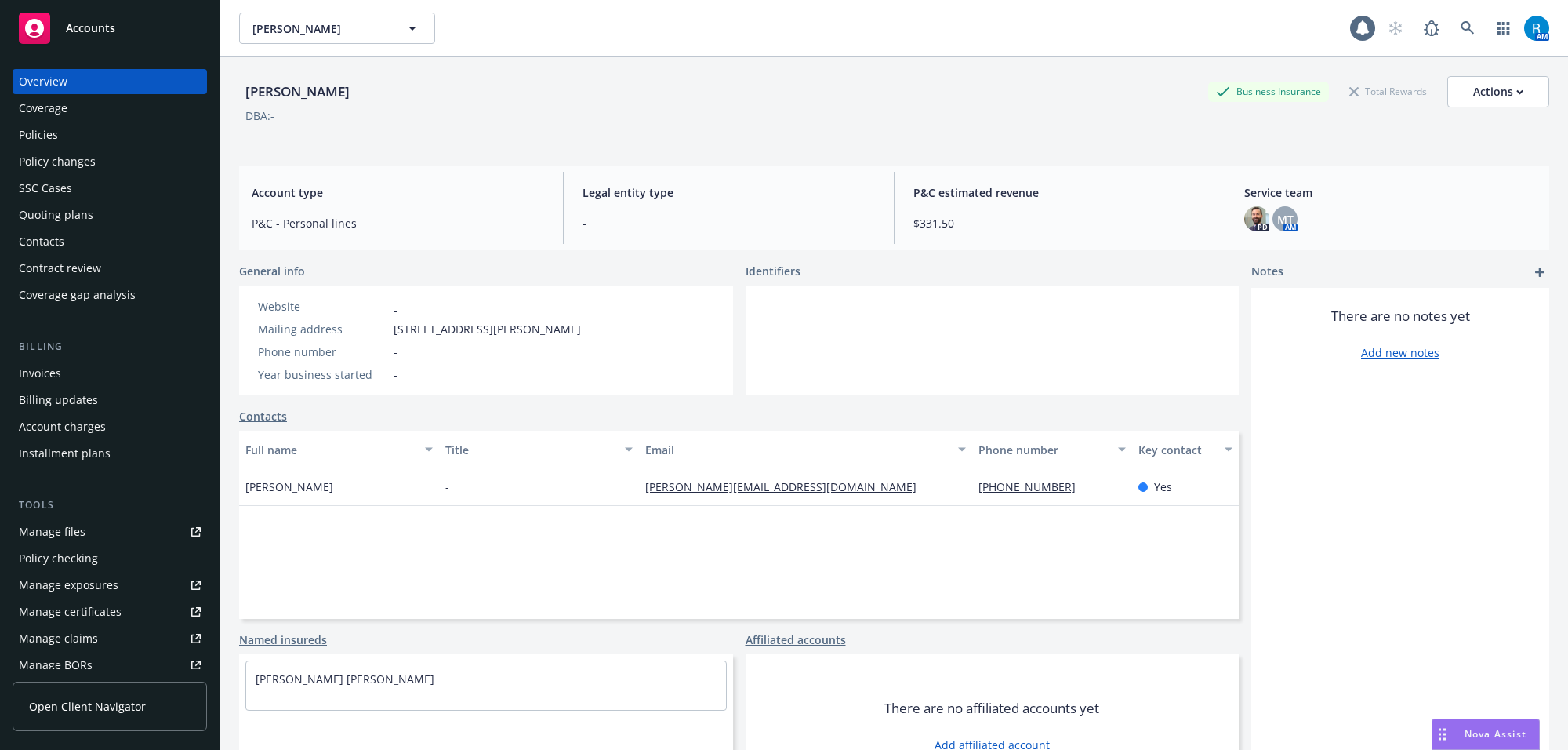
click at [111, 126] on div "Policies" at bounding box center [110, 135] width 182 height 25
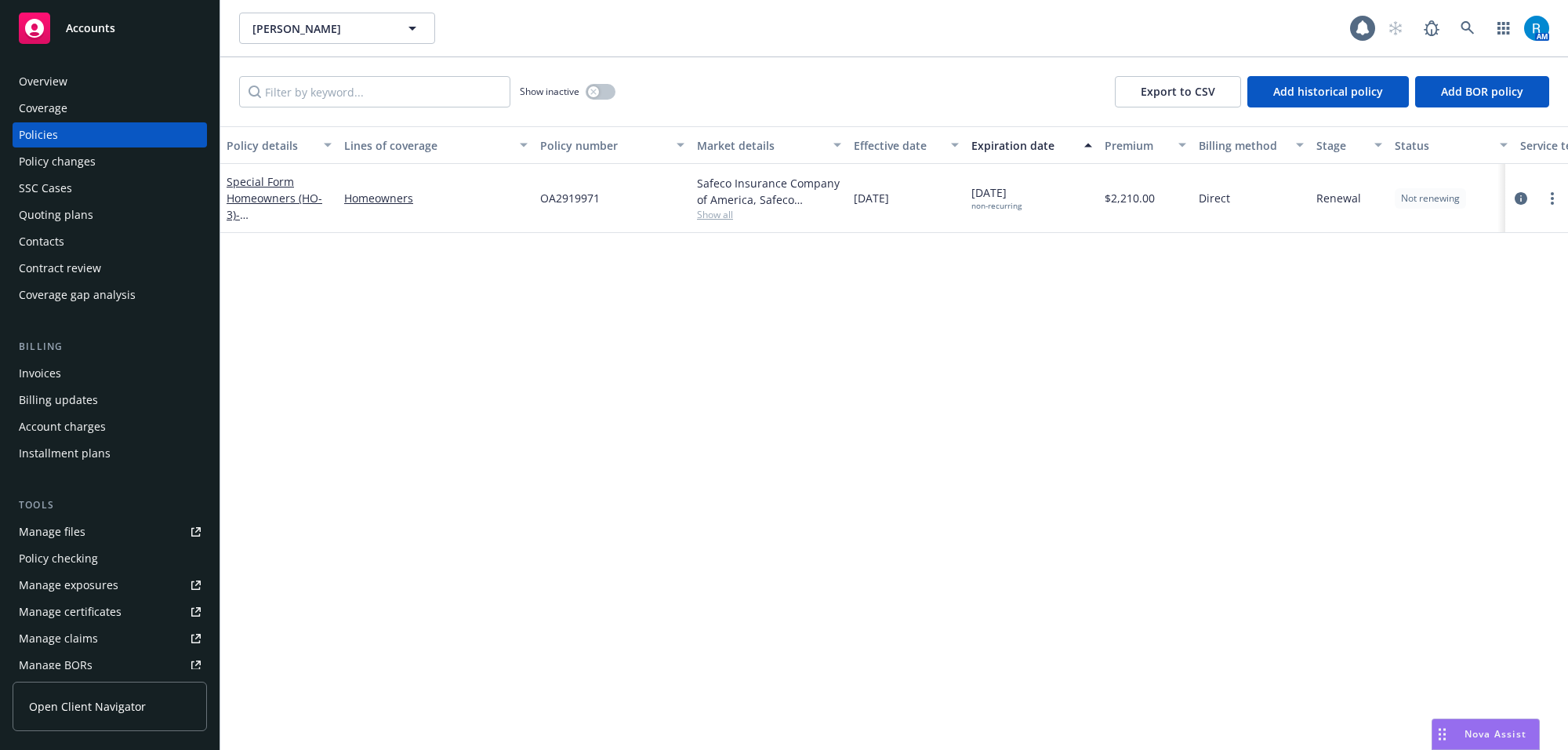
click at [543, 202] on span "OA2919971" at bounding box center [570, 198] width 60 height 17
click at [1464, 24] on icon at bounding box center [1467, 28] width 14 height 14
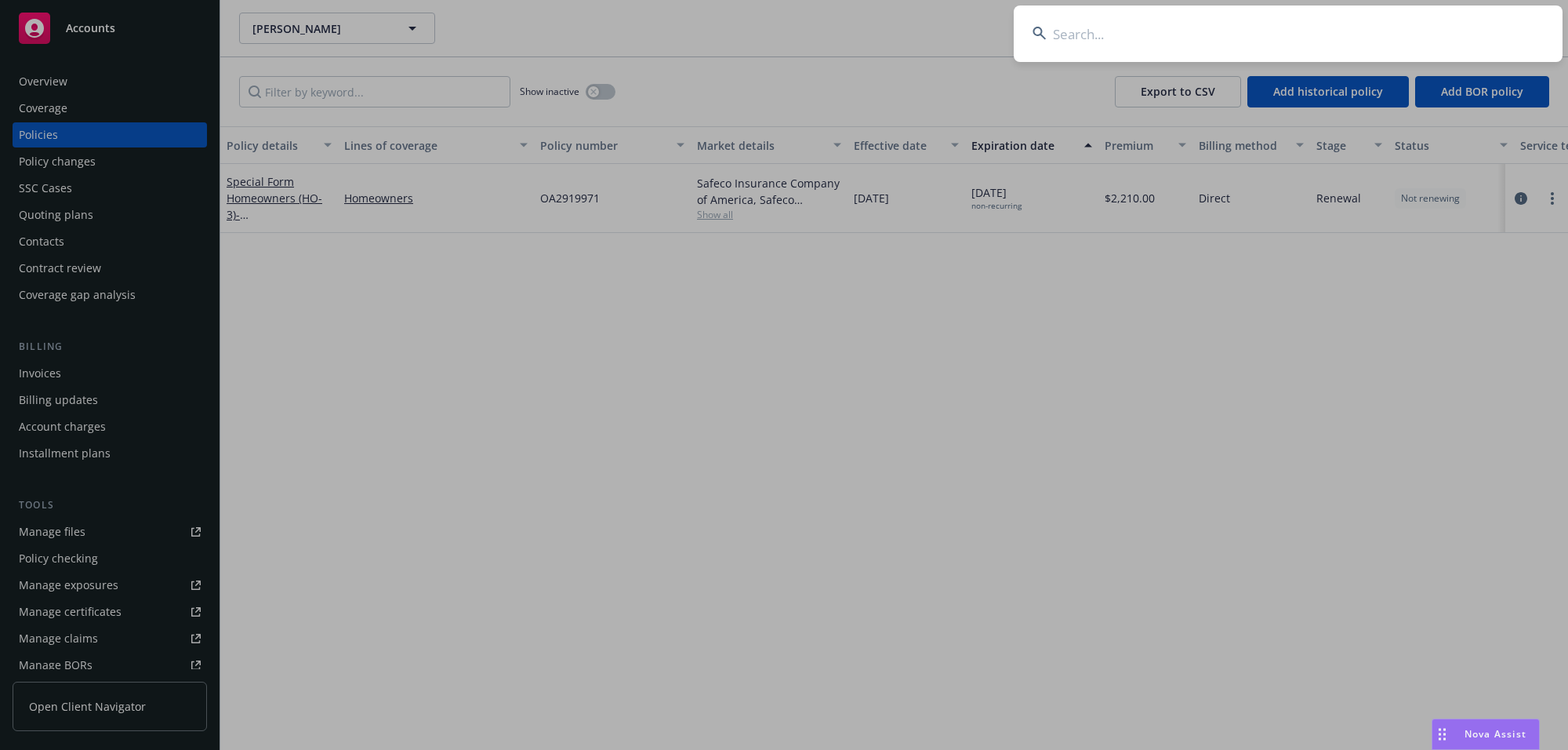
type input "[PERSON_NAME]"
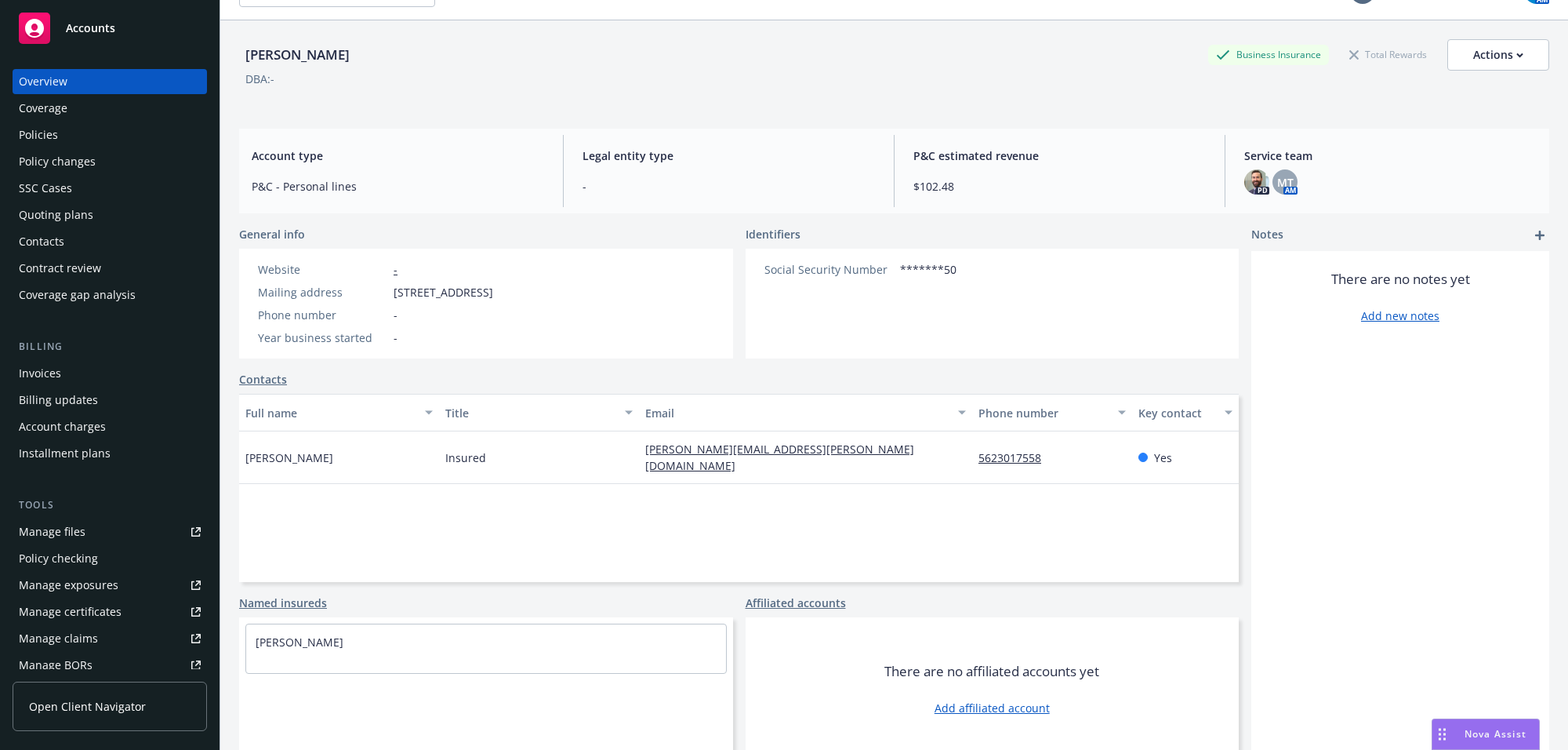
scroll to position [58, 0]
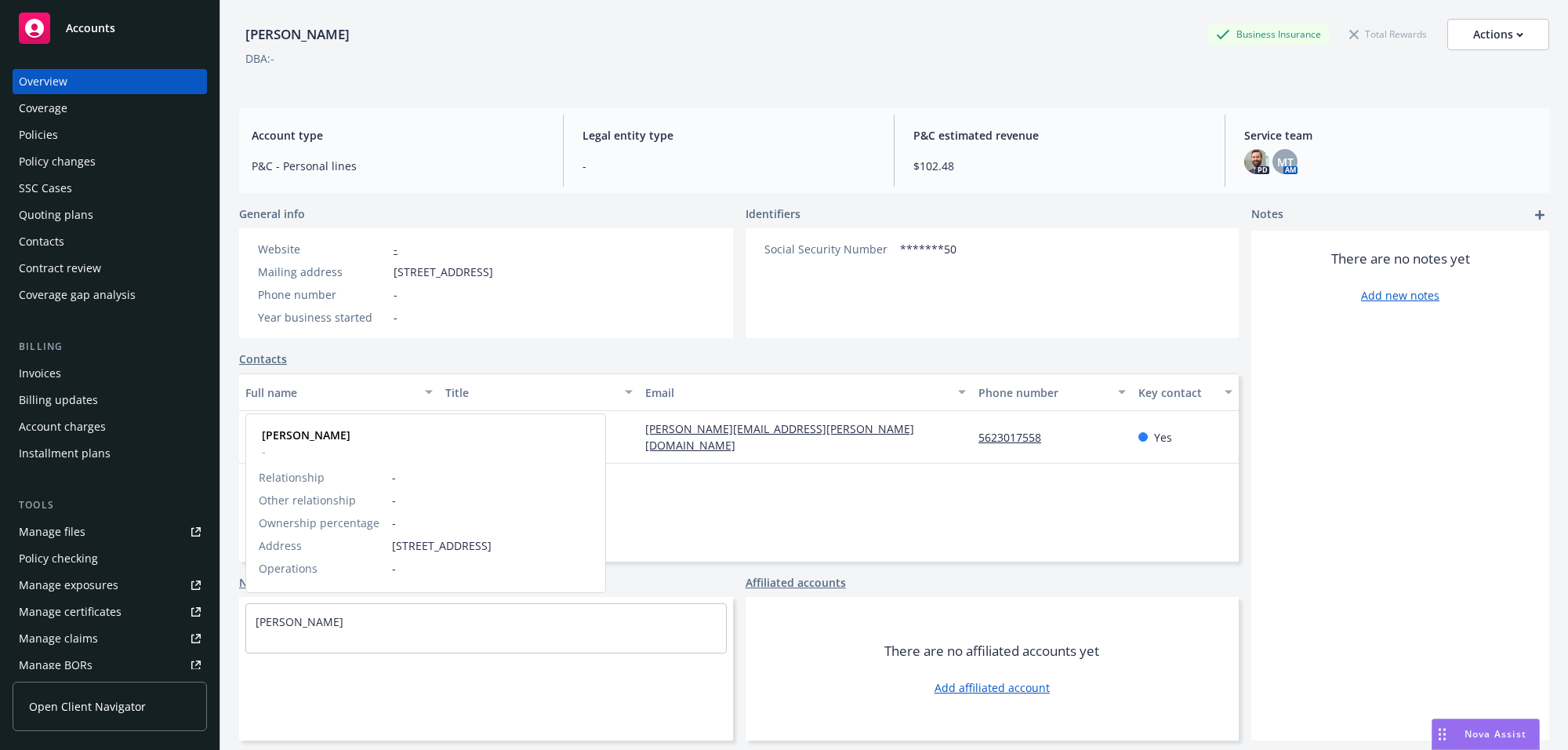
drag, startPoint x: 264, startPoint y: 623, endPoint x: 452, endPoint y: 645, distance: 189.3
click at [363, 627] on div "[PERSON_NAME]" at bounding box center [486, 621] width 480 height 35
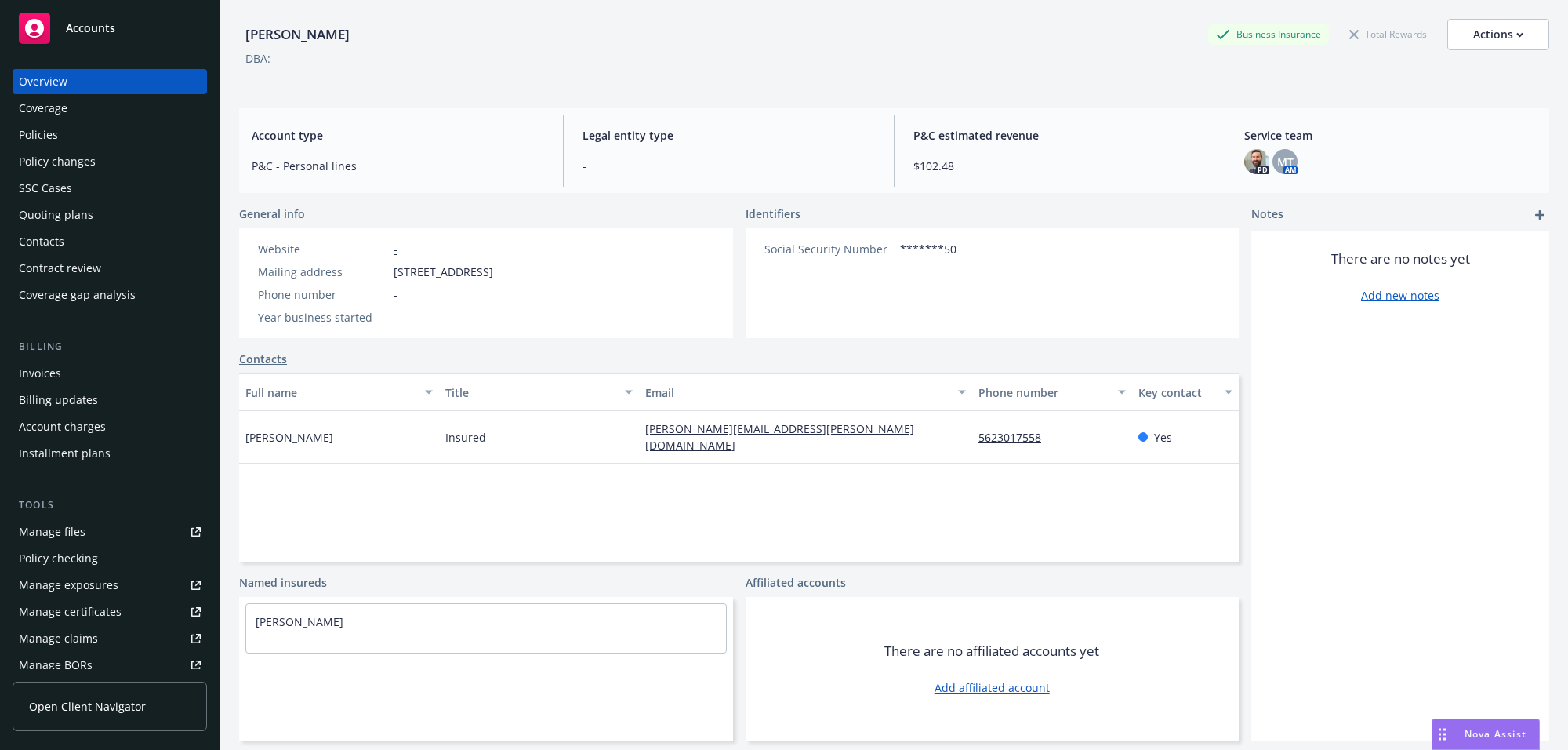
click at [384, 259] on div "Website - Mailing address [STREET_ADDRESS] Phone number - Year business started…" at bounding box center [375, 282] width 248 height 84
drag, startPoint x: 393, startPoint y: 272, endPoint x: 610, endPoint y: 276, distance: 217.0
click at [499, 276] on div "Mailing address [STREET_ADDRESS]" at bounding box center [375, 271] width 248 height 17
click at [116, 130] on div "Policies" at bounding box center [110, 135] width 182 height 25
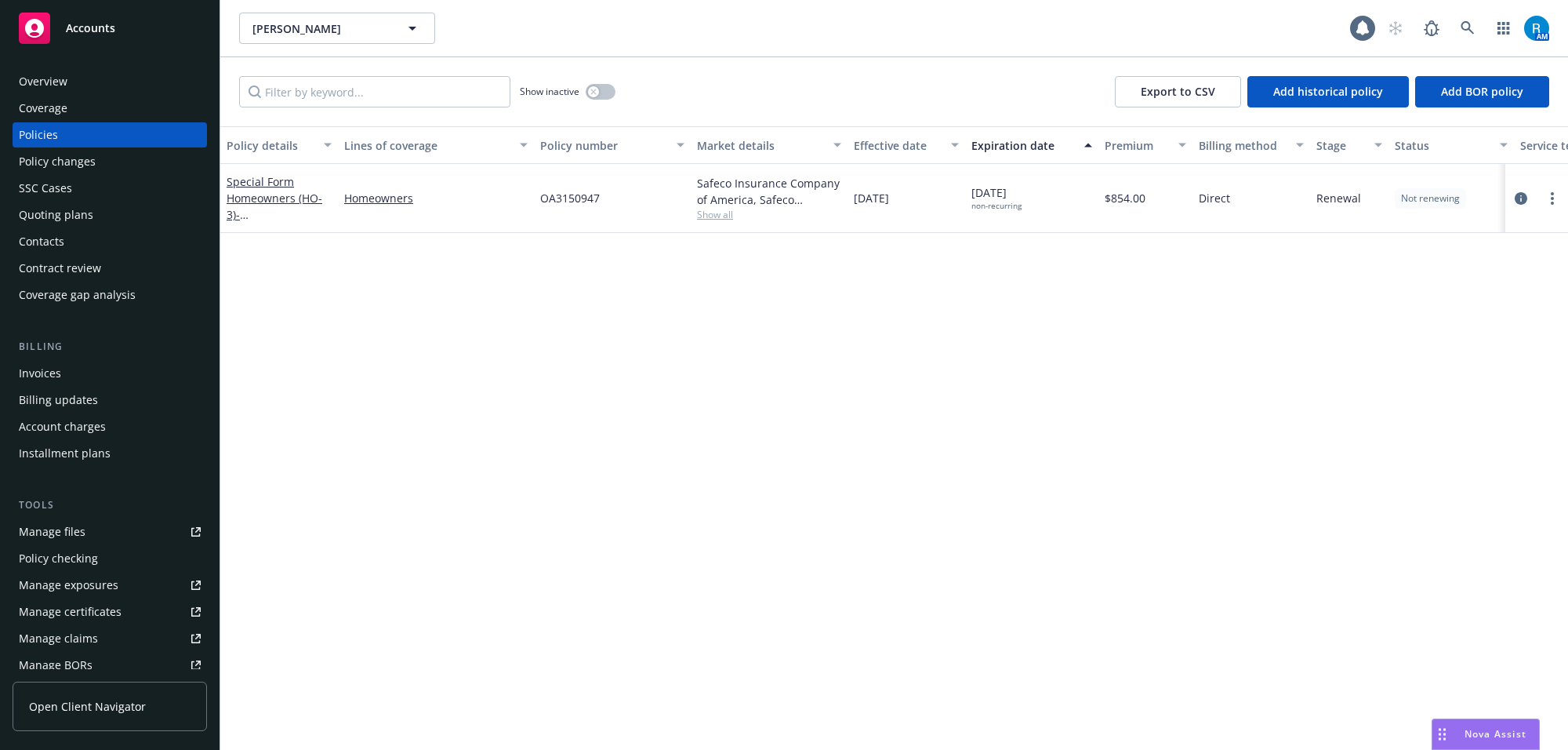
click at [289, 205] on div "Special Form Homeowners (HO-3) - [STREET_ADDRESS]" at bounding box center [278, 198] width 105 height 50
click at [266, 197] on link "Special Form Homeowners (HO-3) - [STREET_ADDRESS]" at bounding box center [276, 207] width 99 height 65
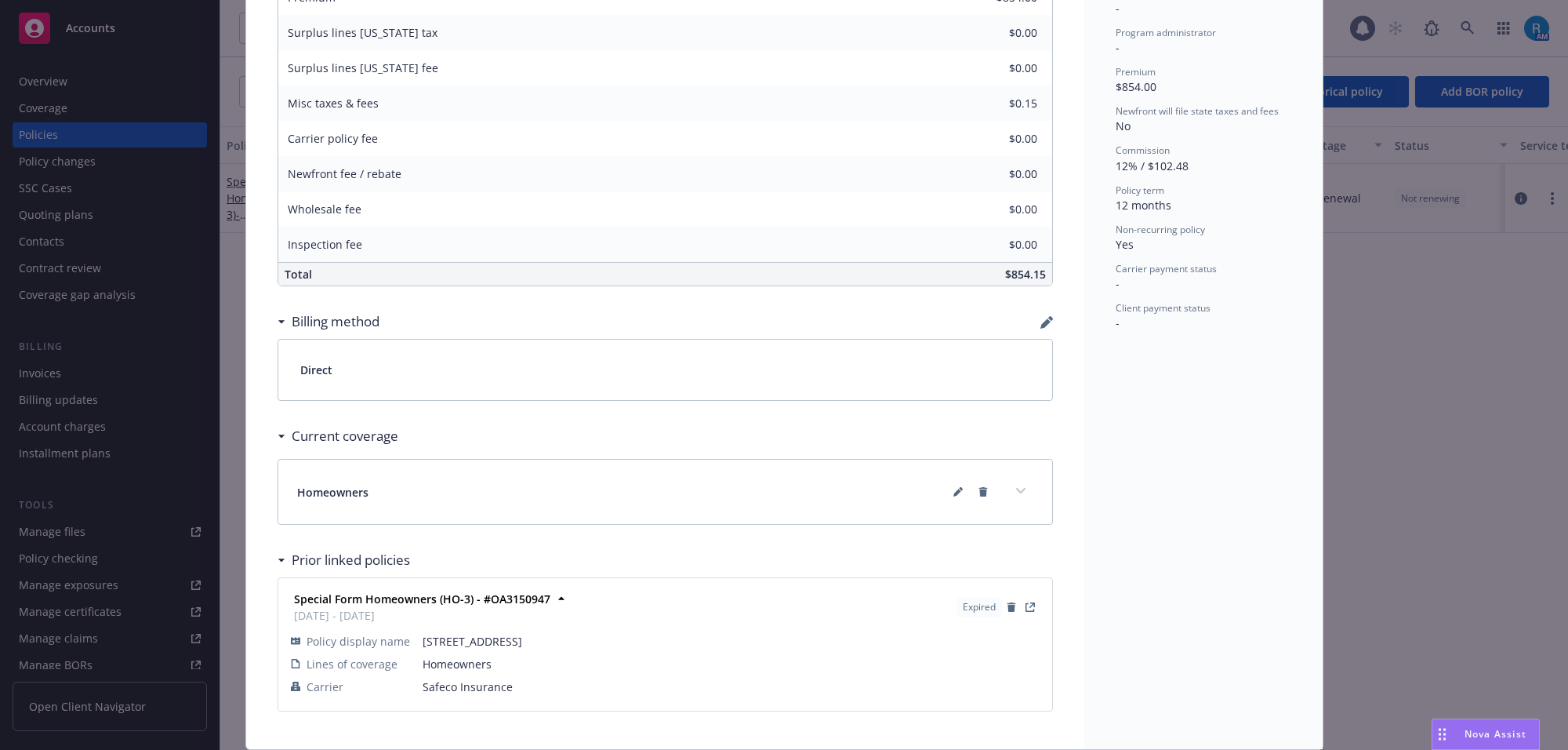
scroll to position [739, 0]
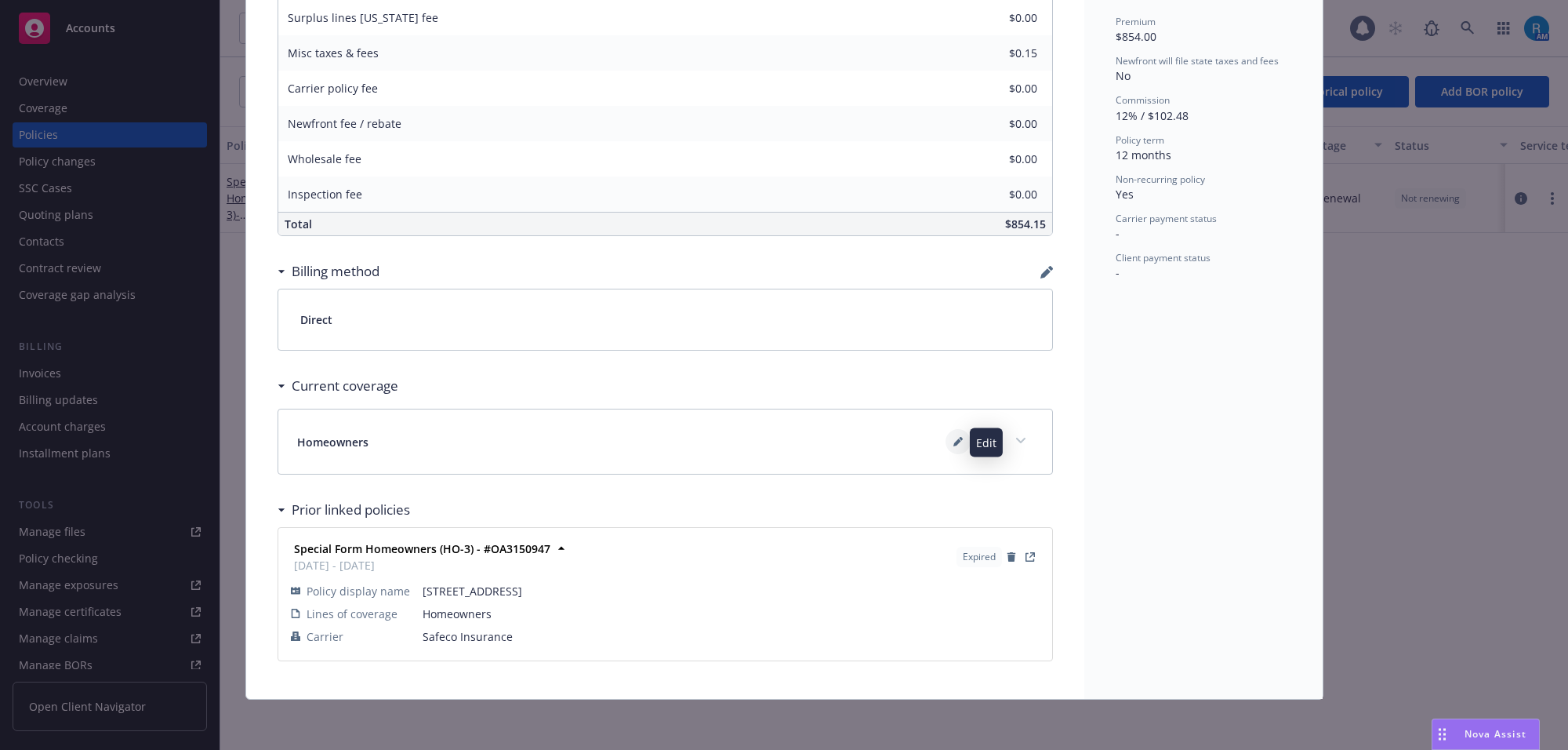
click at [959, 439] on icon at bounding box center [960, 438] width 4 height 4
type textarea "x"
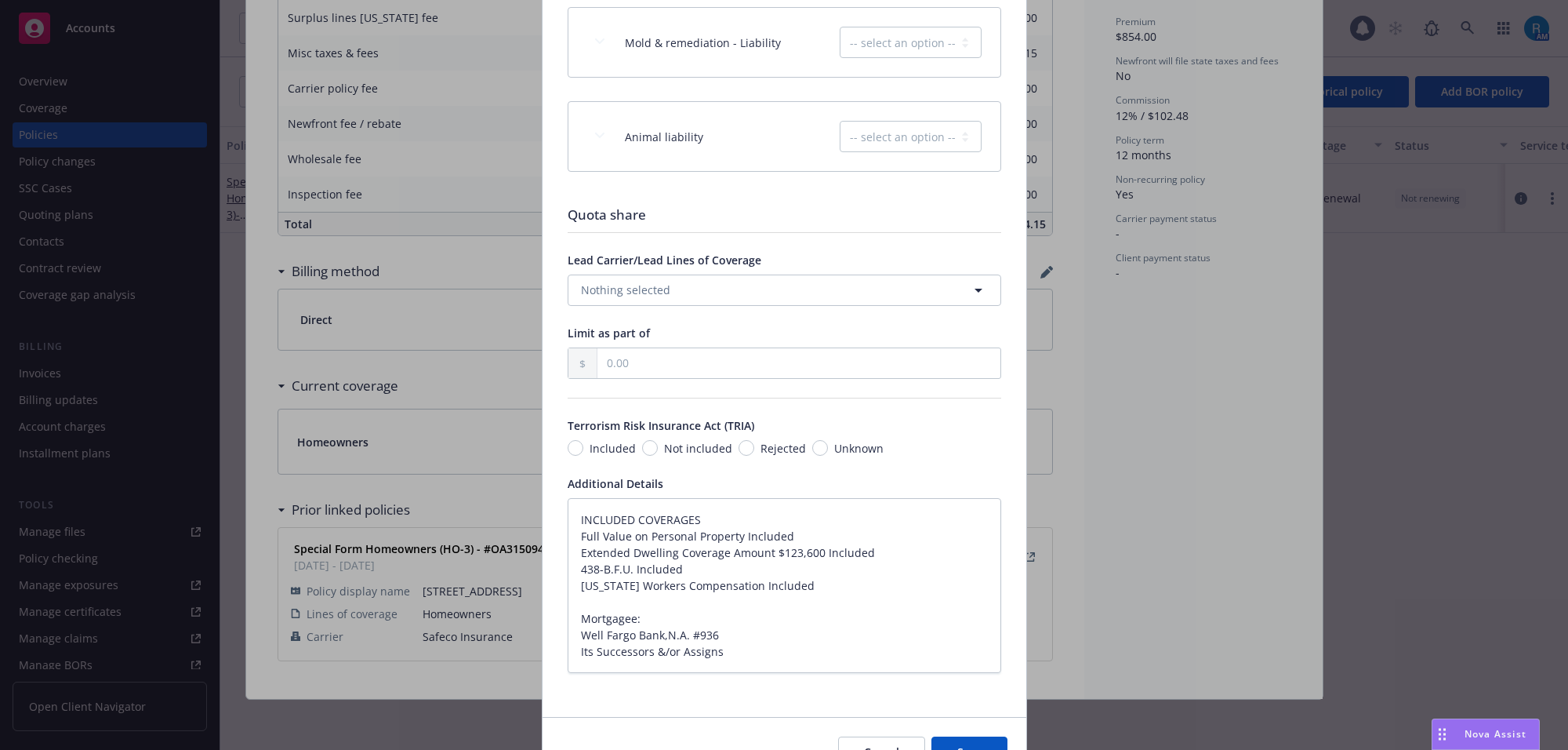
scroll to position [2504, 0]
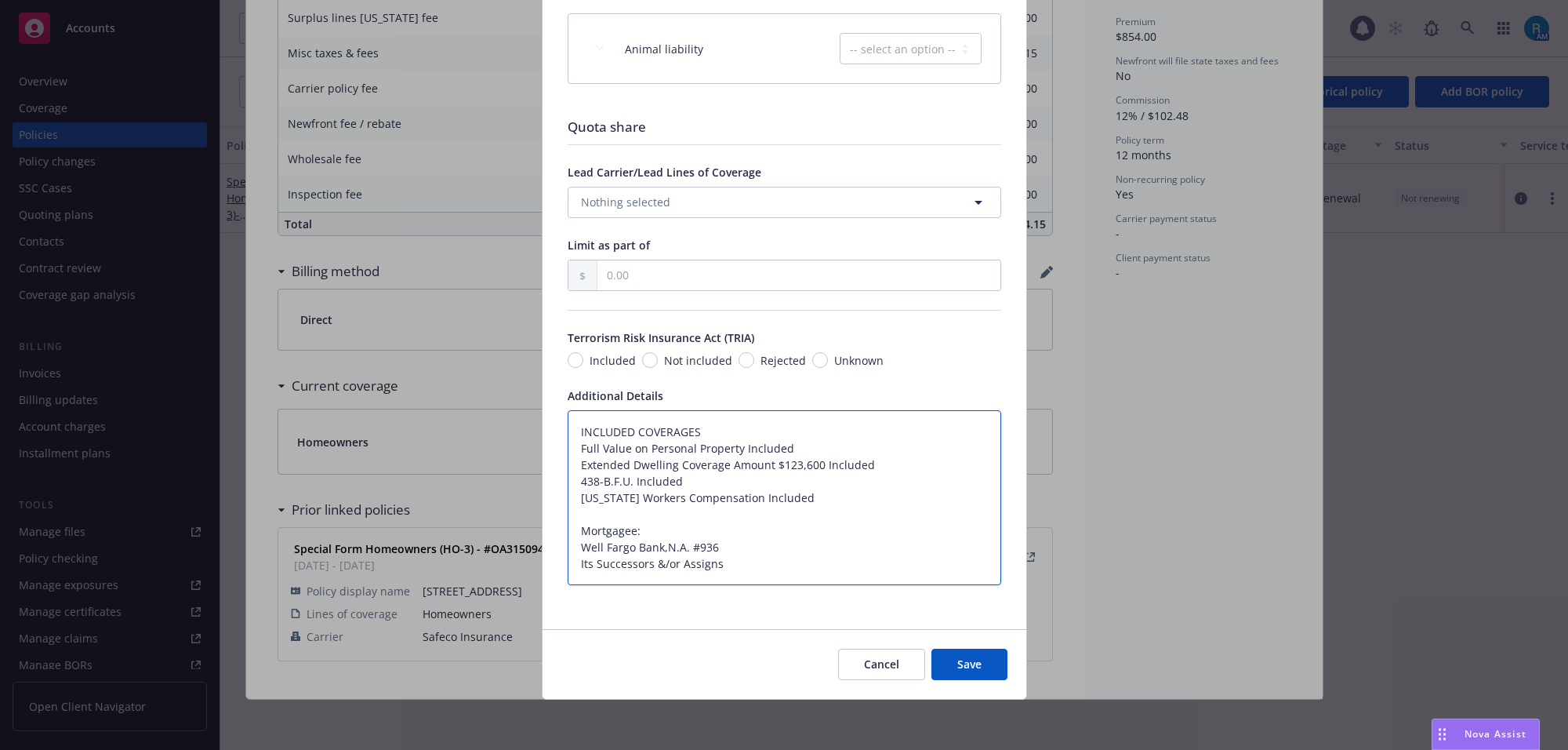
drag, startPoint x: 577, startPoint y: 533, endPoint x: 717, endPoint y: 569, distance: 144.6
click at [717, 569] on textarea "INCLUDED COVERAGES Full Value on Personal Property Included Extended Dwelling C…" at bounding box center [784, 498] width 434 height 176
drag, startPoint x: 890, startPoint y: 667, endPoint x: 892, endPoint y: 656, distance: 11.2
click at [888, 666] on button "Cancel" at bounding box center [881, 664] width 87 height 32
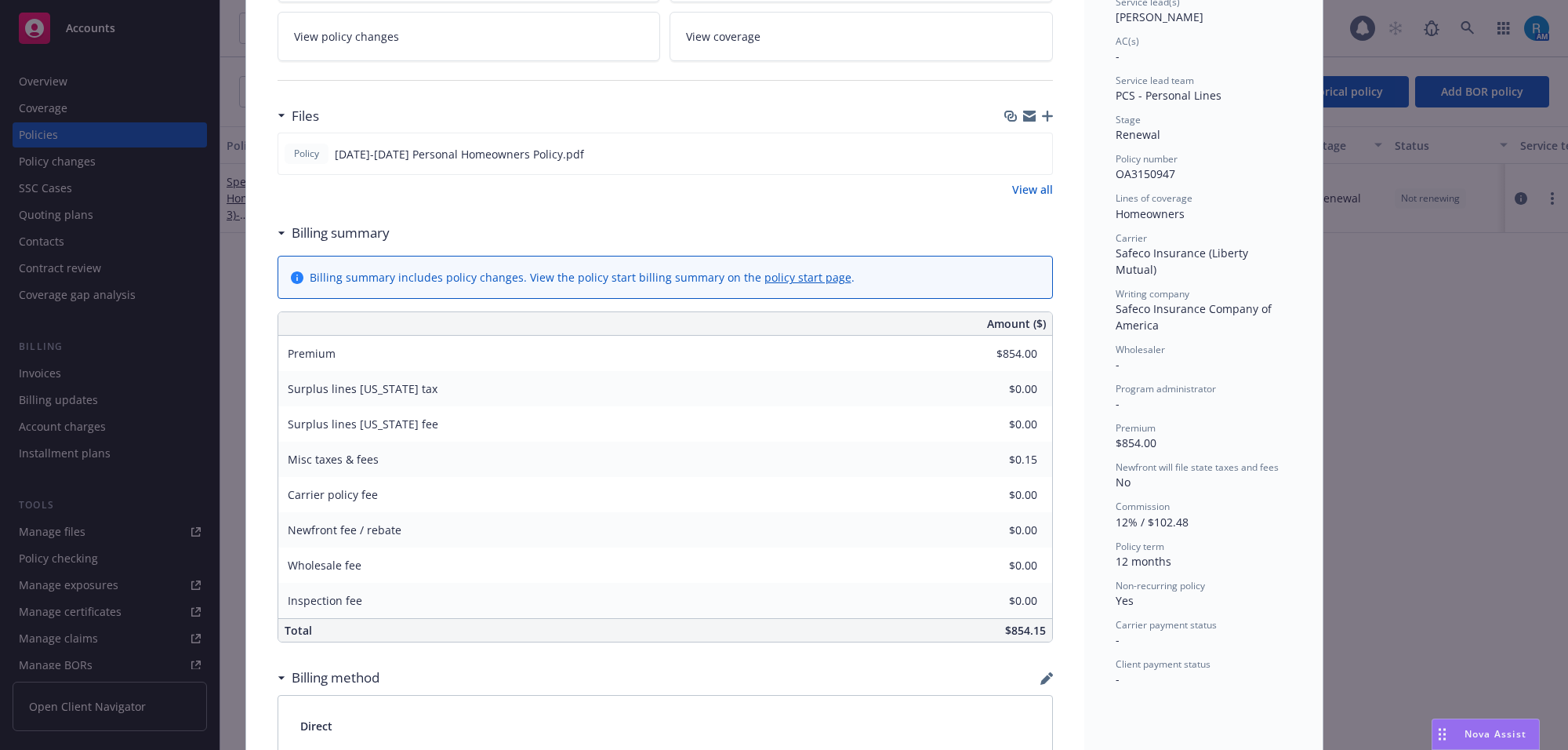
scroll to position [53, 0]
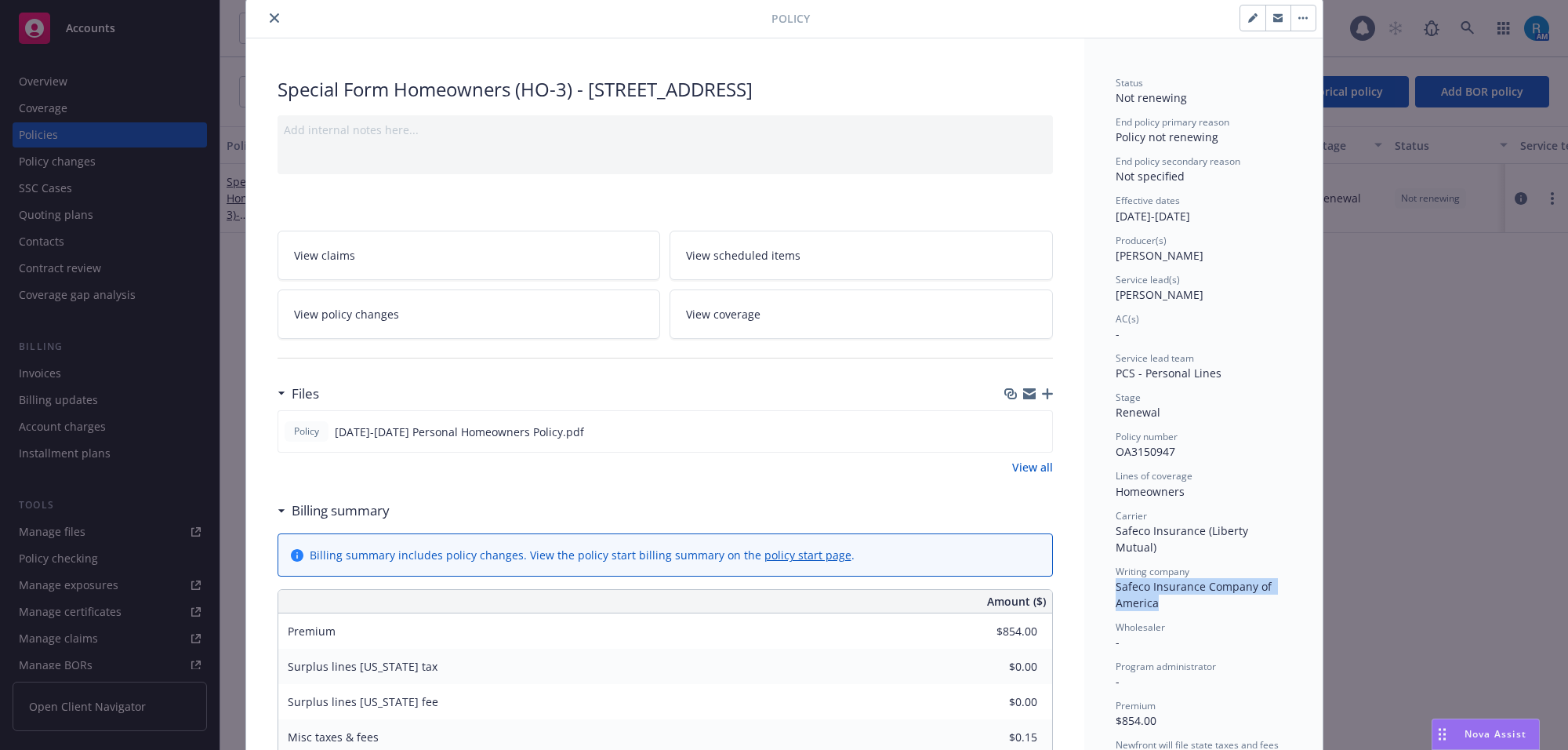
drag, startPoint x: 1105, startPoint y: 570, endPoint x: 1156, endPoint y: 588, distance: 54.1
click at [1156, 588] on div "Status Not renewing End policy primary reason Policy not renewing End policy se…" at bounding box center [1203, 711] width 238 height 1344
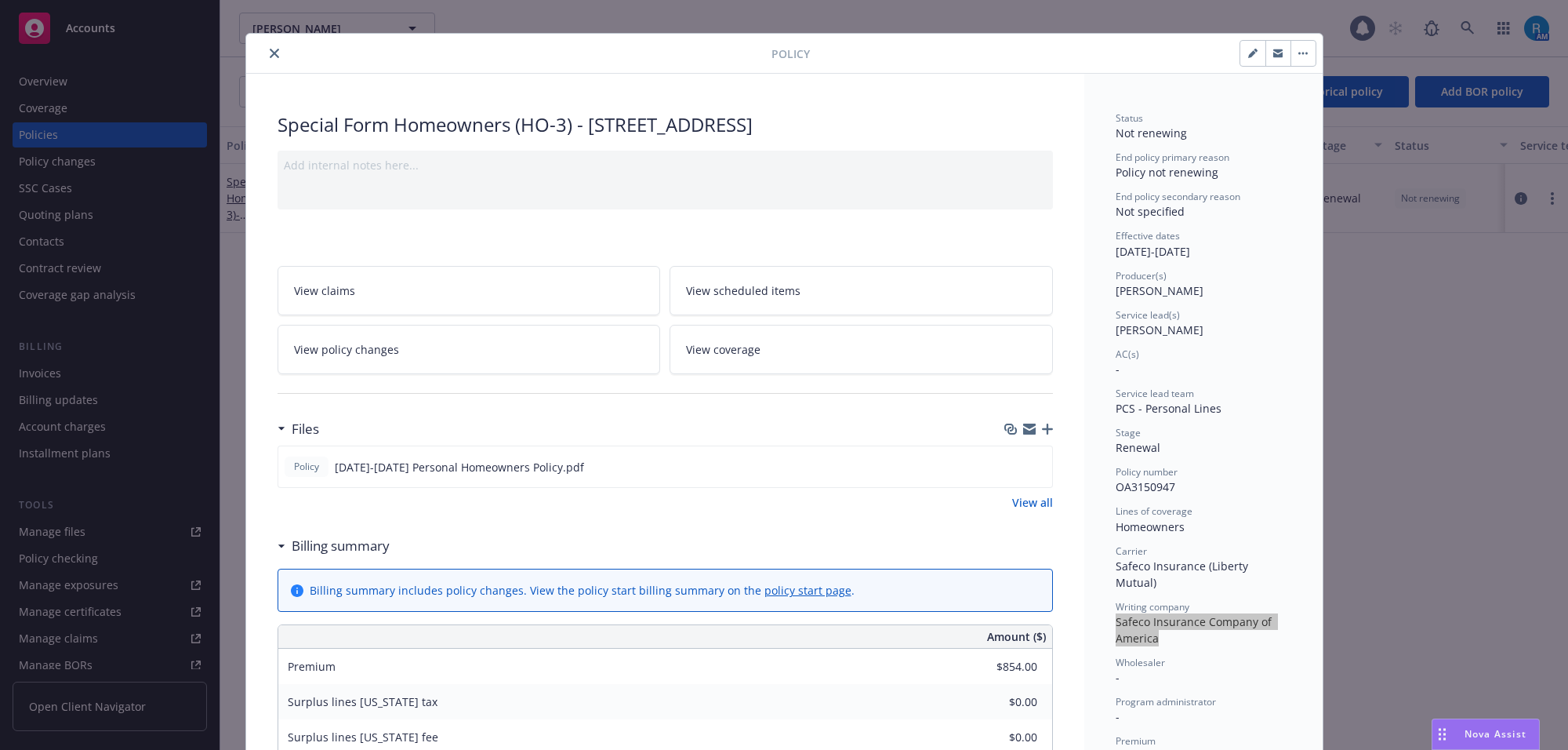
scroll to position [0, 0]
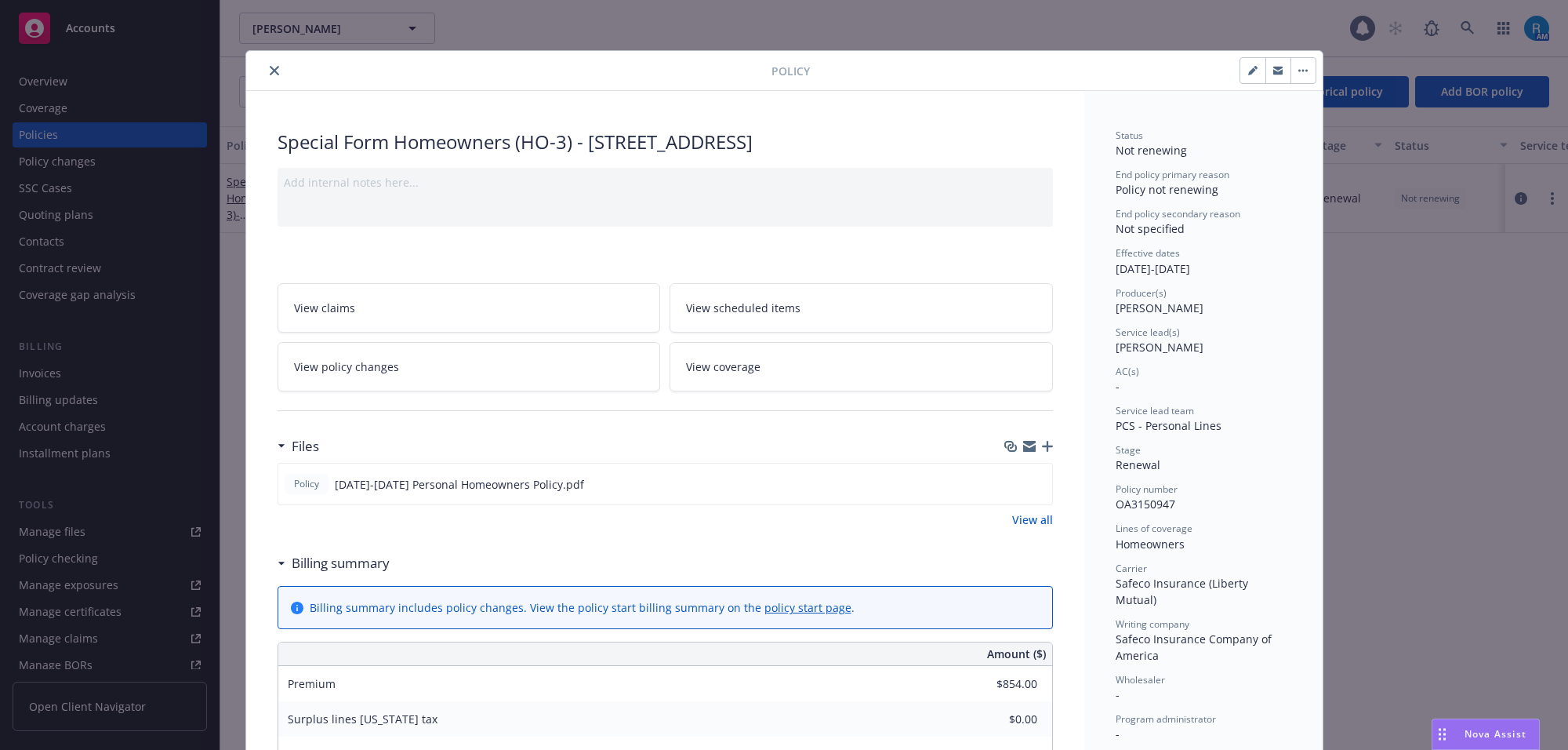
click at [256, 72] on div at bounding box center [512, 71] width 519 height 19
click at [270, 72] on icon "close" at bounding box center [274, 71] width 9 height 9
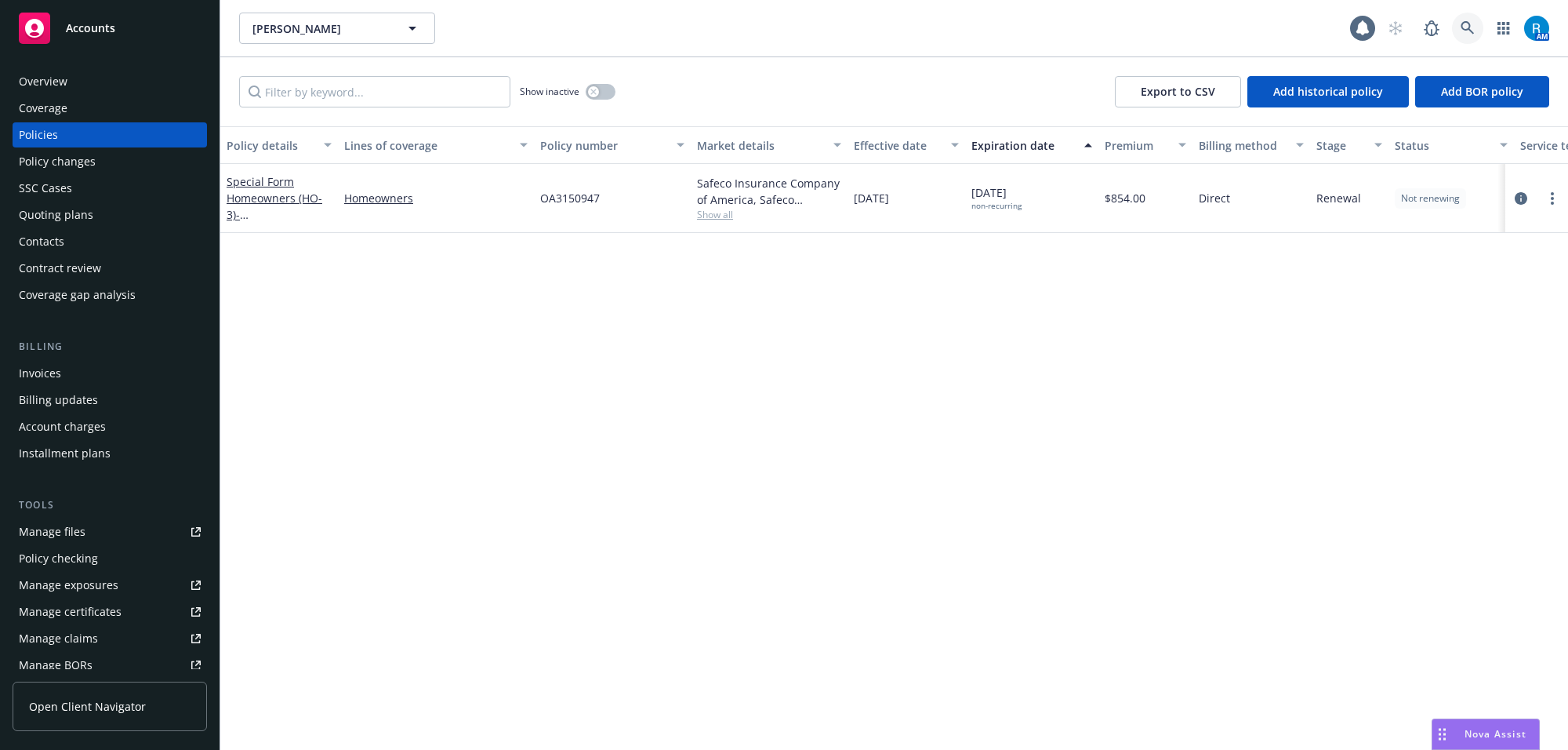
click at [1463, 28] on icon at bounding box center [1467, 28] width 14 height 14
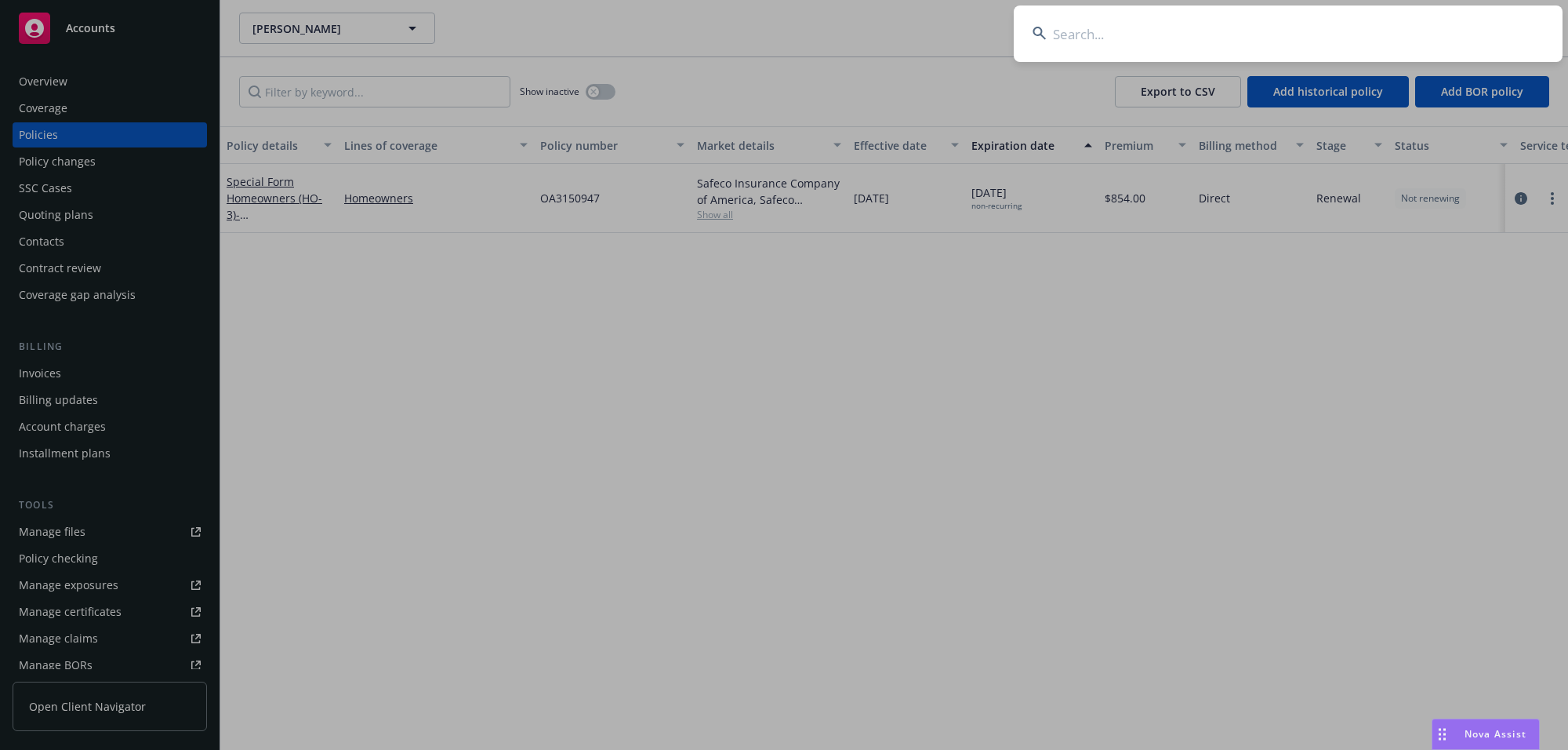
type input "[PERSON_NAME] & [PERSON_NAME]"
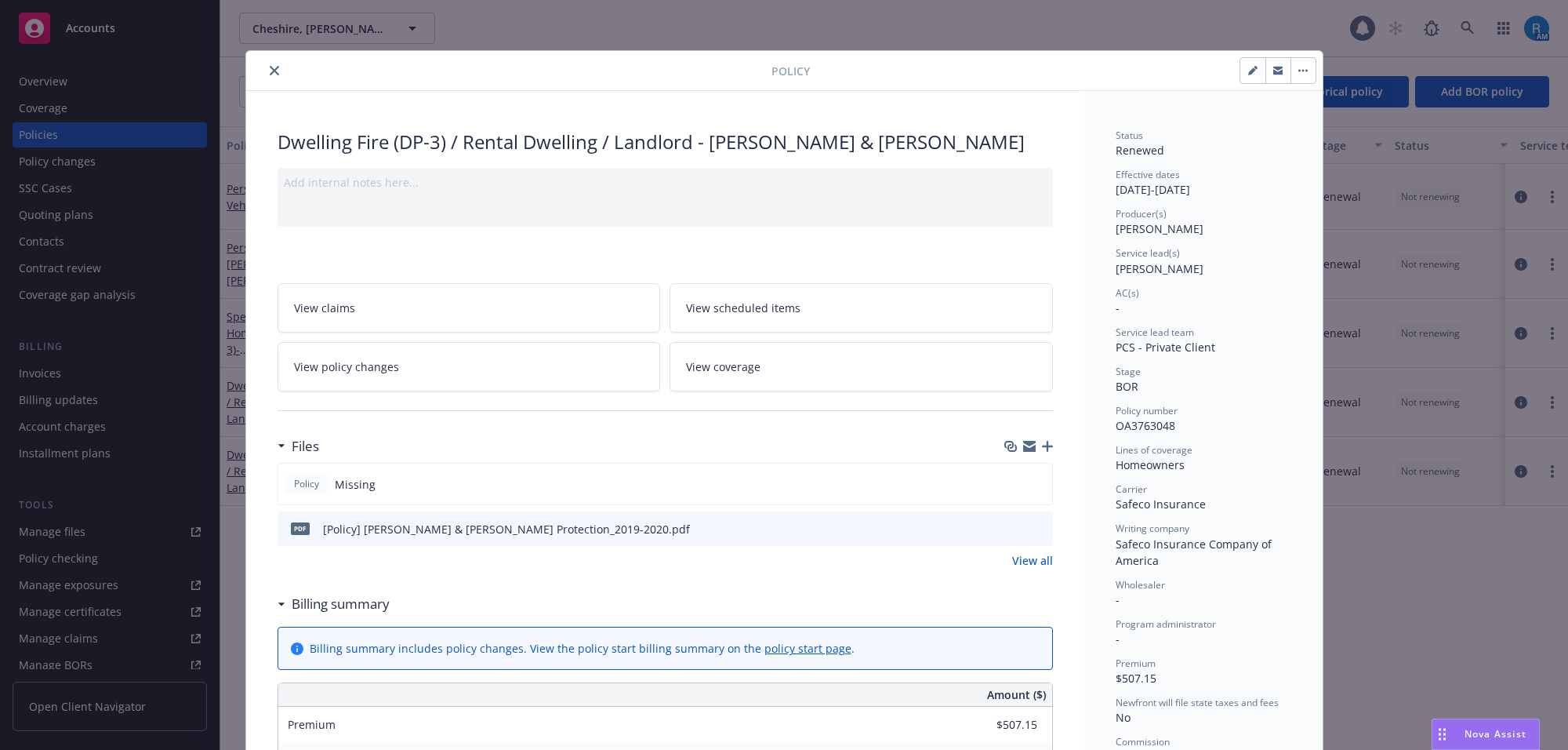
click at [270, 71] on icon "close" at bounding box center [274, 71] width 9 height 9
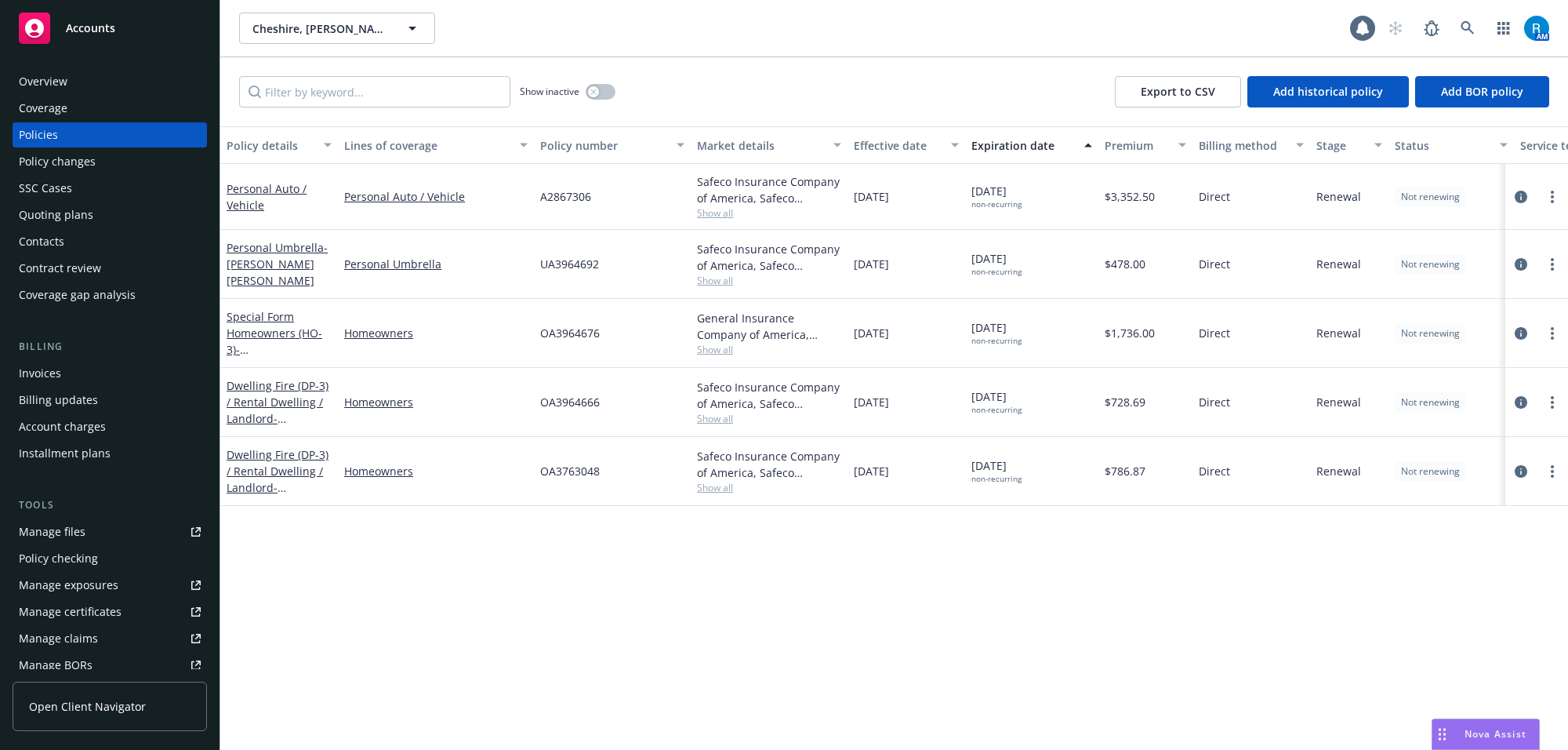
click at [569, 472] on span "OA3763048" at bounding box center [570, 471] width 60 height 17
click at [1460, 21] on icon at bounding box center [1467, 28] width 14 height 14
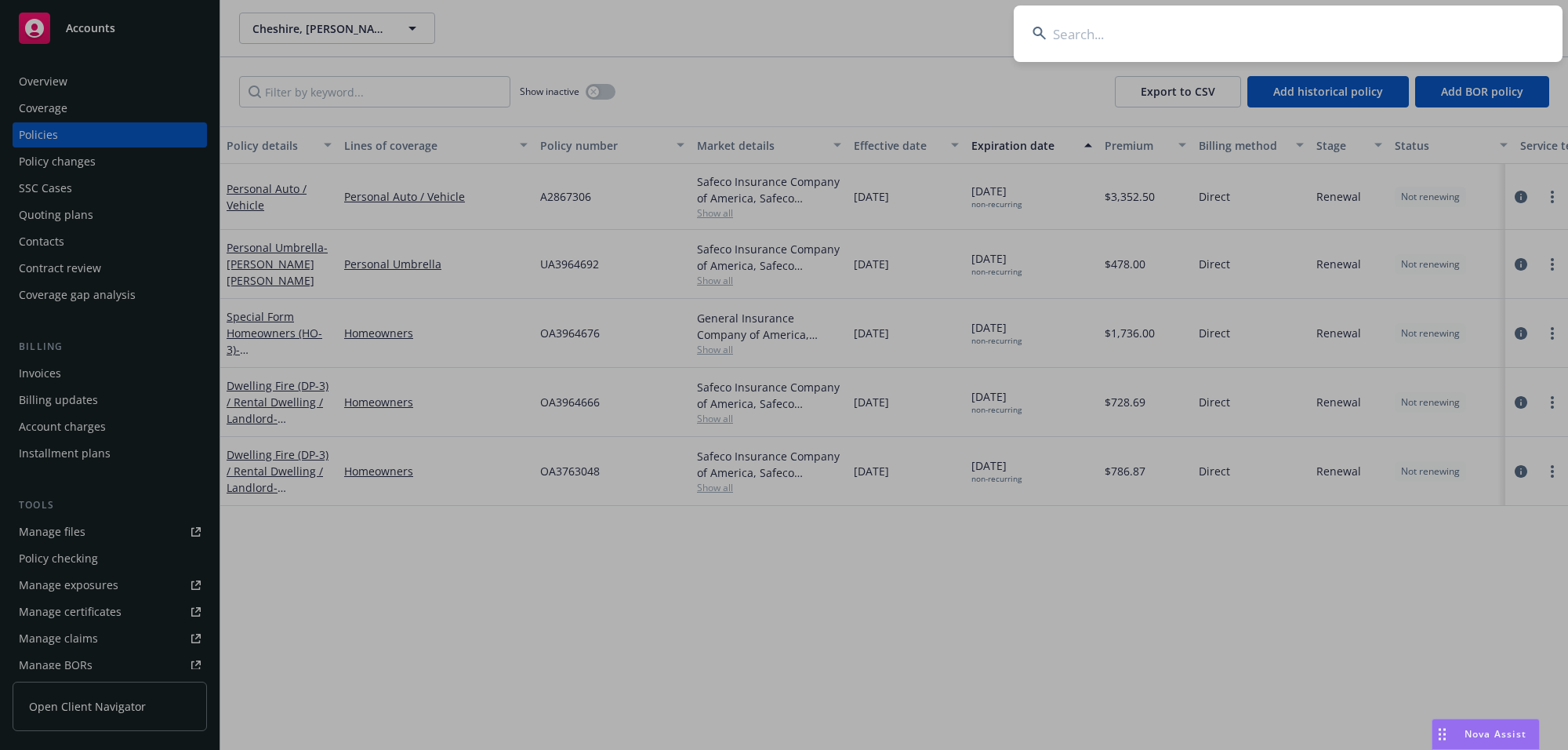
type input "[PERSON_NAME]"
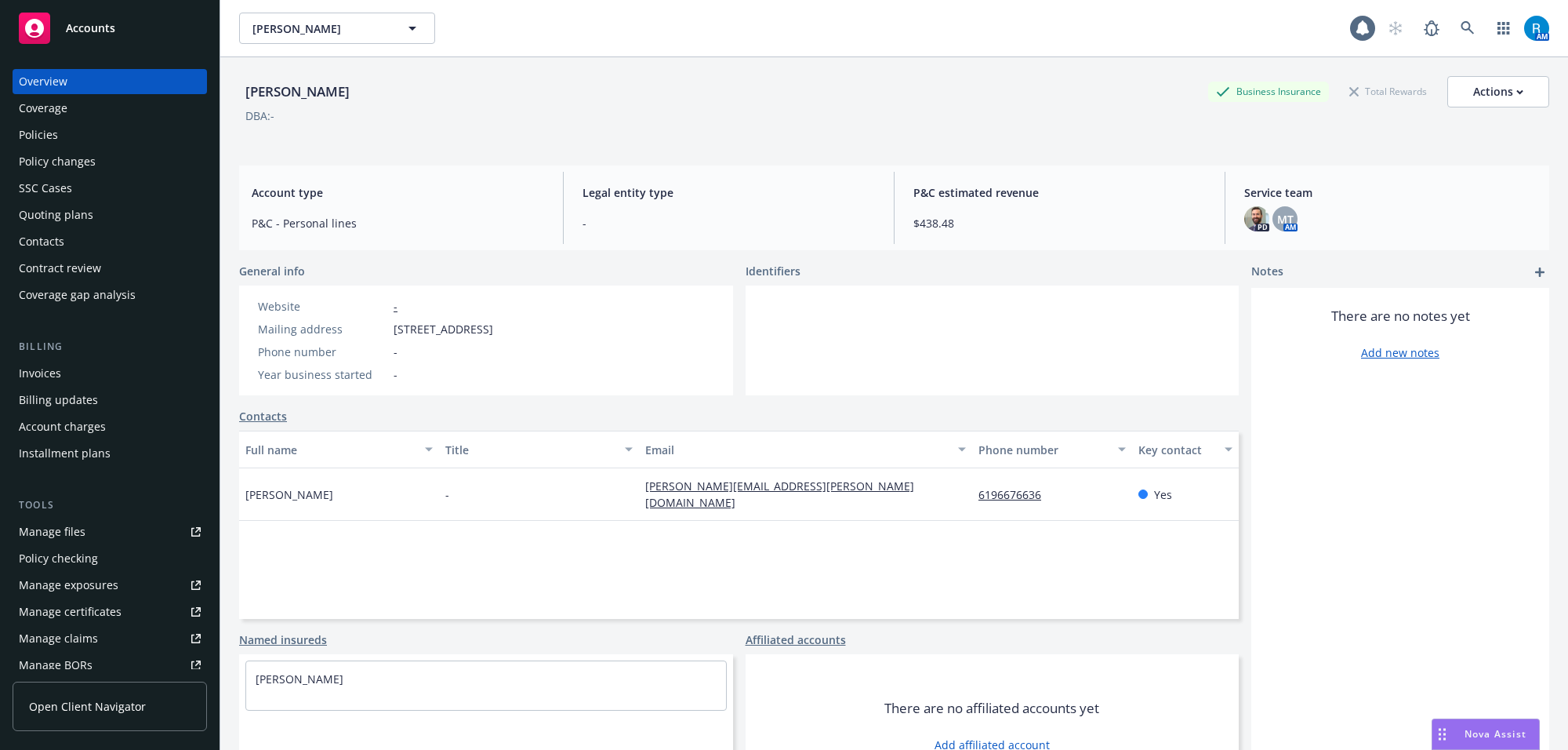
click at [91, 137] on div "Policies" at bounding box center [110, 135] width 182 height 25
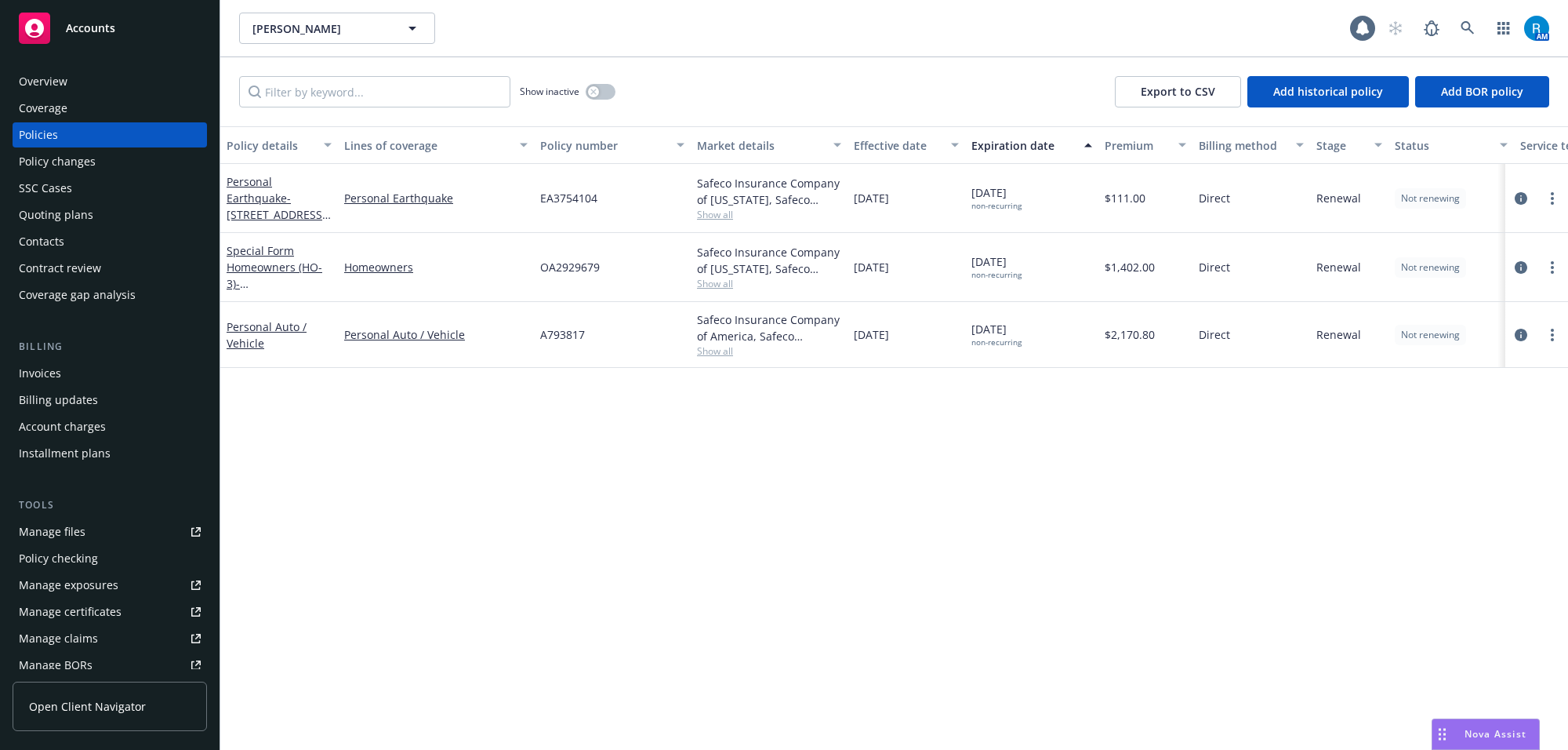
click at [586, 201] on span "EA3754104" at bounding box center [568, 198] width 58 height 17
click at [585, 201] on span "EA3754104" at bounding box center [568, 198] width 58 height 17
